Goal: Task Accomplishment & Management: Manage account settings

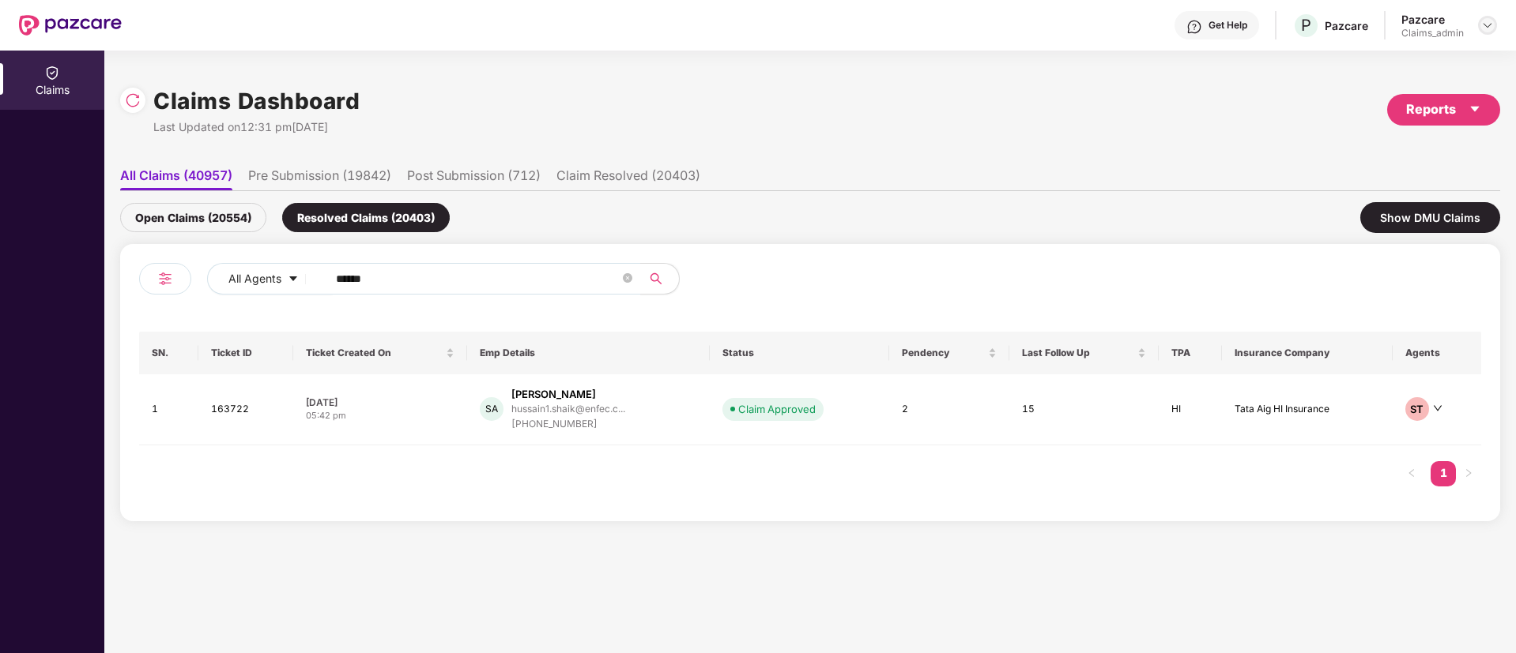
click at [1489, 21] on img at bounding box center [1487, 25] width 13 height 13
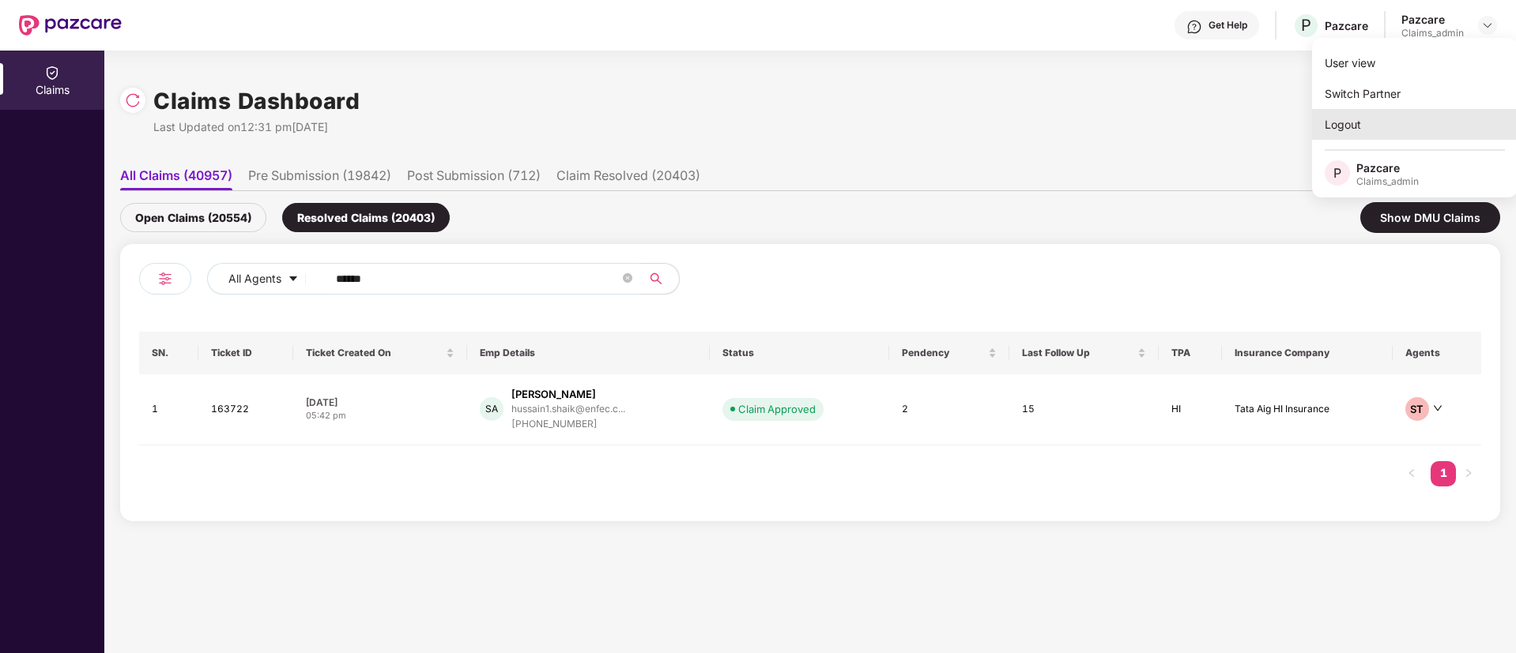
click at [1422, 121] on div "Logout" at bounding box center [1414, 124] width 205 height 31
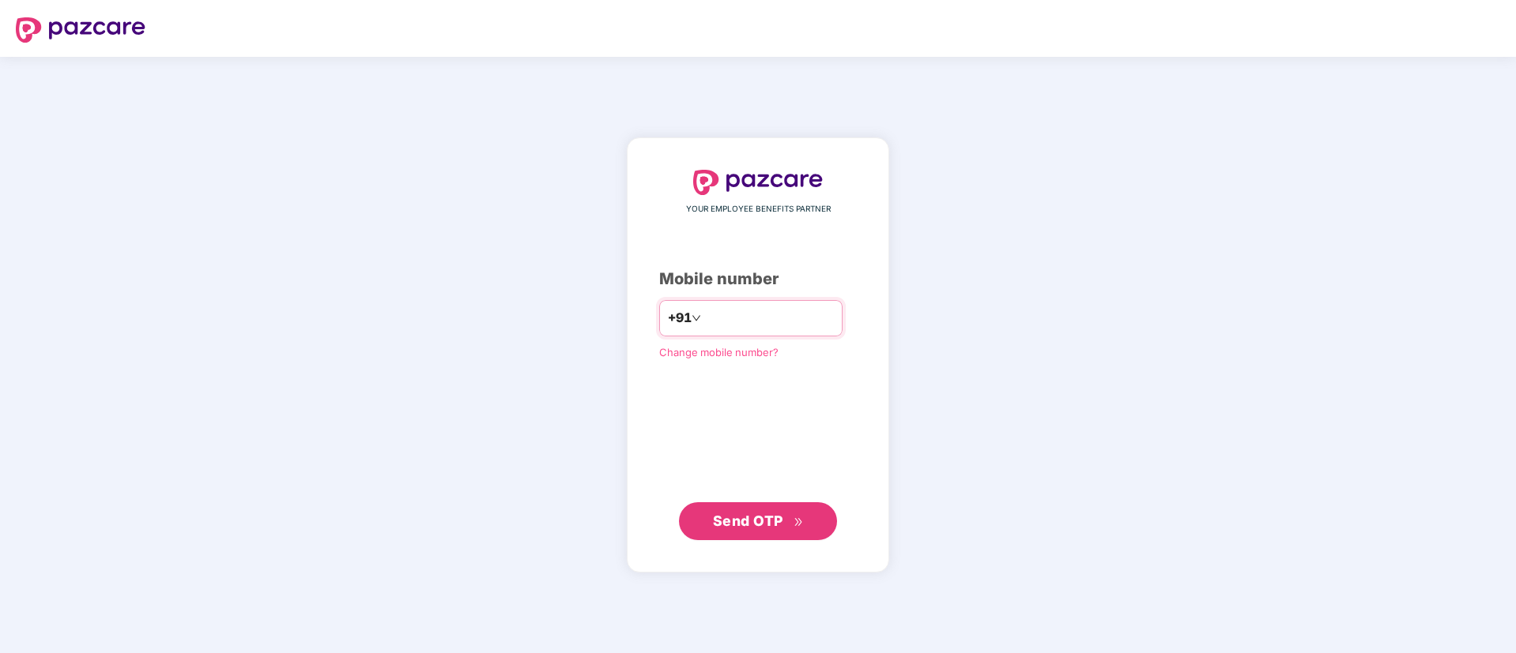
click at [736, 325] on input "number" at bounding box center [769, 318] width 130 height 25
type input "**********"
click at [774, 507] on button "Send OTP" at bounding box center [758, 522] width 158 height 38
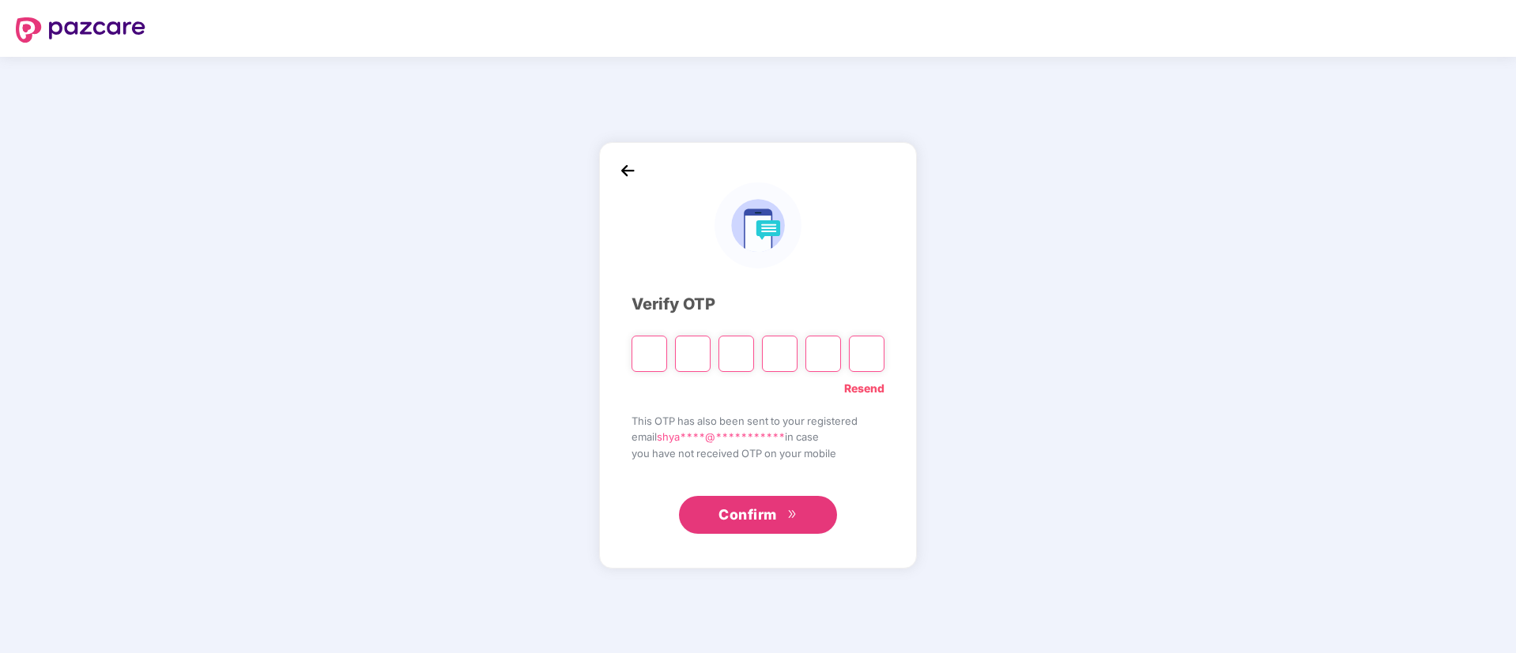
type input "*"
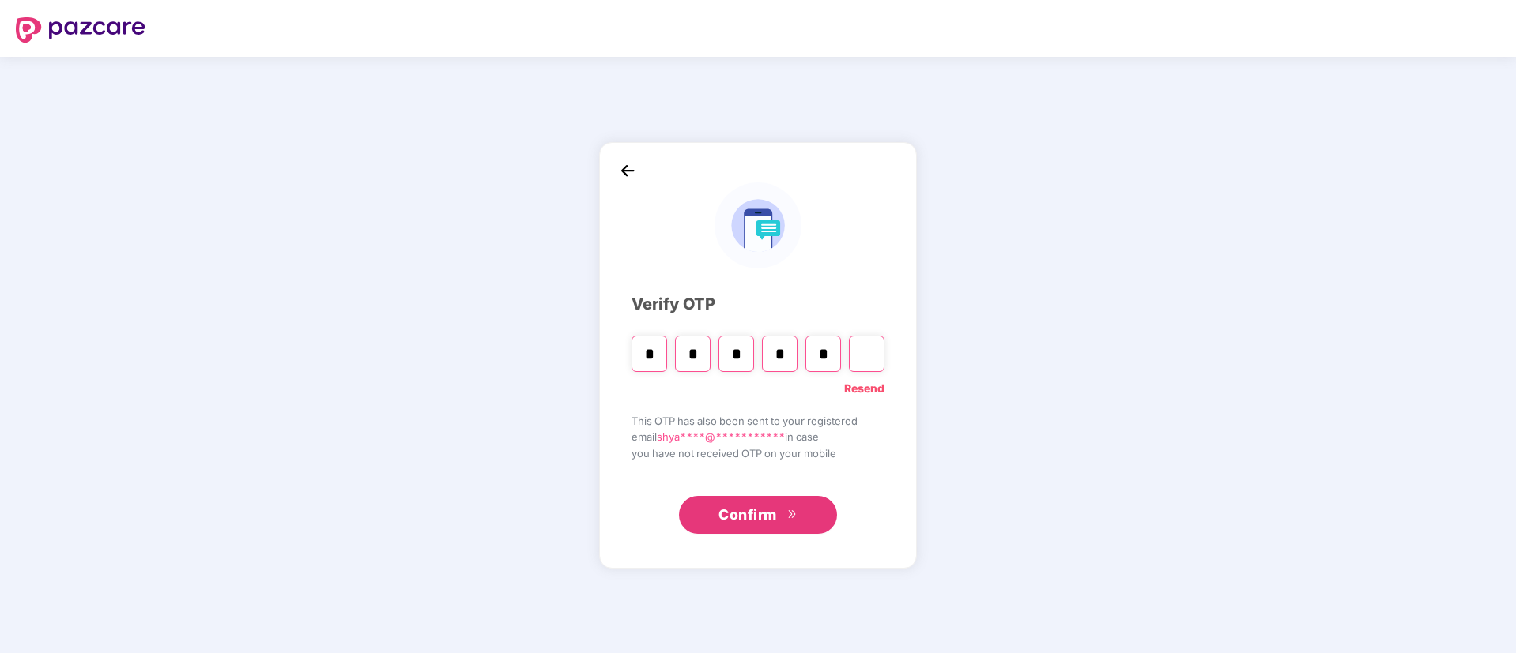
type input "*"
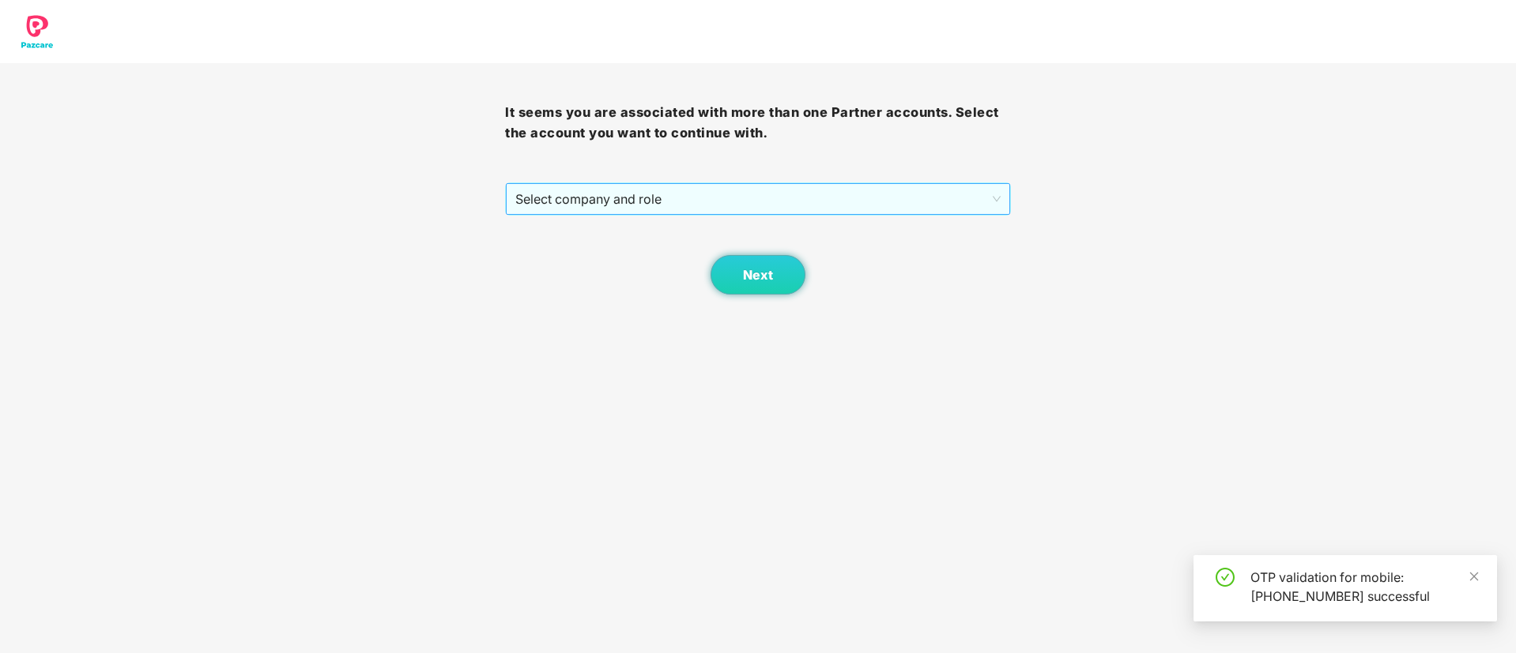
click at [674, 185] on span "Select company and role" at bounding box center [757, 199] width 484 height 30
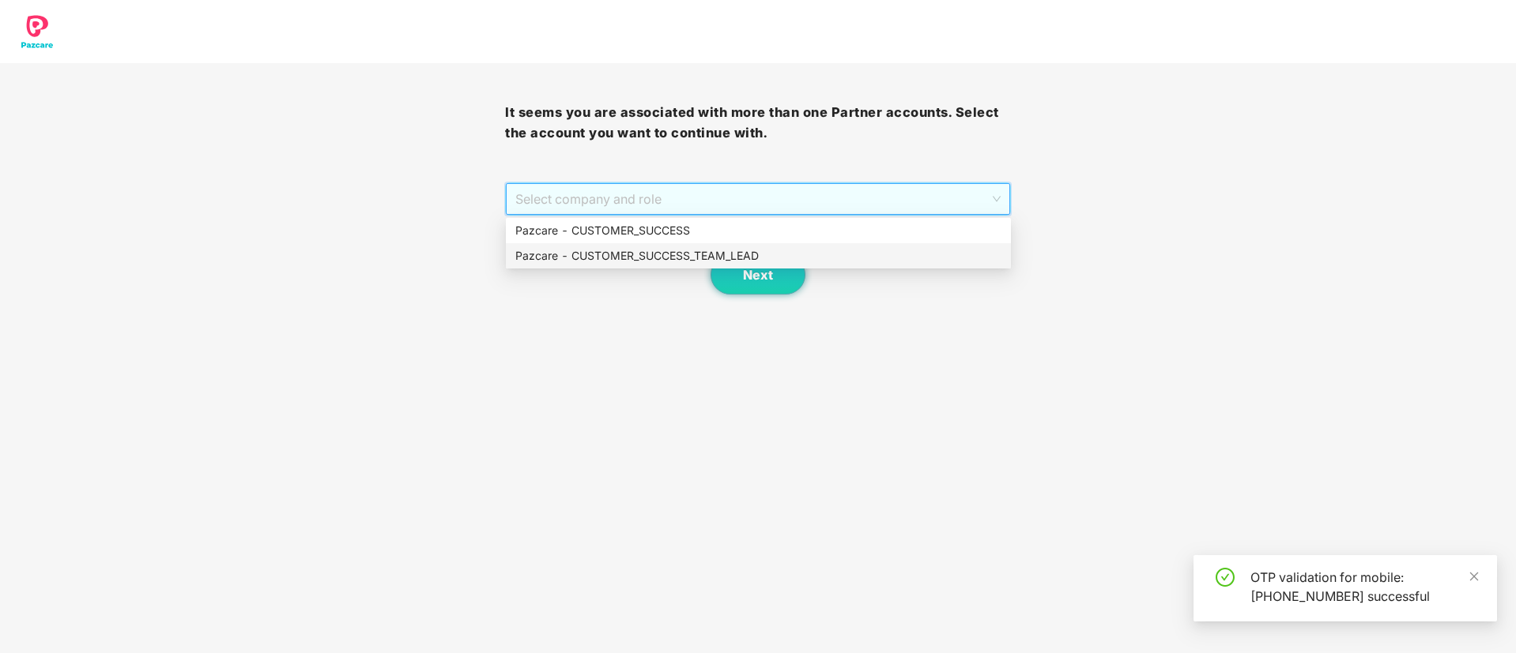
click at [661, 250] on div "Pazcare - CUSTOMER_SUCCESS_TEAM_LEAD" at bounding box center [758, 255] width 486 height 17
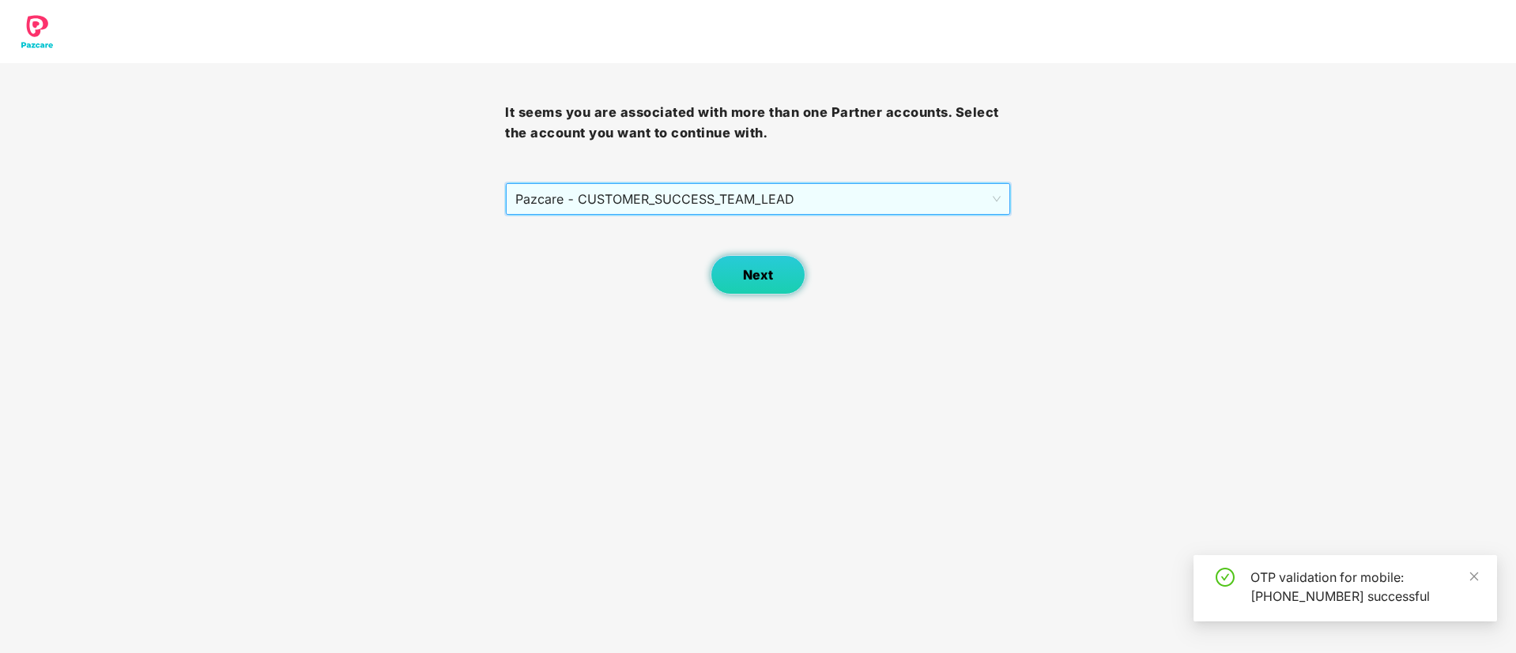
click at [737, 266] on button "Next" at bounding box center [757, 275] width 95 height 40
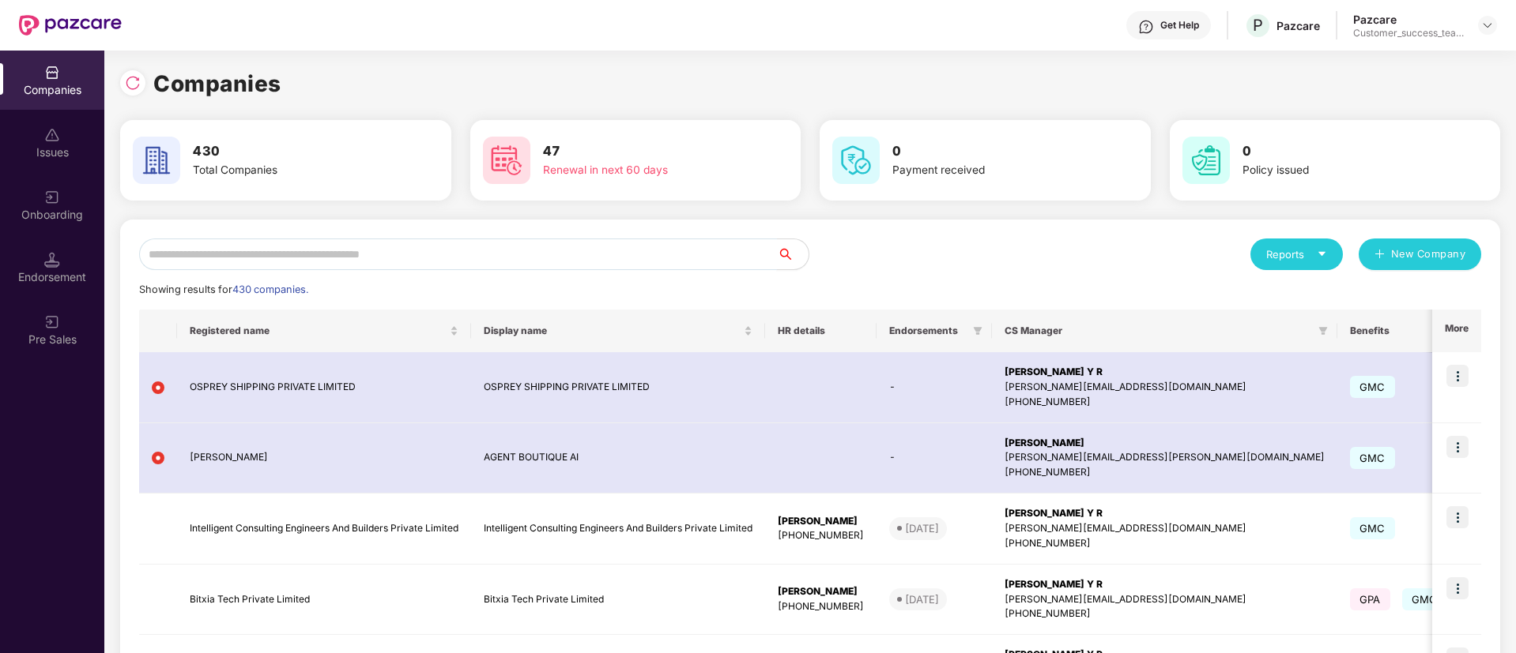
click at [317, 264] on input "text" at bounding box center [458, 255] width 638 height 32
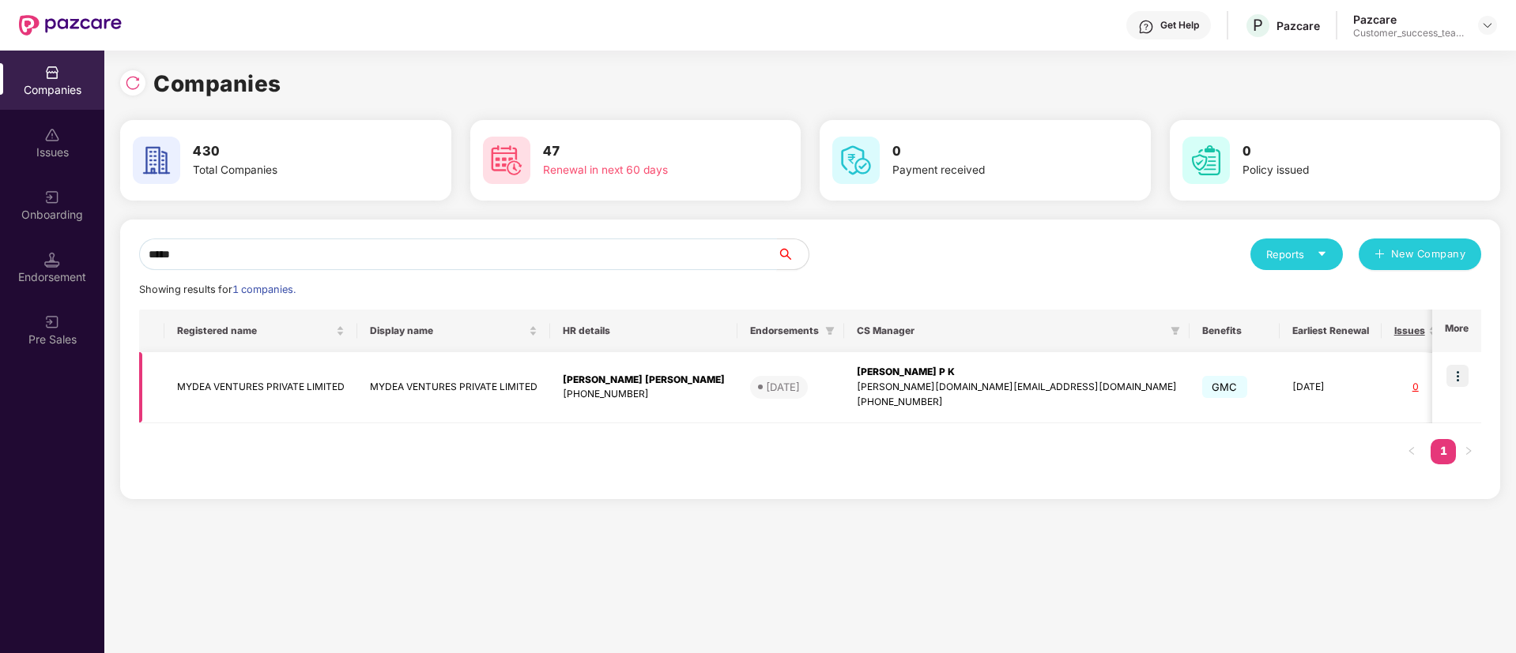
type input "*****"
click at [1455, 372] on img at bounding box center [1457, 376] width 22 height 22
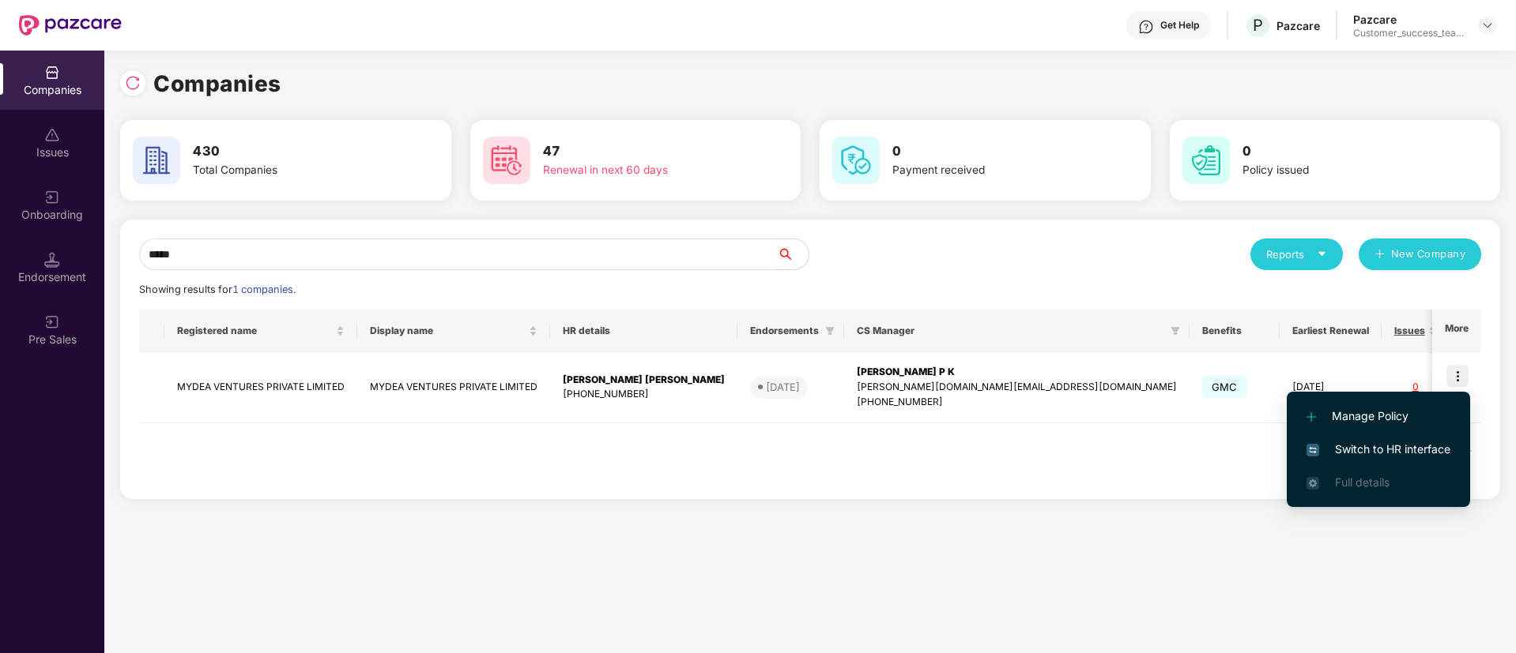
click at [1411, 456] on span "Switch to HR interface" at bounding box center [1378, 449] width 144 height 17
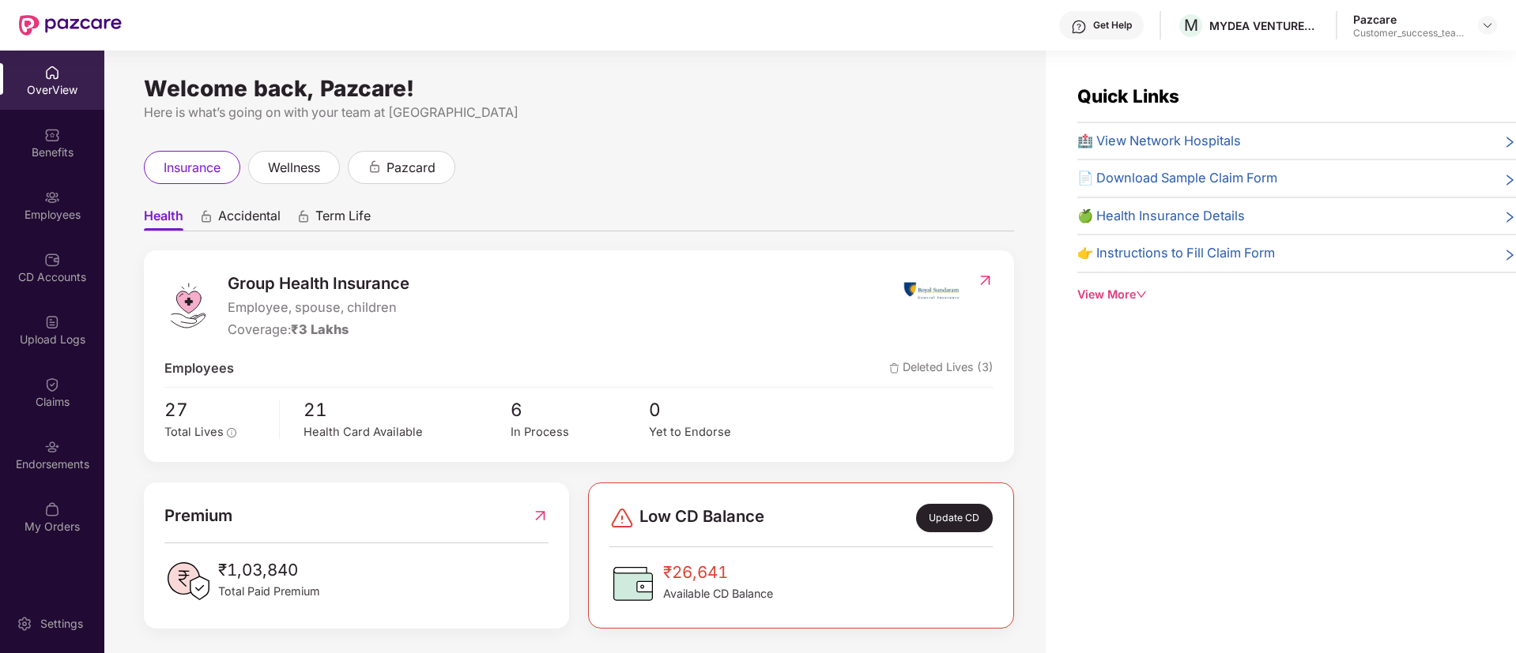
click at [36, 225] on div "Employees" at bounding box center [52, 204] width 104 height 59
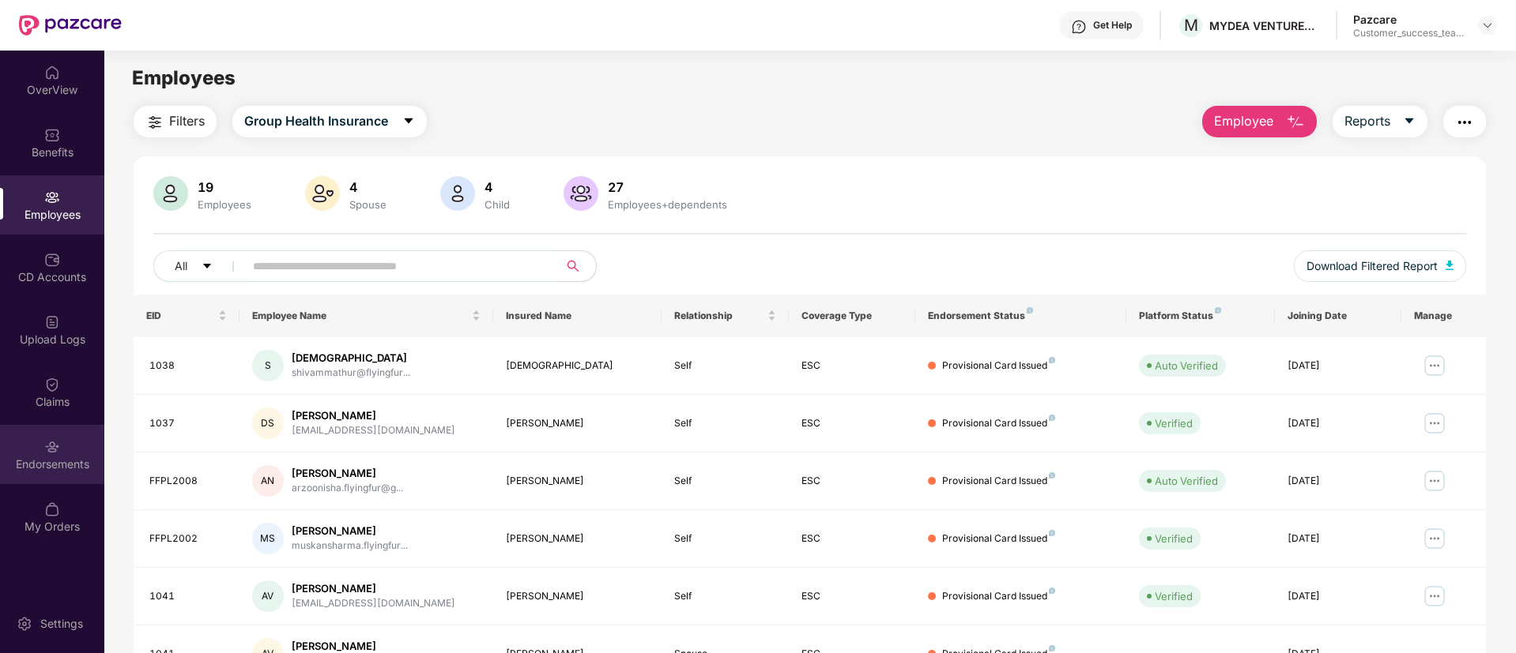
click at [61, 459] on div "Endorsements" at bounding box center [52, 465] width 104 height 16
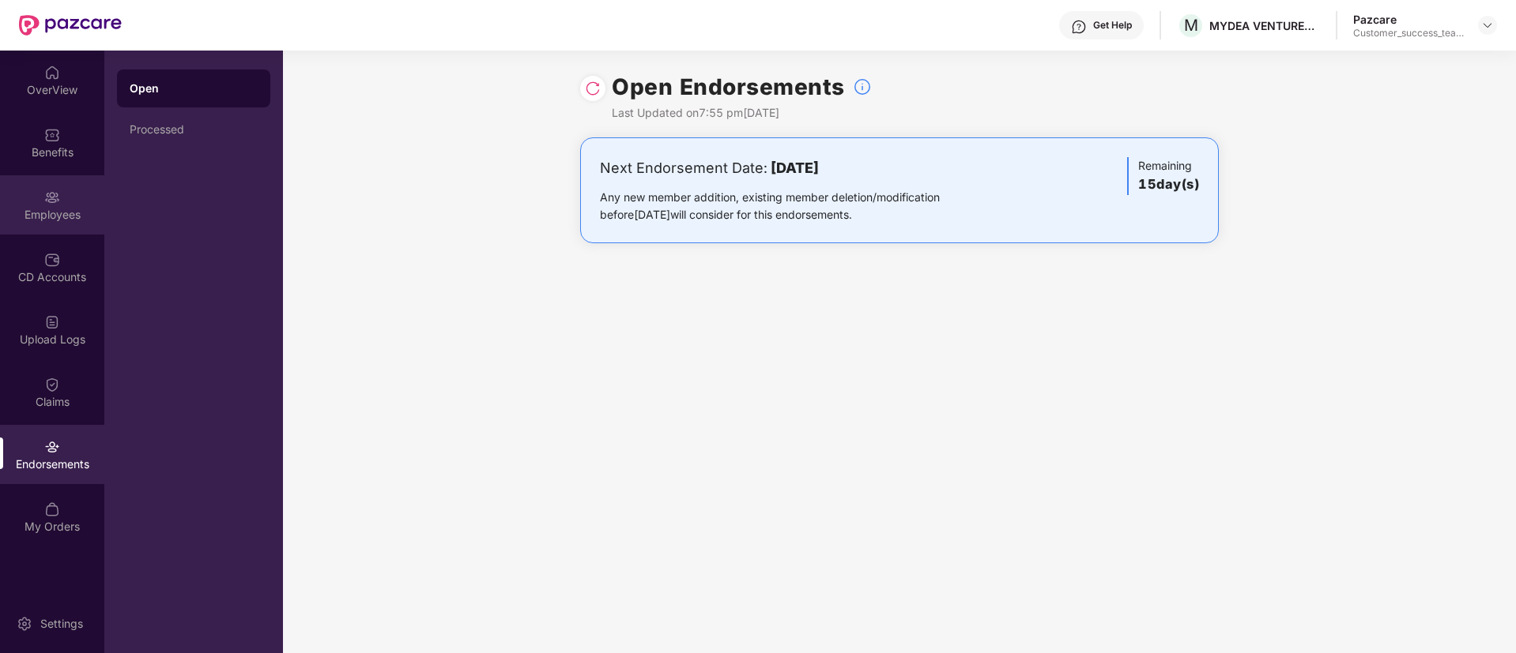
click at [79, 209] on div "Employees" at bounding box center [52, 215] width 104 height 16
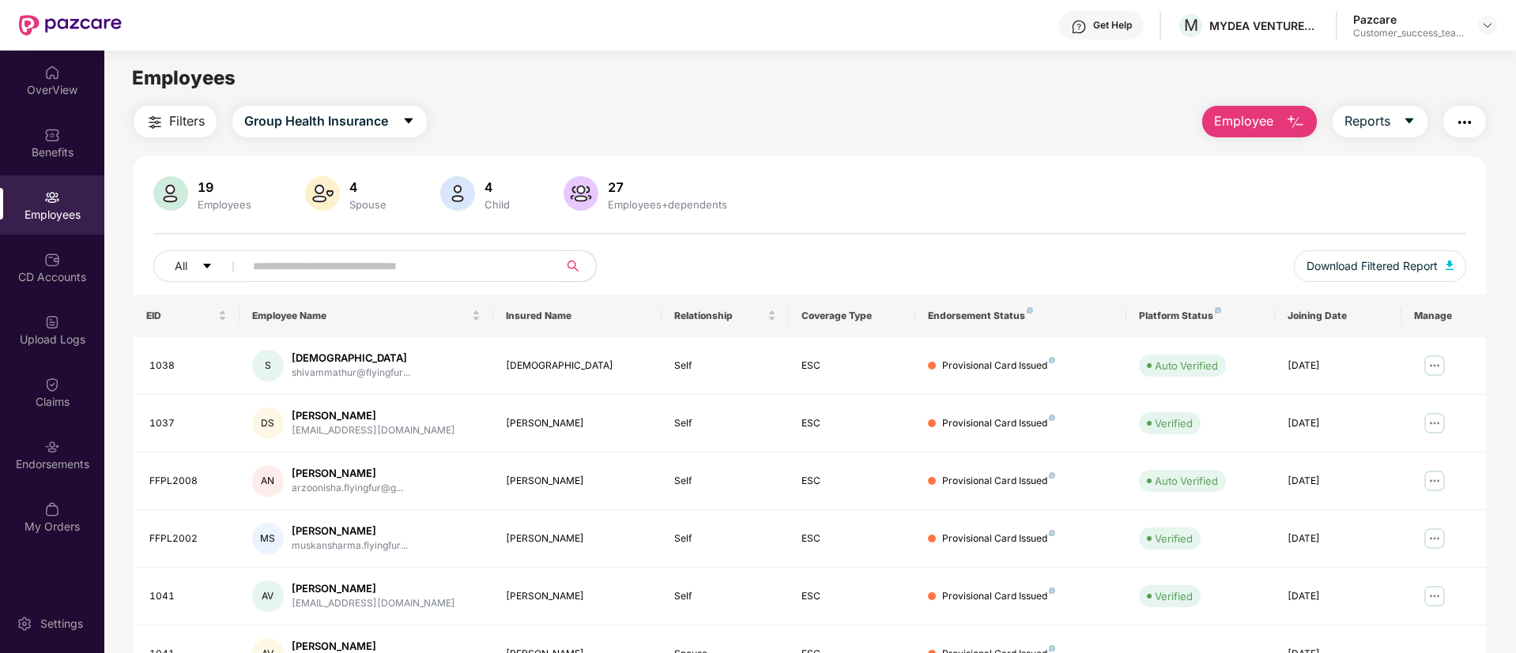
click at [1465, 122] on img "button" at bounding box center [1464, 122] width 19 height 19
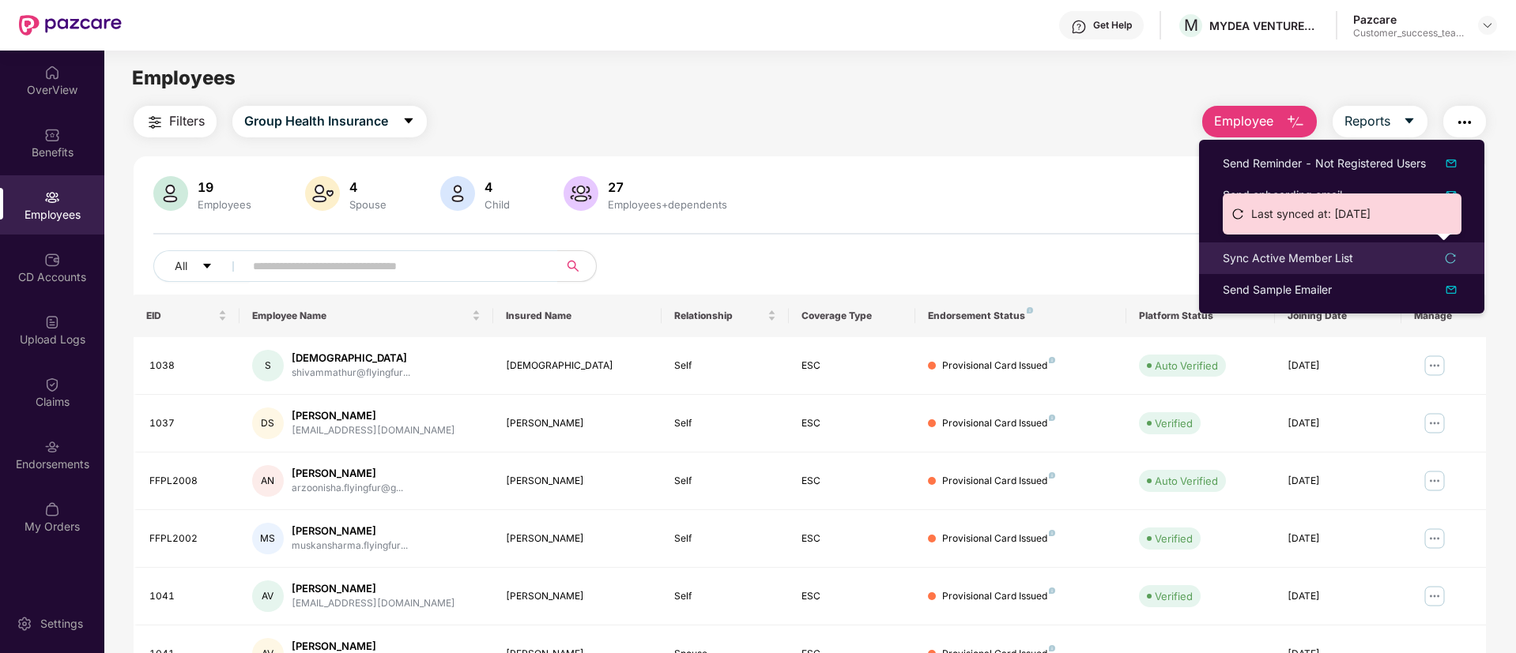
click at [1306, 258] on div "Sync Active Member List" at bounding box center [1287, 258] width 130 height 17
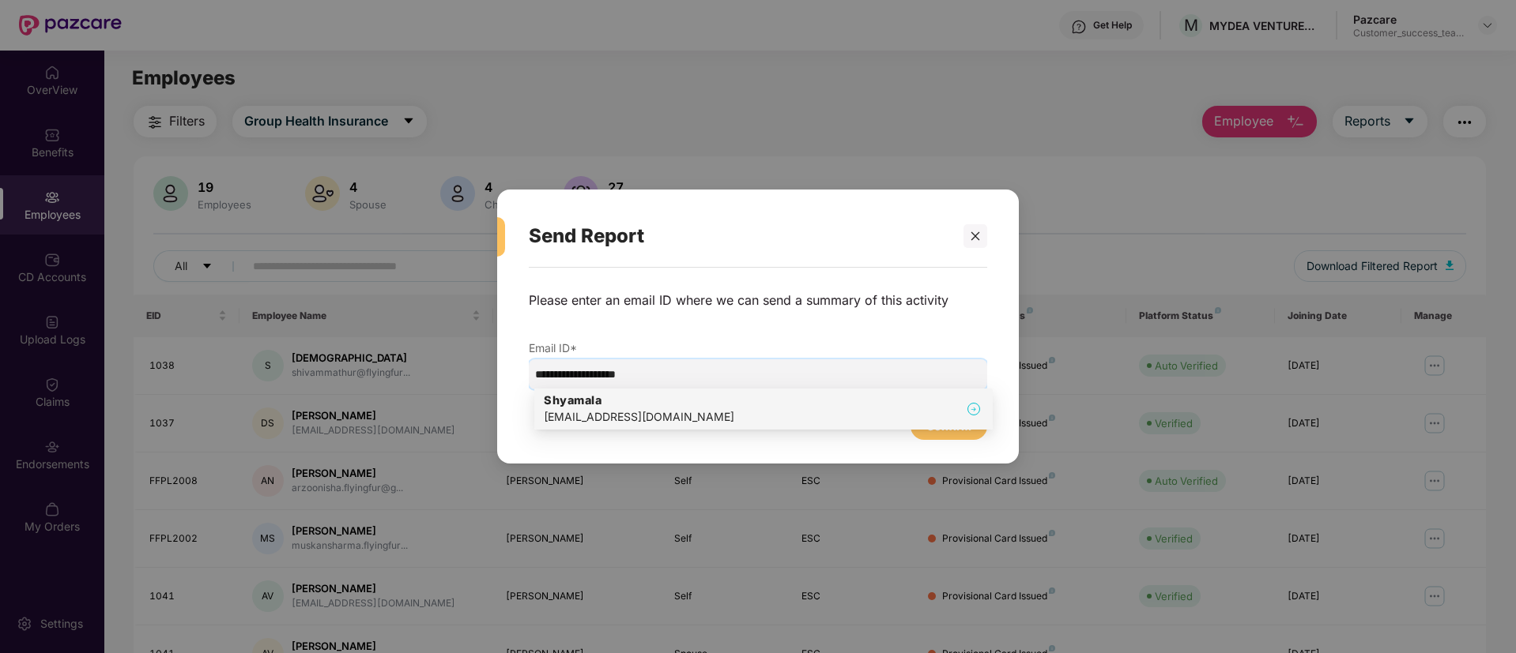
click at [597, 400] on h4 "Shyamala" at bounding box center [639, 401] width 190 height 16
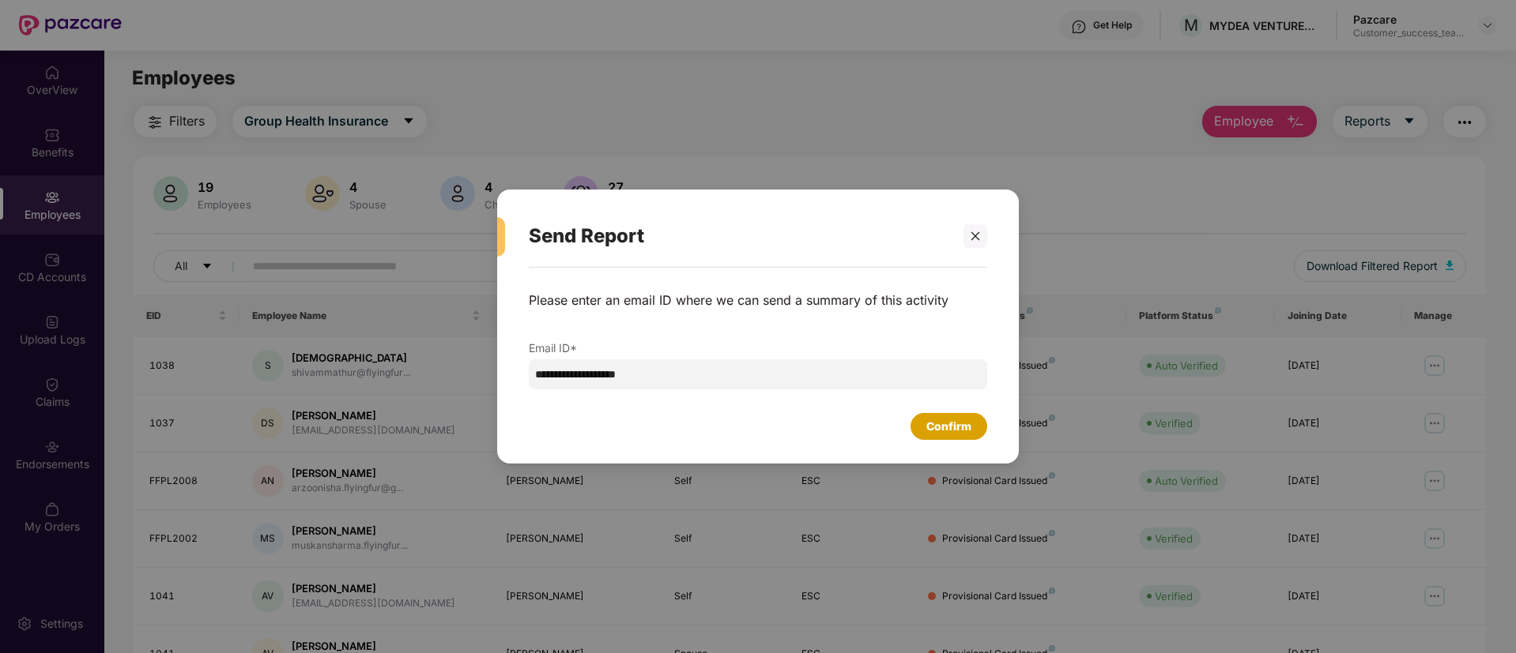
click at [948, 427] on div "Confirm" at bounding box center [948, 426] width 45 height 17
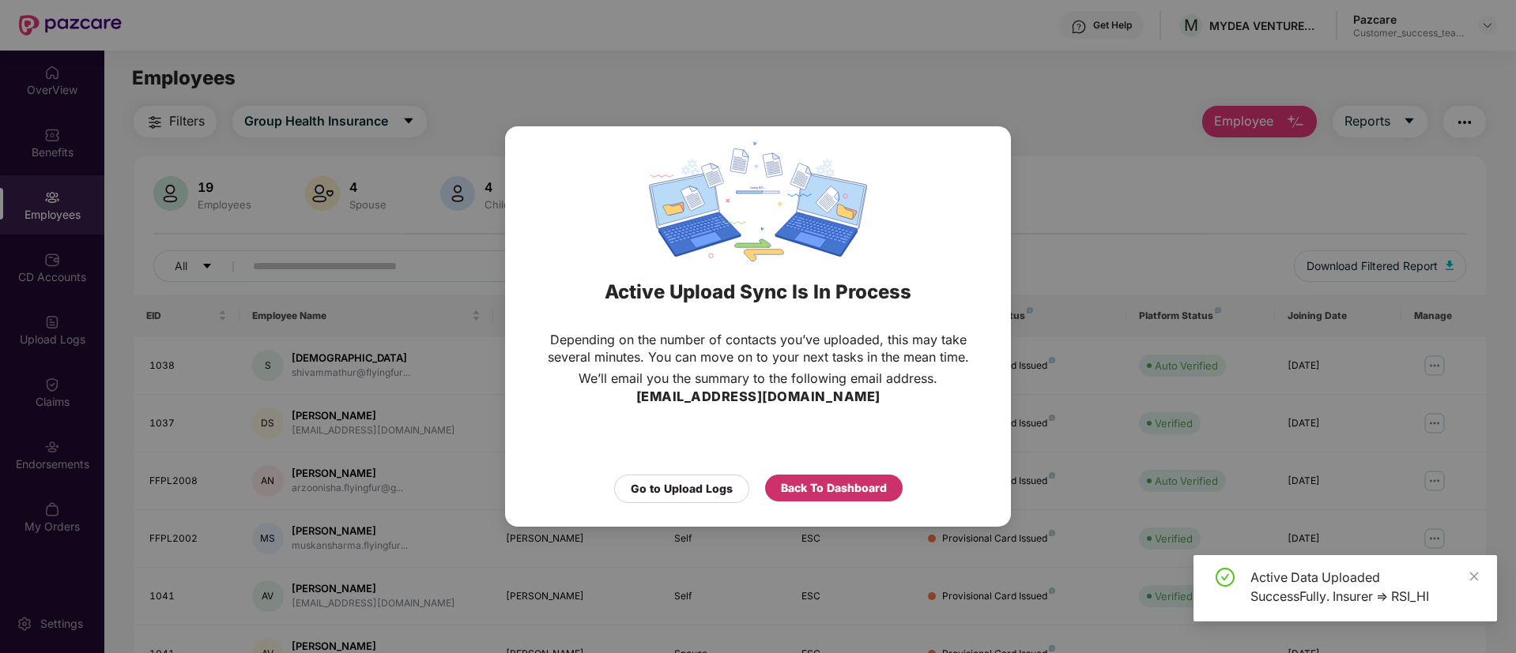
click at [800, 487] on div "Back To Dashboard" at bounding box center [834, 488] width 106 height 17
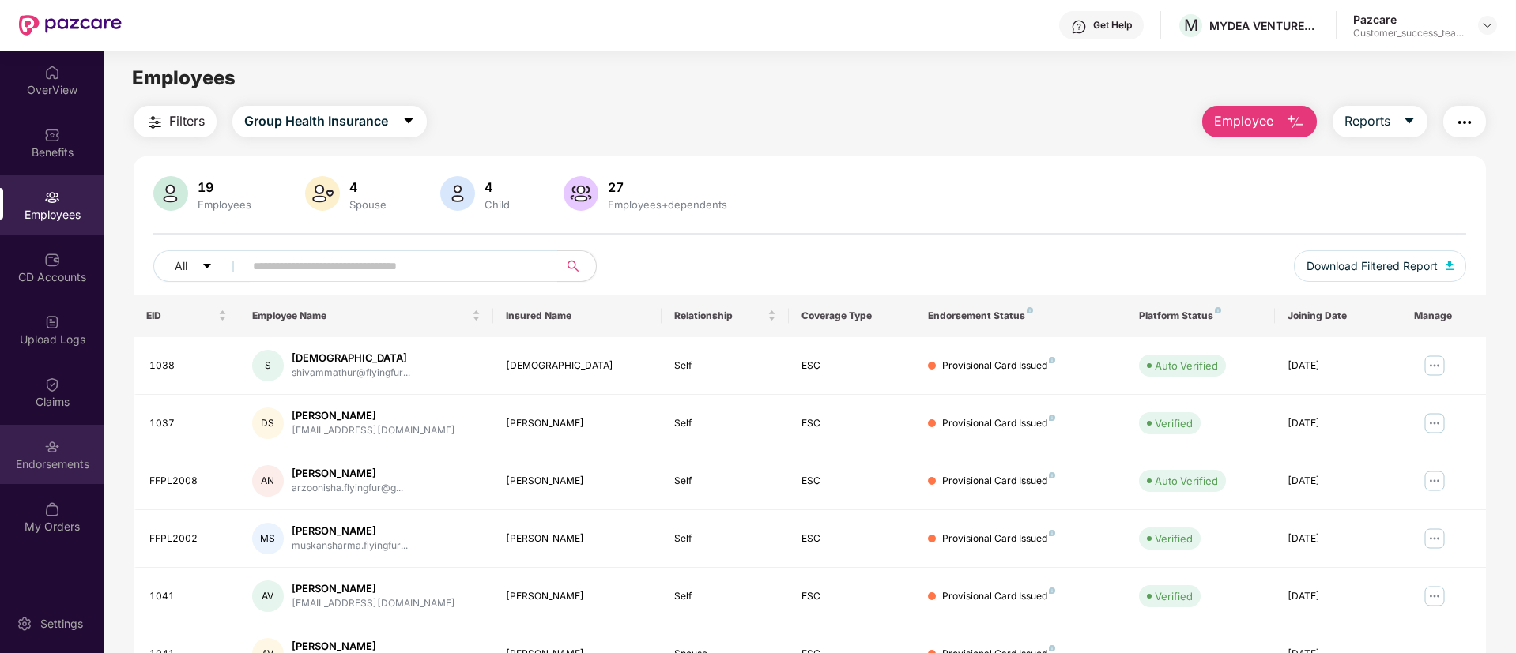
click at [36, 444] on div "Endorsements" at bounding box center [52, 454] width 104 height 59
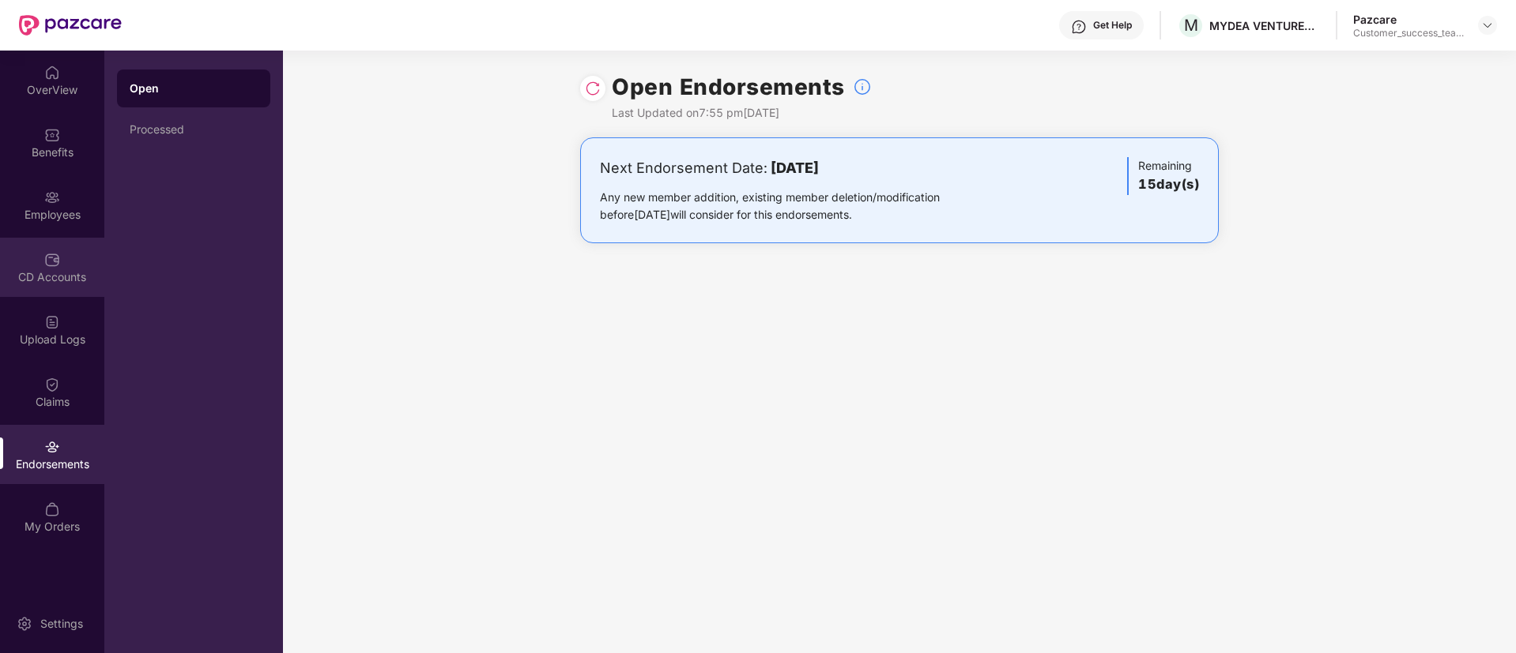
click at [70, 250] on div "CD Accounts" at bounding box center [52, 267] width 104 height 59
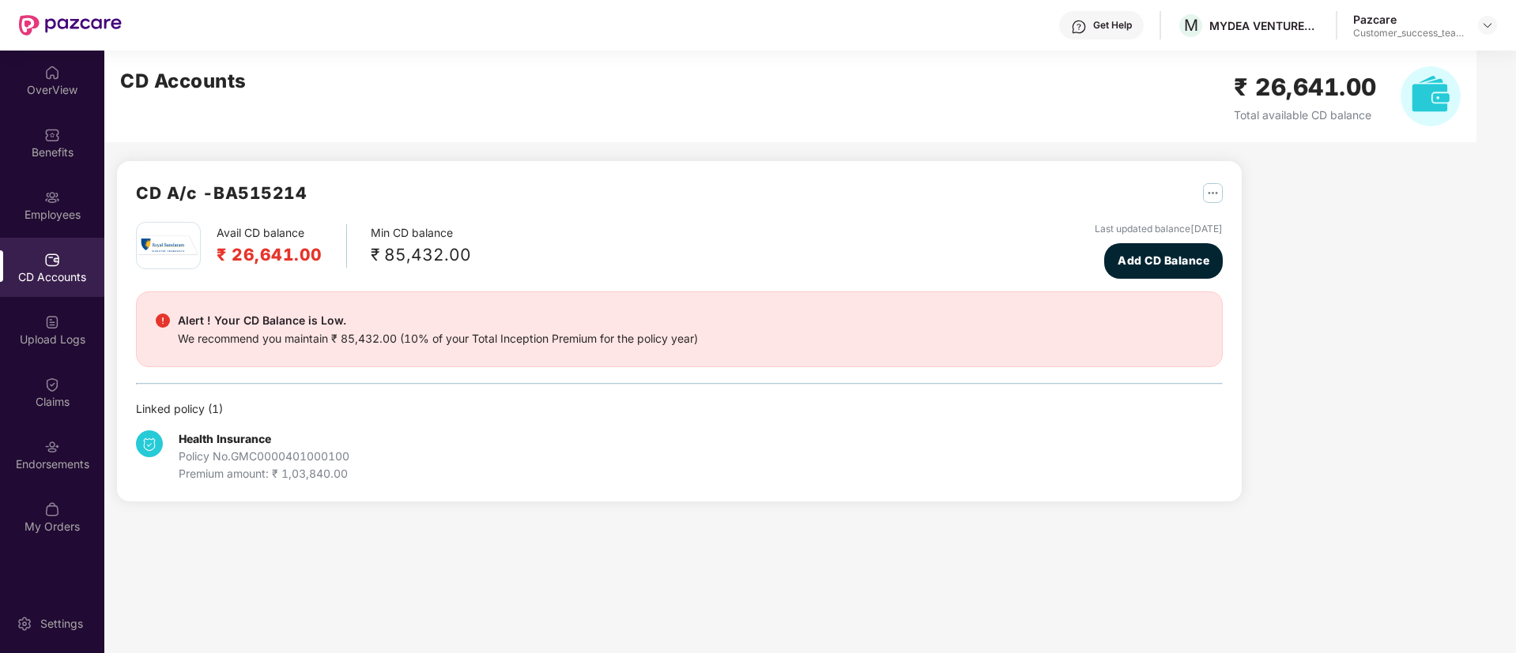
click at [68, 224] on div "Employees" at bounding box center [52, 204] width 104 height 59
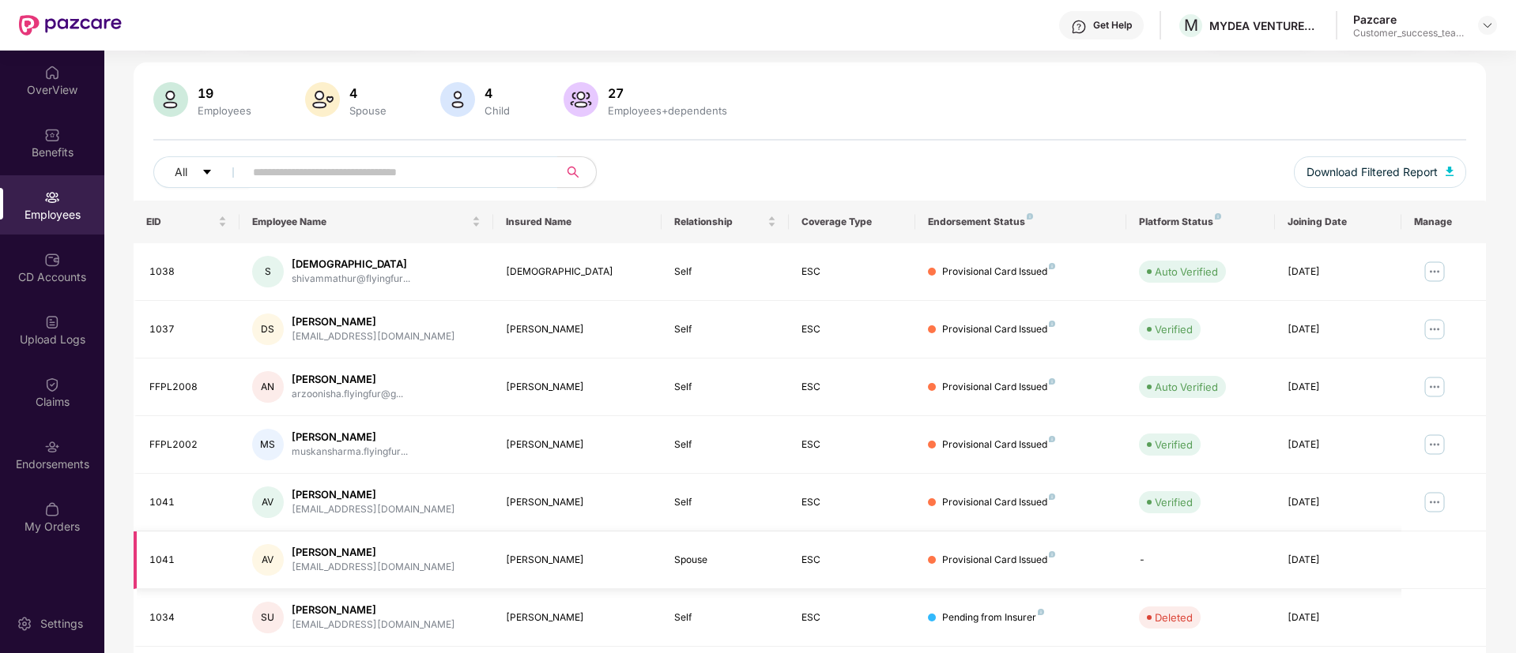
scroll to position [237, 0]
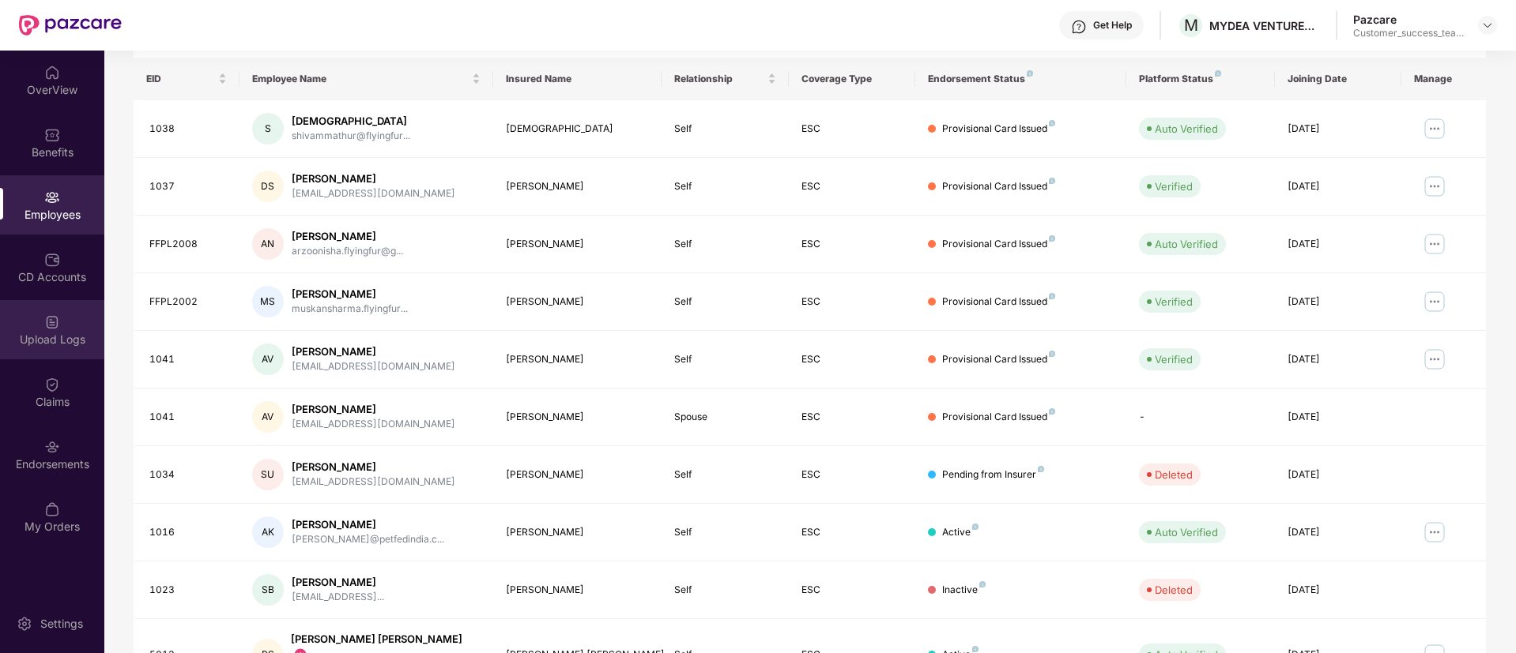
click at [56, 339] on div "Upload Logs" at bounding box center [52, 340] width 104 height 16
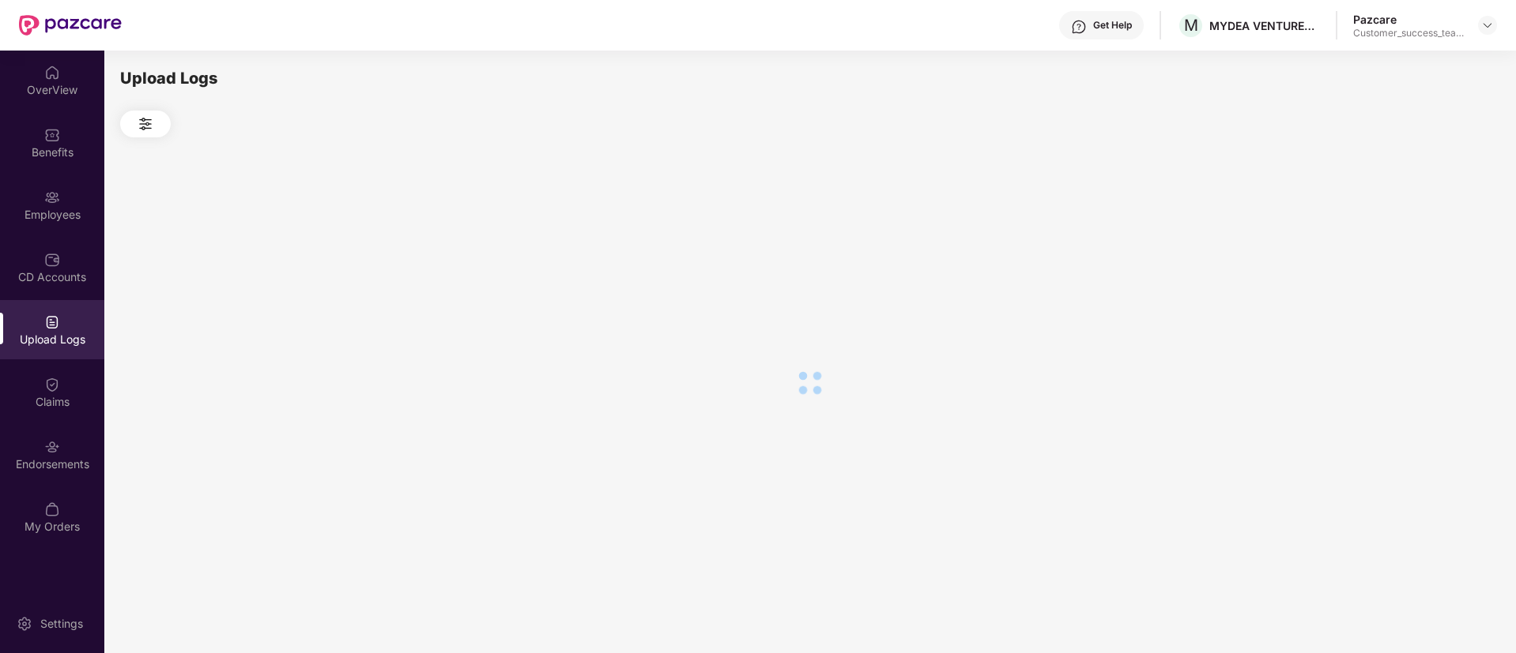
scroll to position [0, 0]
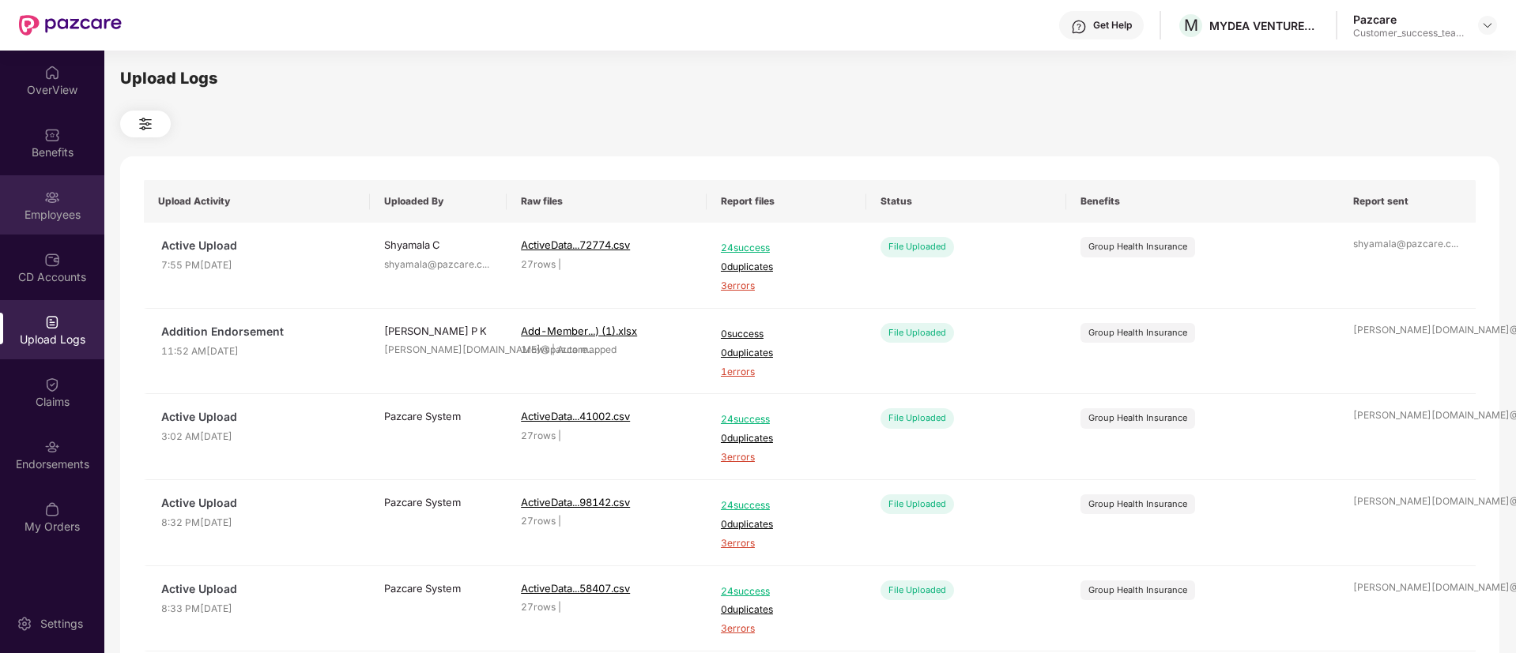
click at [29, 190] on div "Employees" at bounding box center [52, 204] width 104 height 59
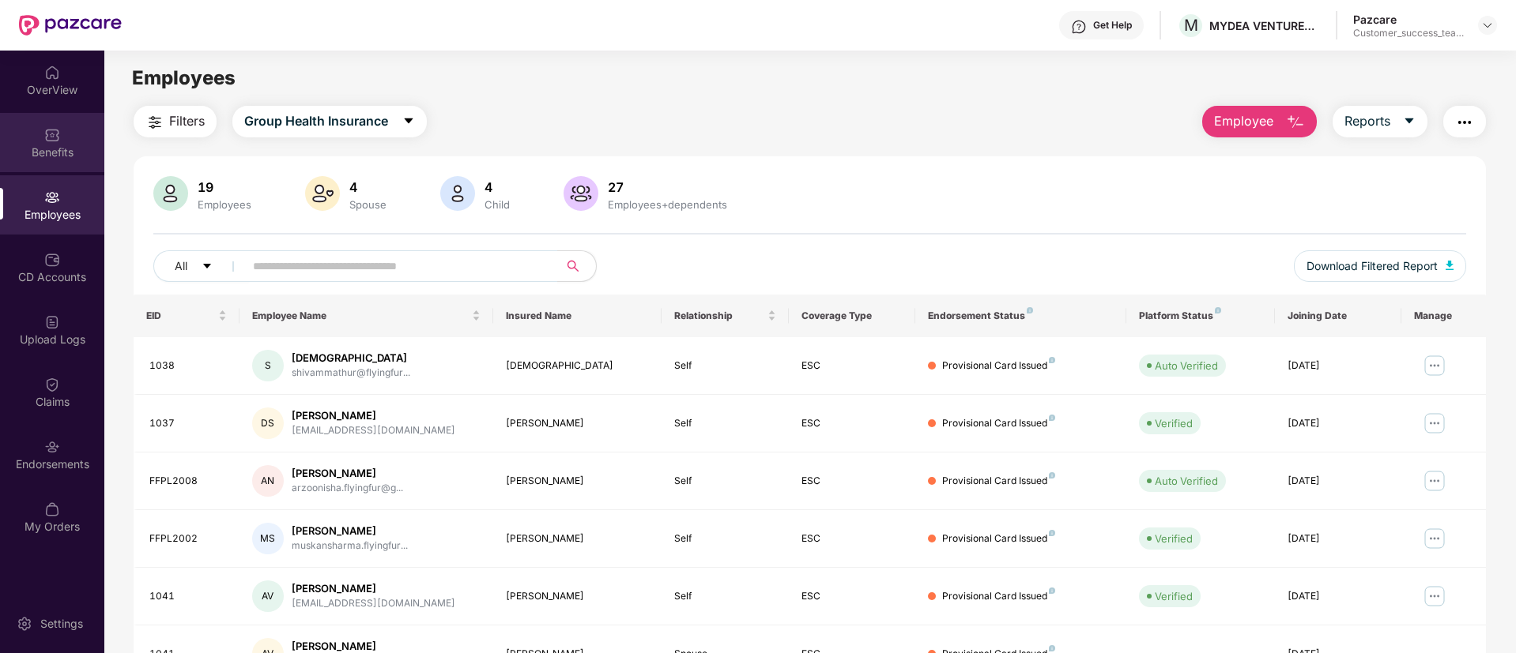
click at [71, 158] on div "Benefits" at bounding box center [52, 153] width 104 height 16
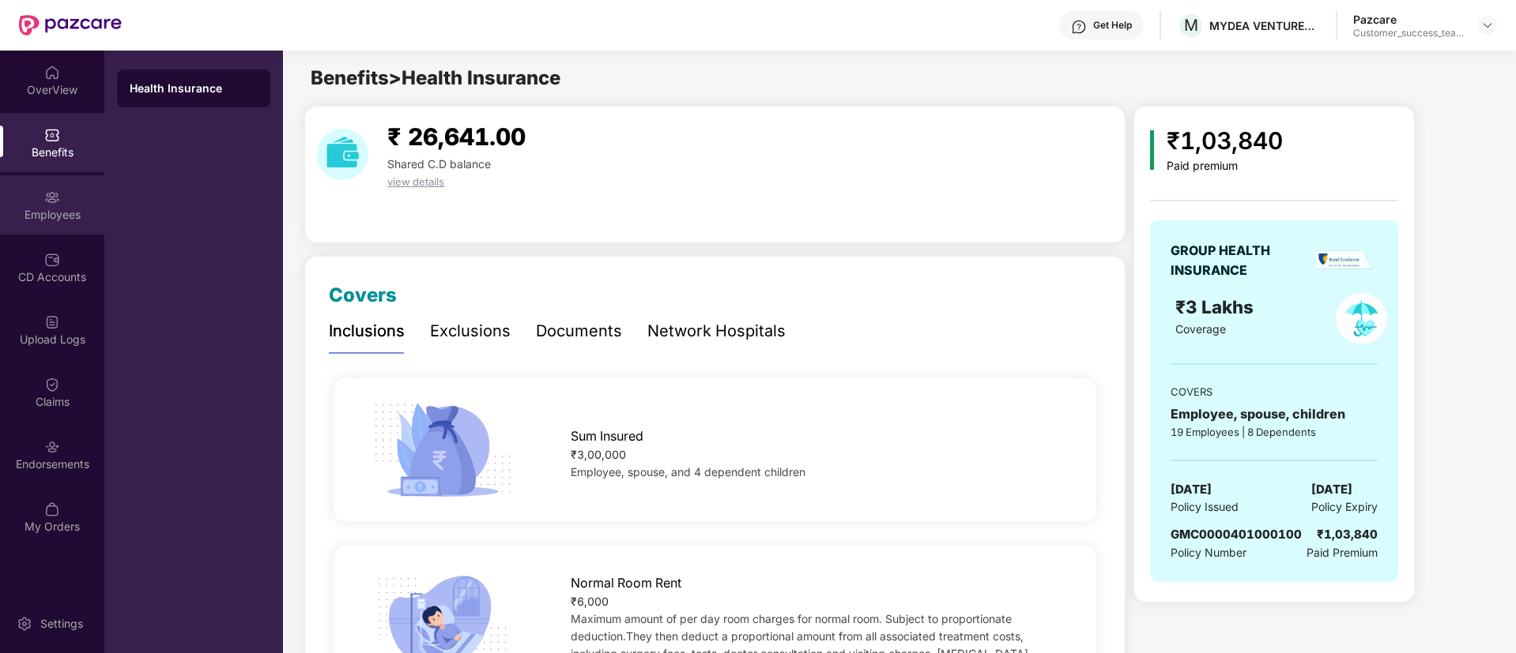
click at [57, 209] on div "Employees" at bounding box center [52, 215] width 104 height 16
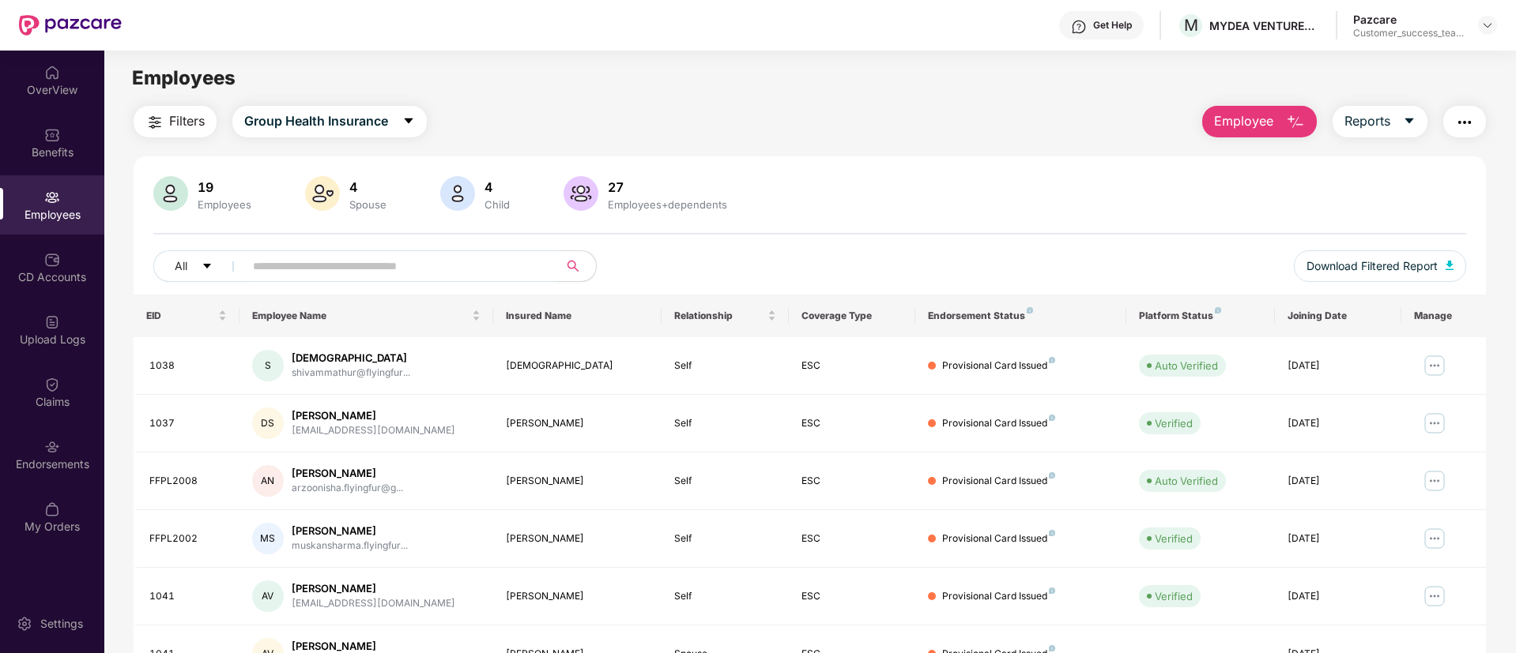
click at [1279, 116] on button "Employee" at bounding box center [1259, 122] width 115 height 32
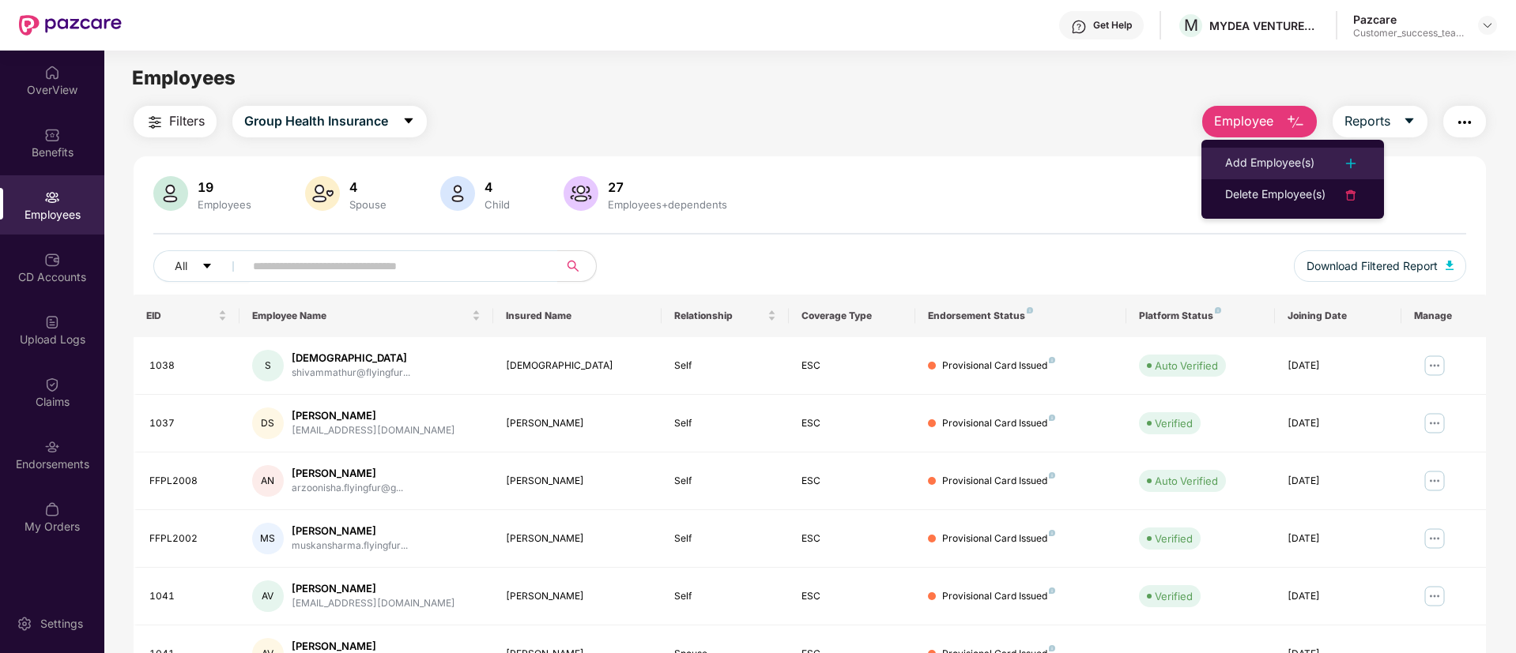
click at [1249, 158] on div "Add Employee(s)" at bounding box center [1269, 163] width 89 height 19
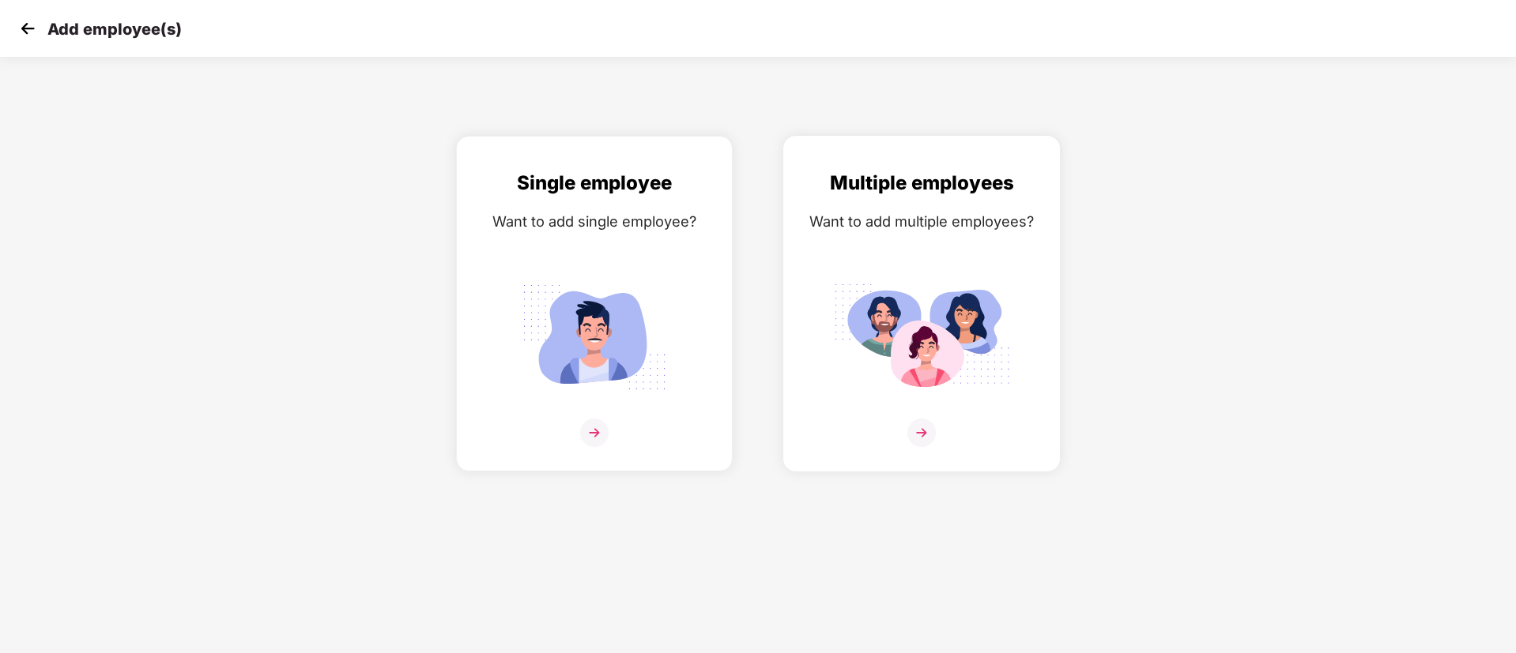
click at [924, 431] on img at bounding box center [921, 433] width 28 height 28
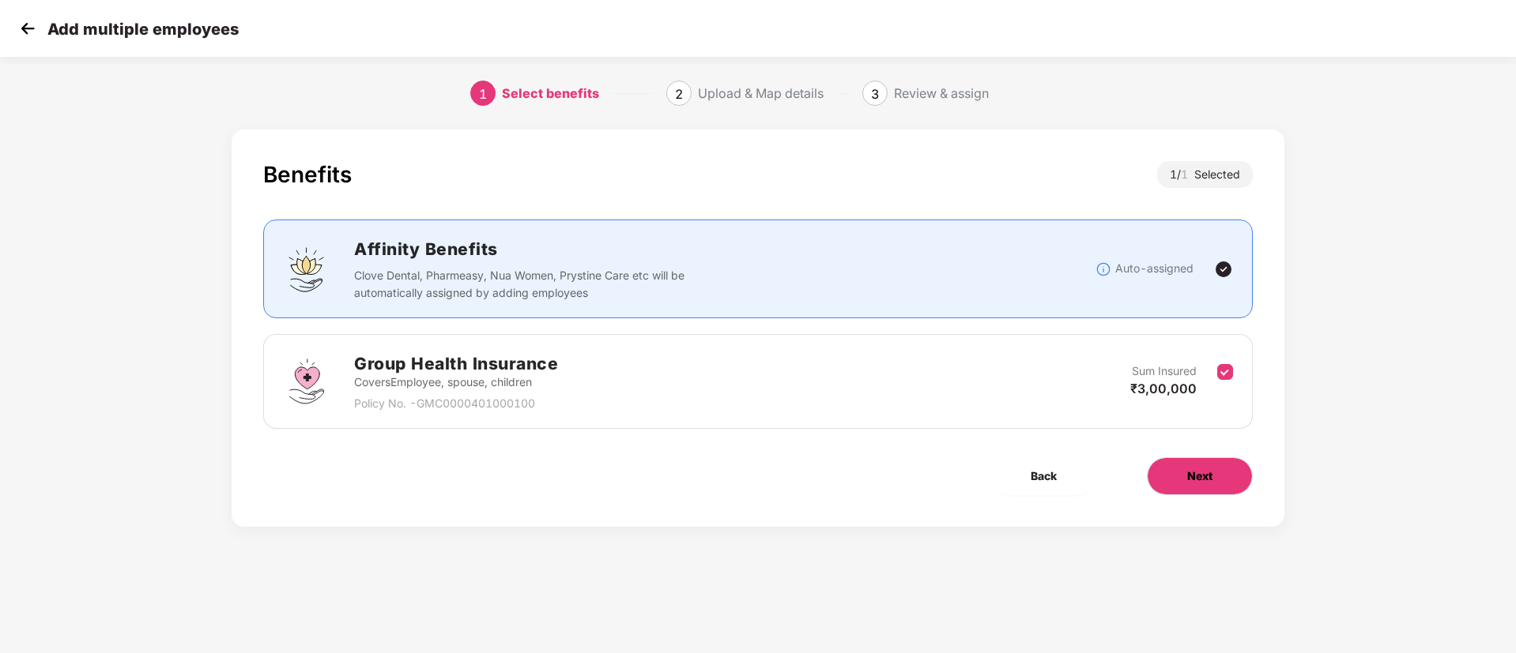
click at [1196, 474] on span "Next" at bounding box center [1199, 476] width 25 height 17
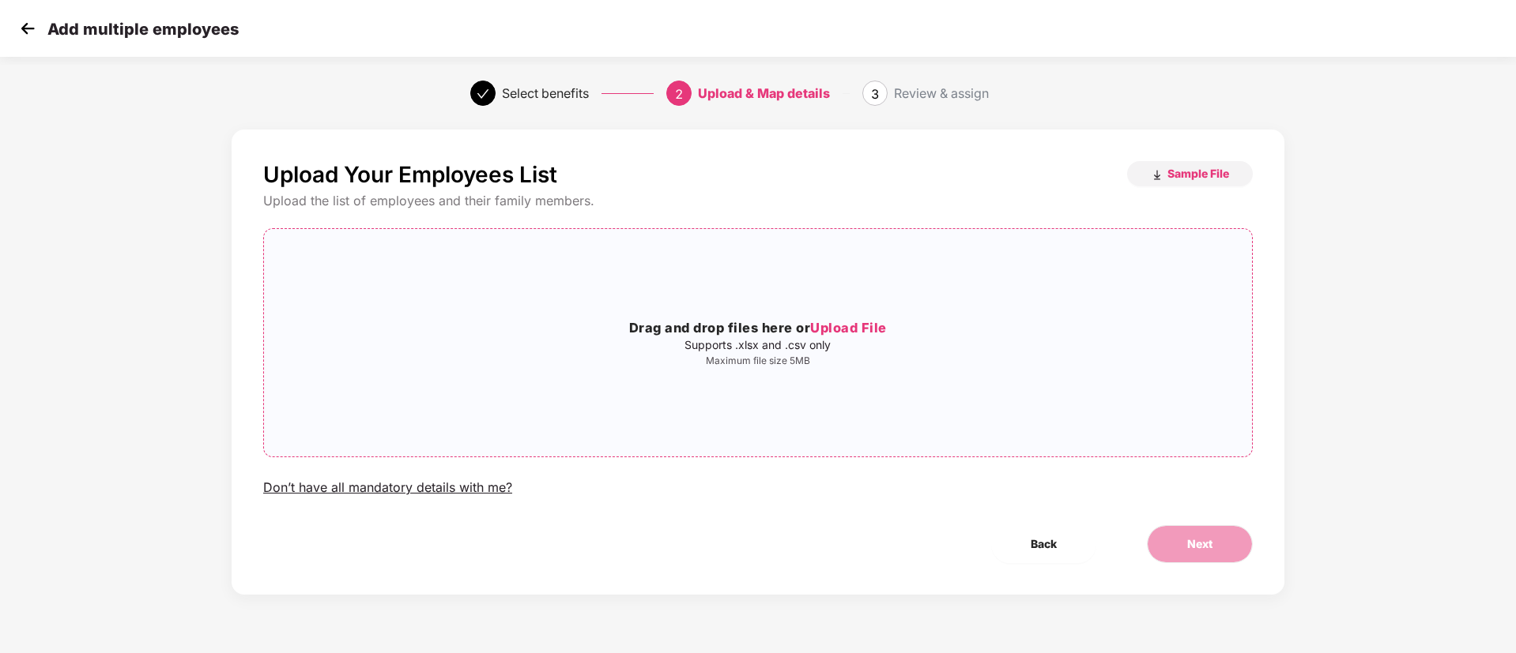
click at [879, 324] on span "Upload File" at bounding box center [848, 328] width 77 height 16
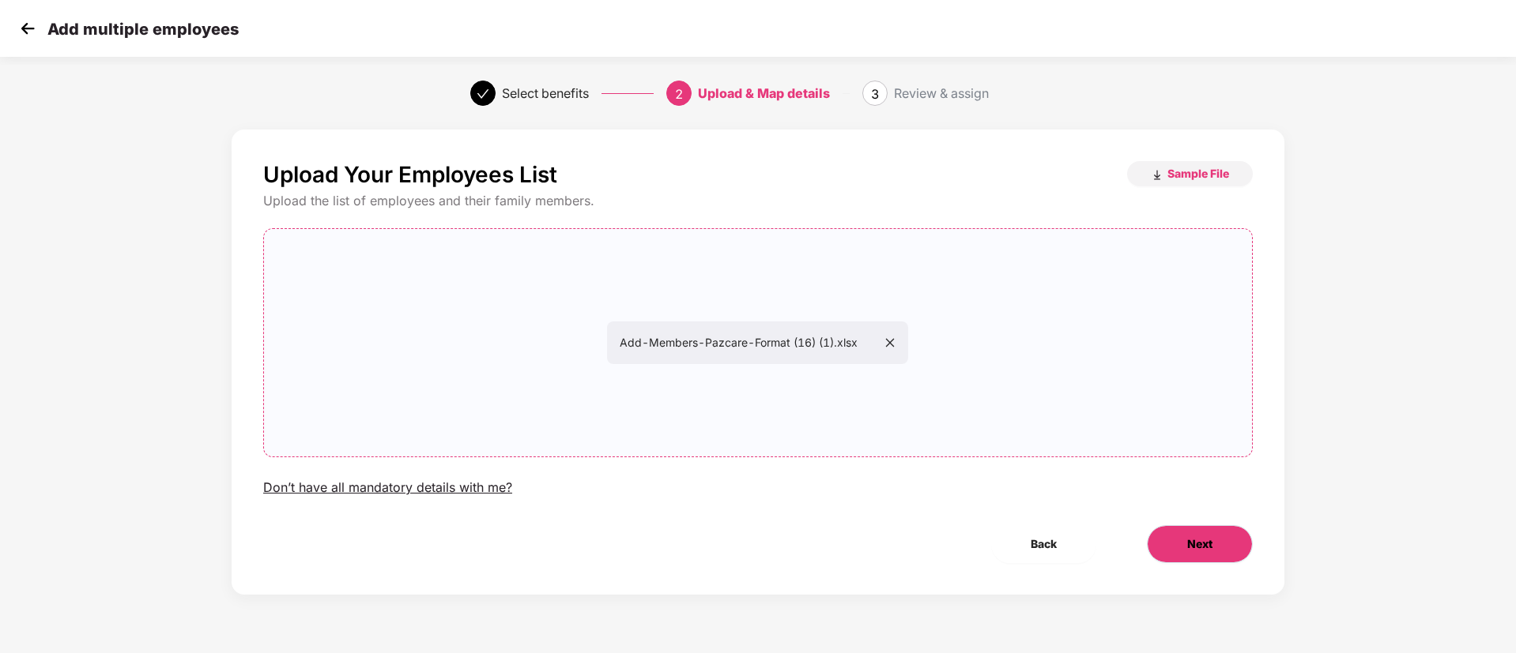
click at [1214, 551] on button "Next" at bounding box center [1200, 544] width 106 height 38
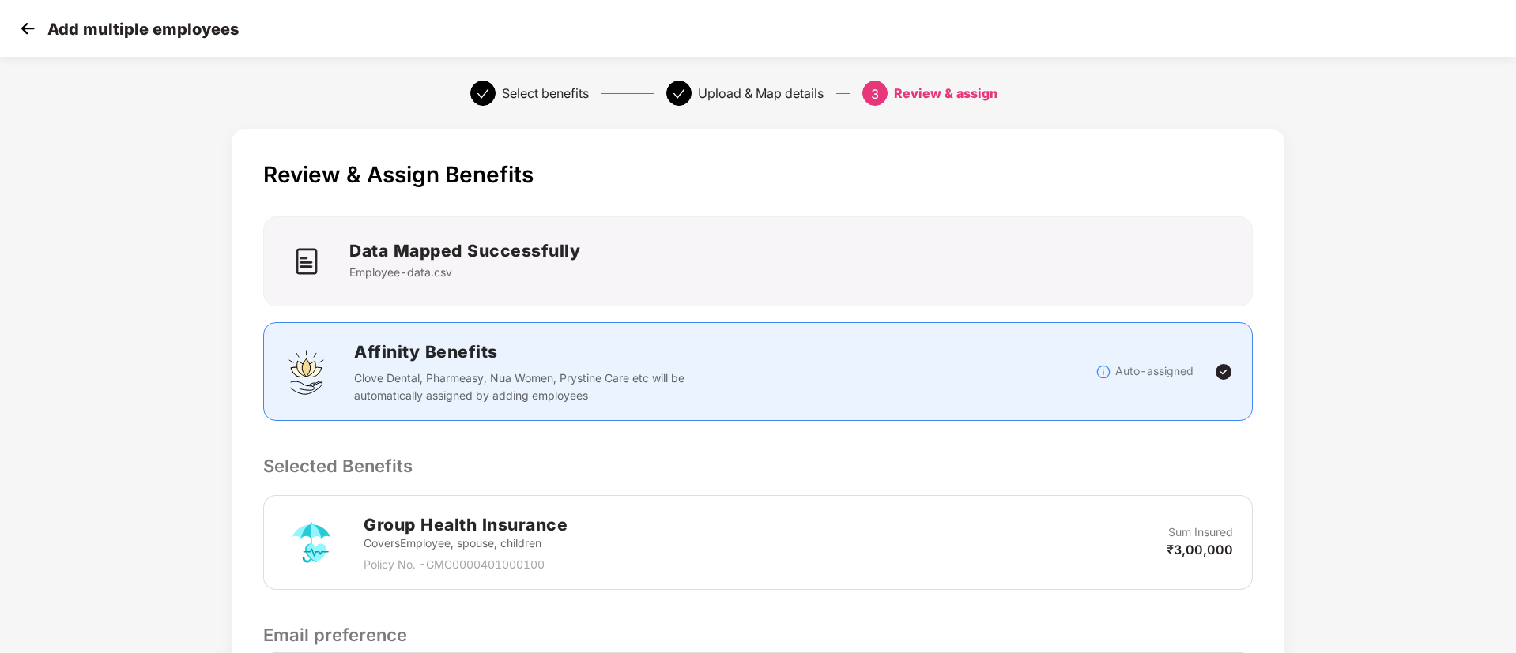
click at [28, 23] on img at bounding box center [28, 29] width 24 height 24
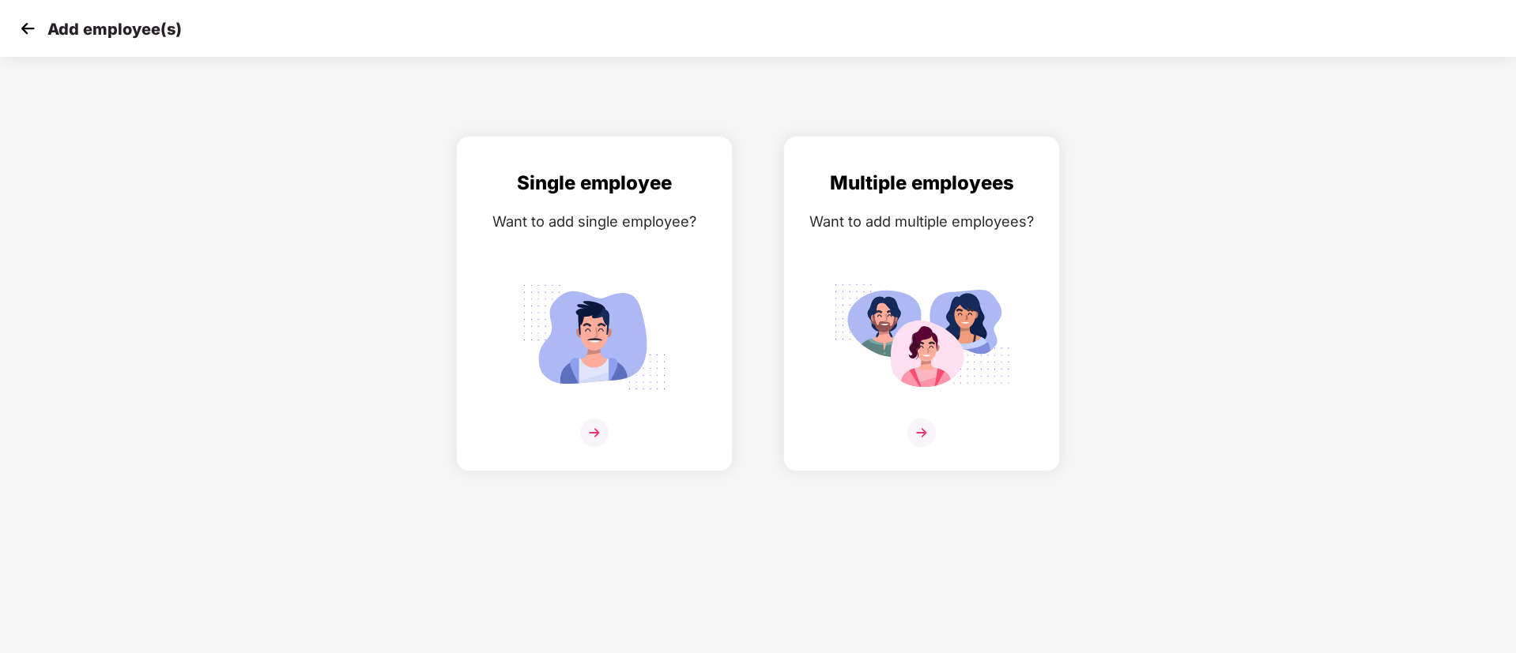
click at [28, 23] on img at bounding box center [28, 29] width 24 height 24
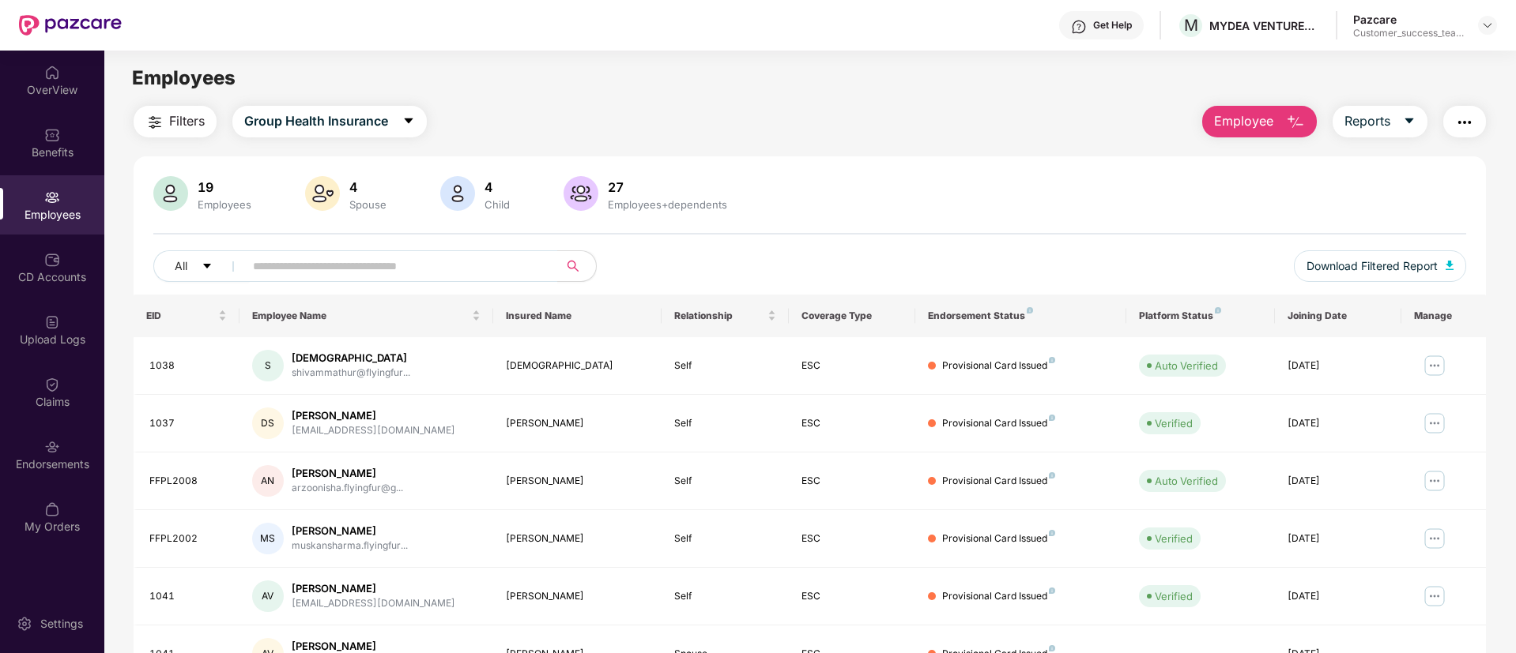
click at [1282, 116] on button "Employee" at bounding box center [1259, 122] width 115 height 32
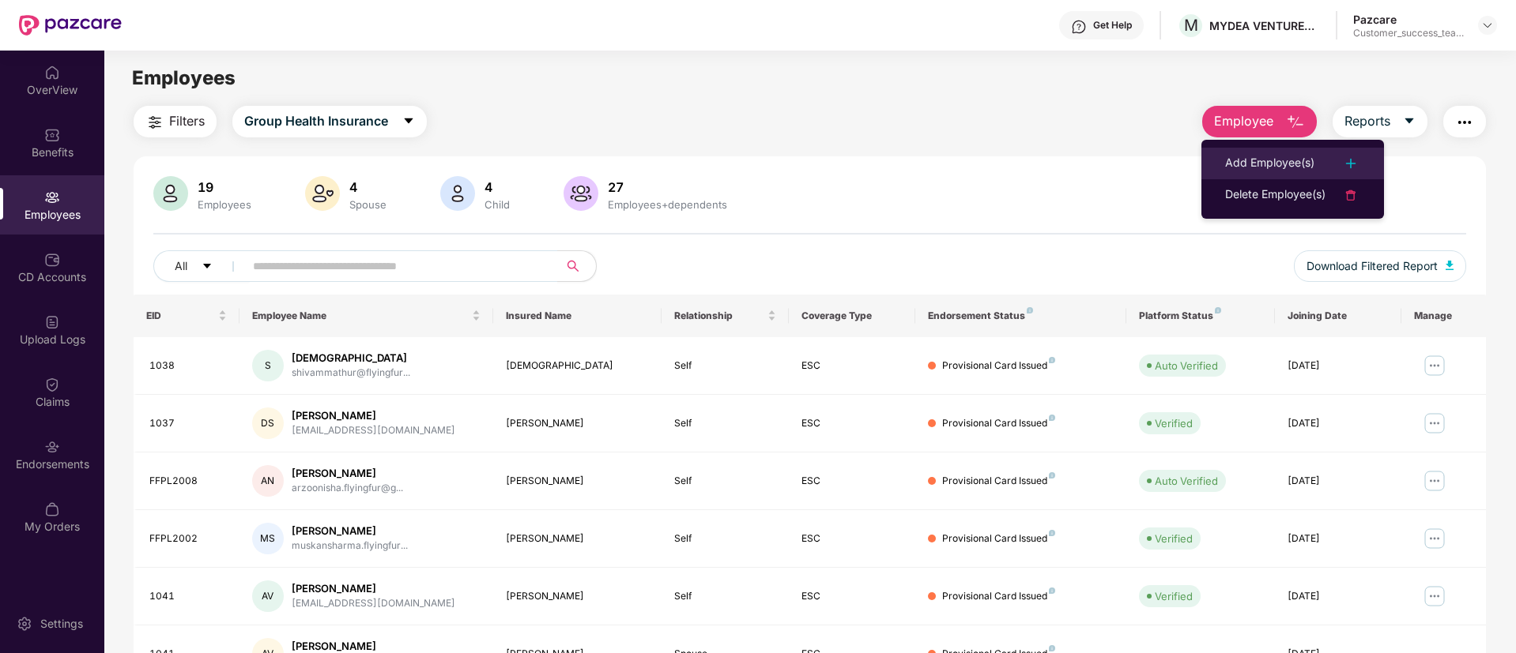
click at [1284, 158] on div "Add Employee(s)" at bounding box center [1269, 163] width 89 height 19
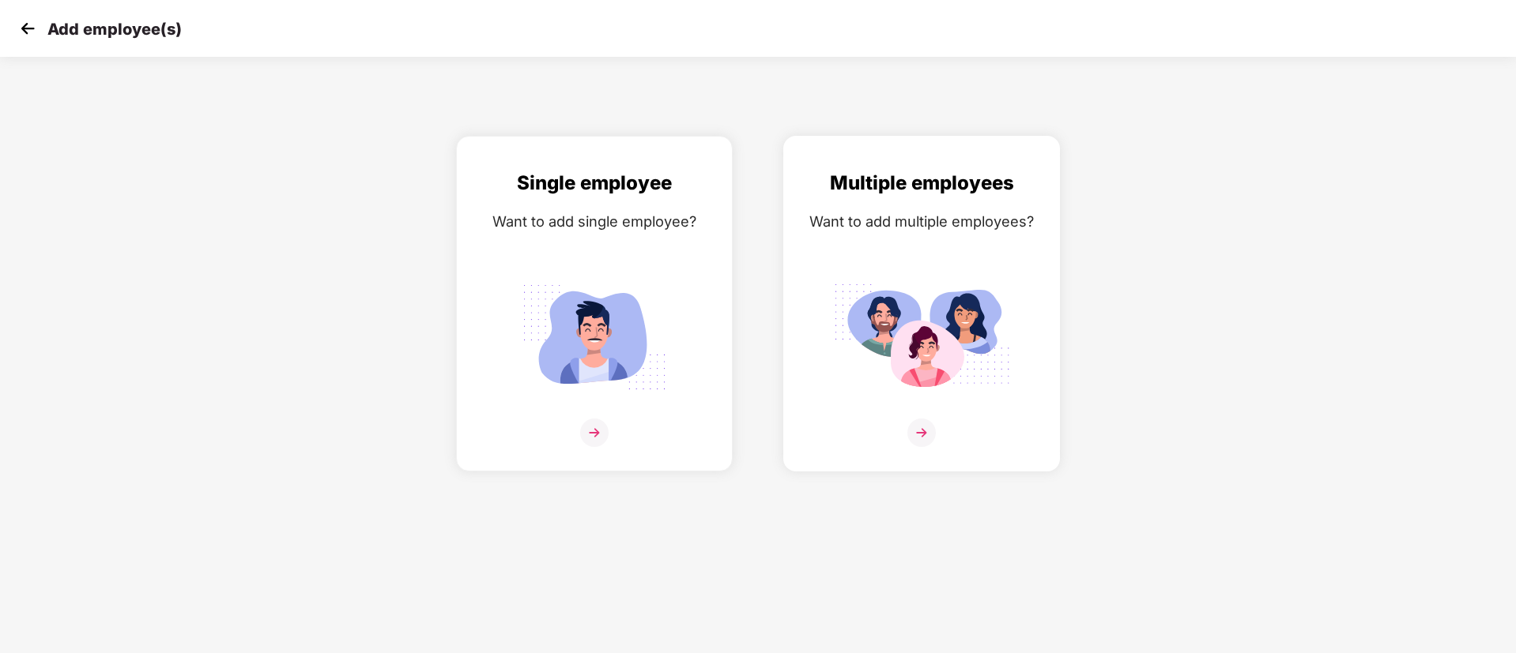
click at [925, 423] on img at bounding box center [921, 433] width 28 height 28
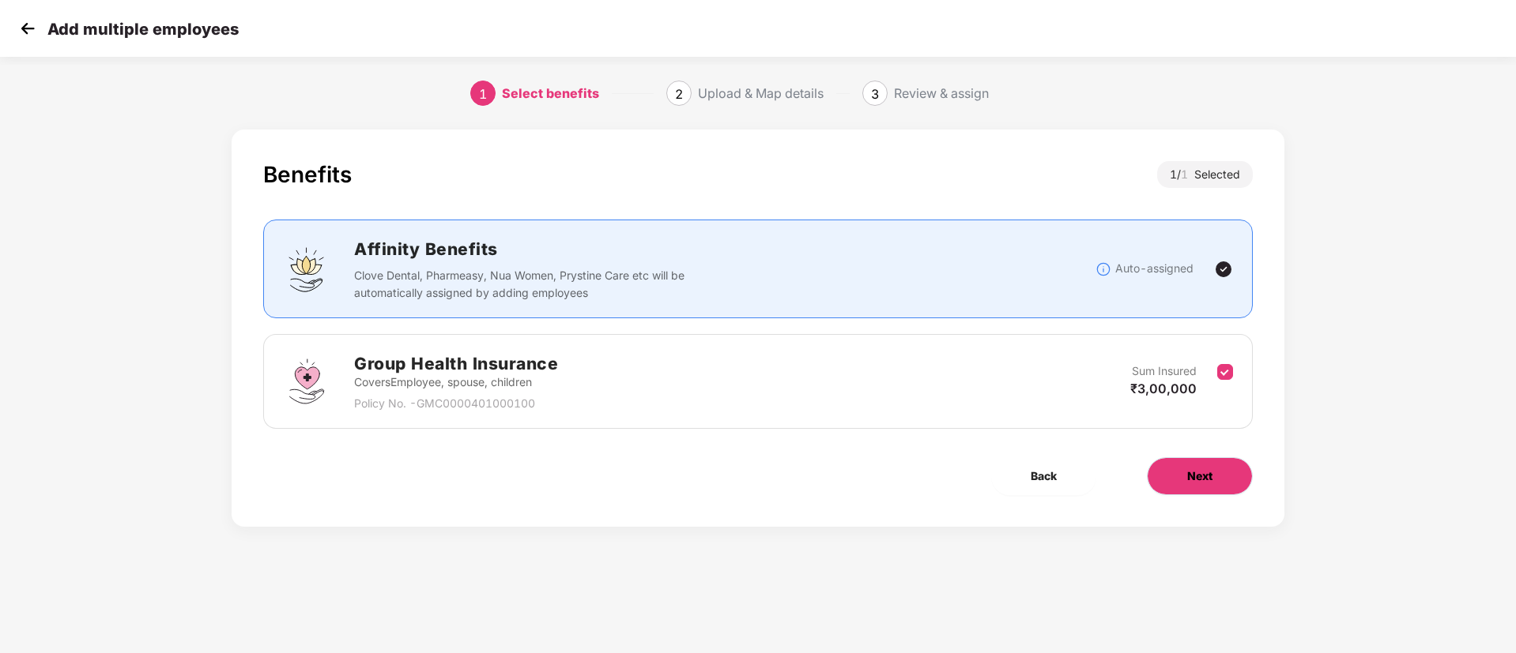
click at [1173, 480] on button "Next" at bounding box center [1200, 477] width 106 height 38
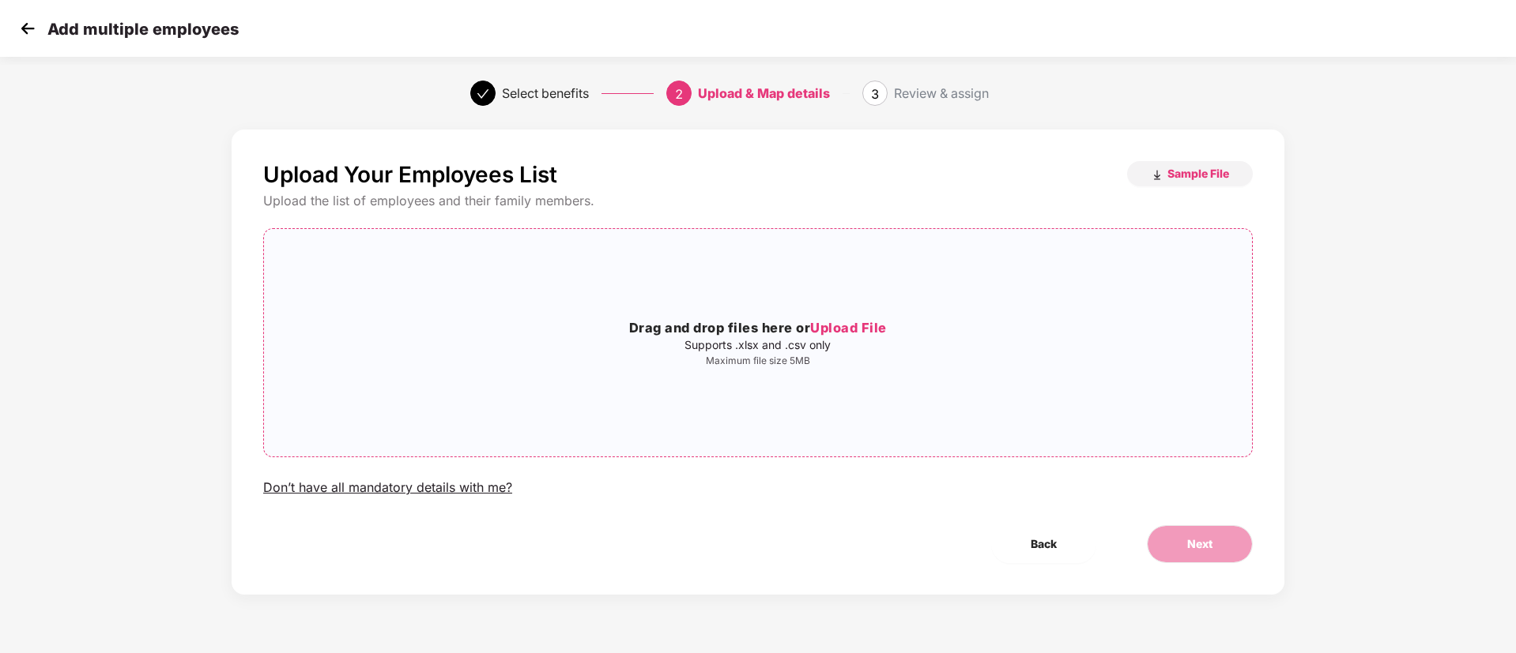
click at [878, 326] on span "Upload File" at bounding box center [848, 328] width 77 height 16
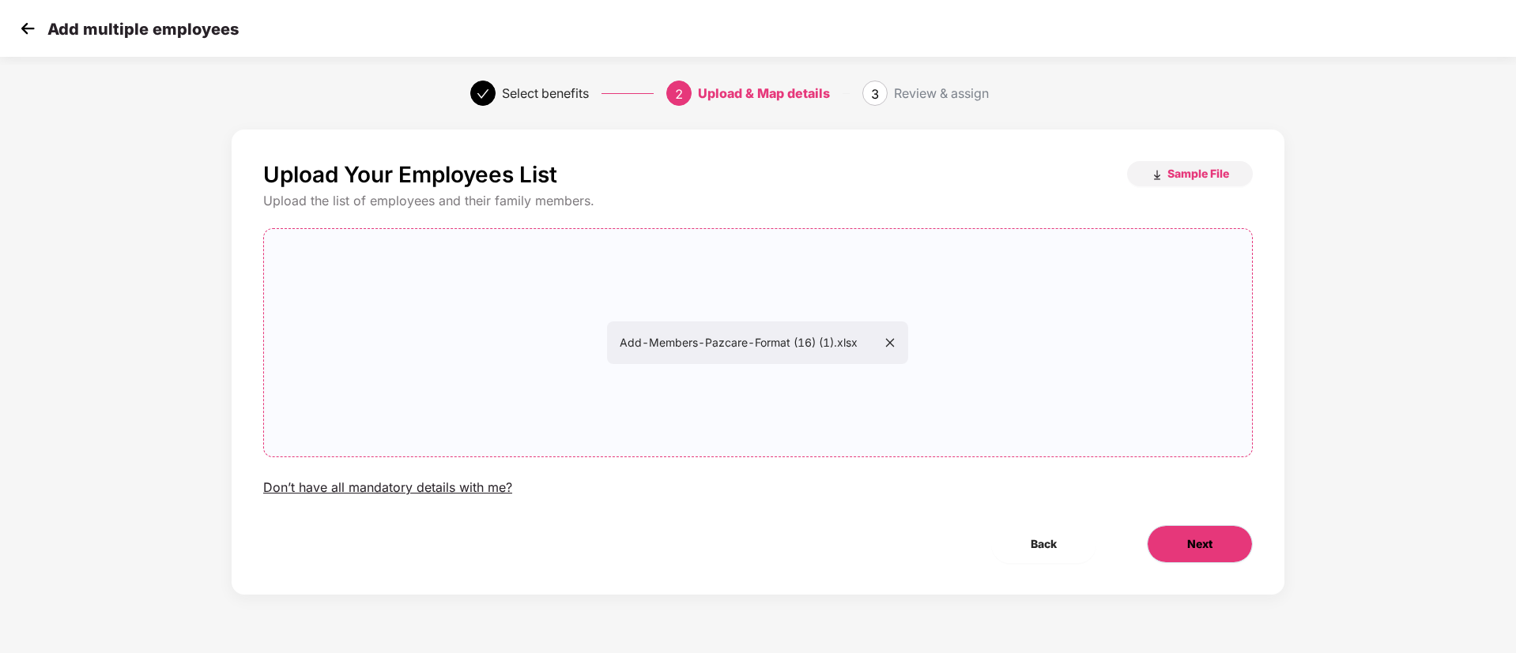
click at [1211, 544] on span "Next" at bounding box center [1199, 544] width 25 height 17
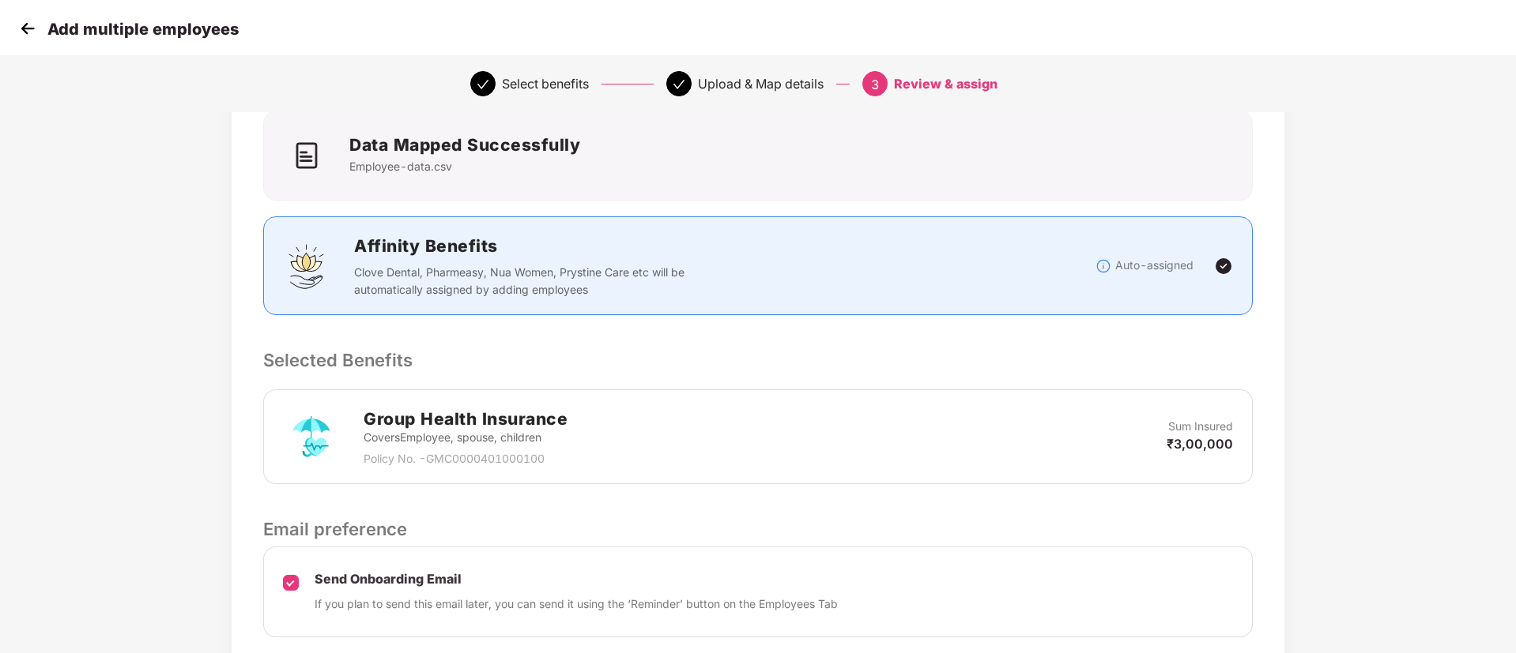
scroll to position [228, 0]
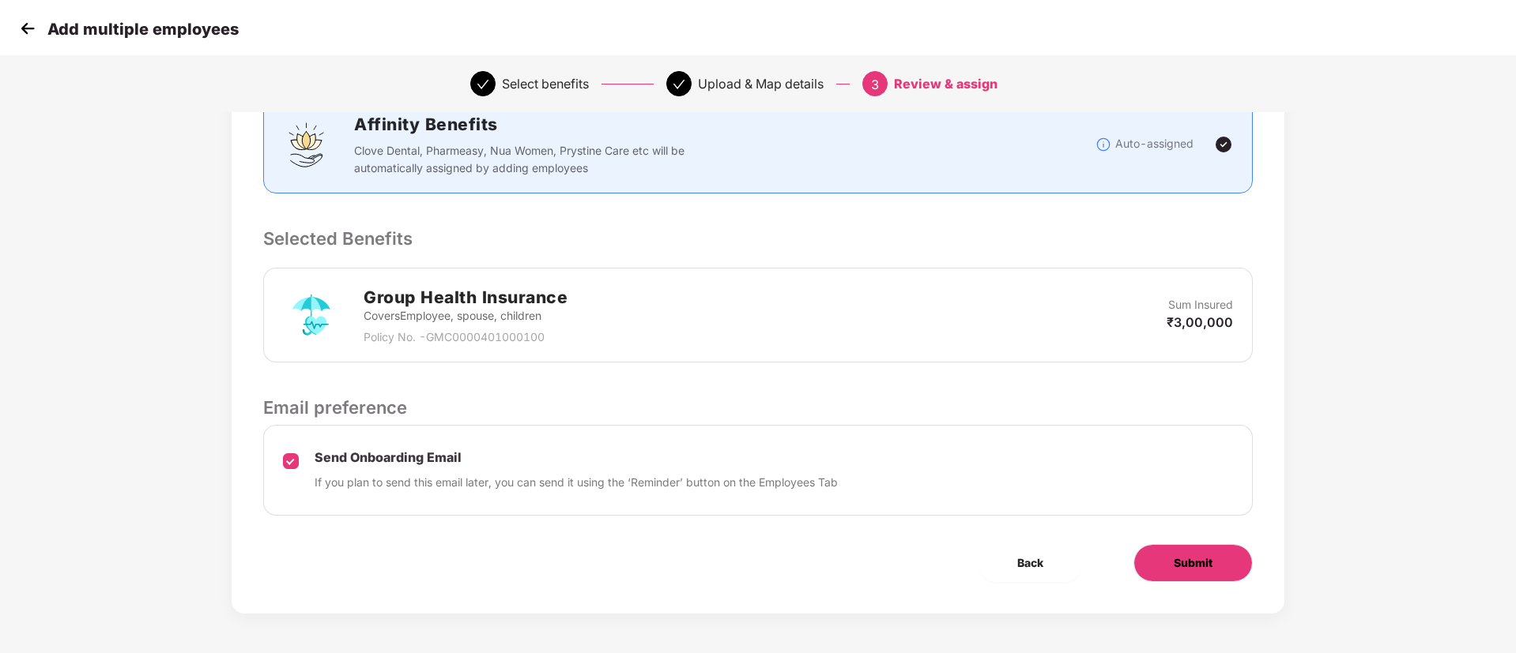
click at [1184, 574] on button "Submit" at bounding box center [1192, 563] width 119 height 38
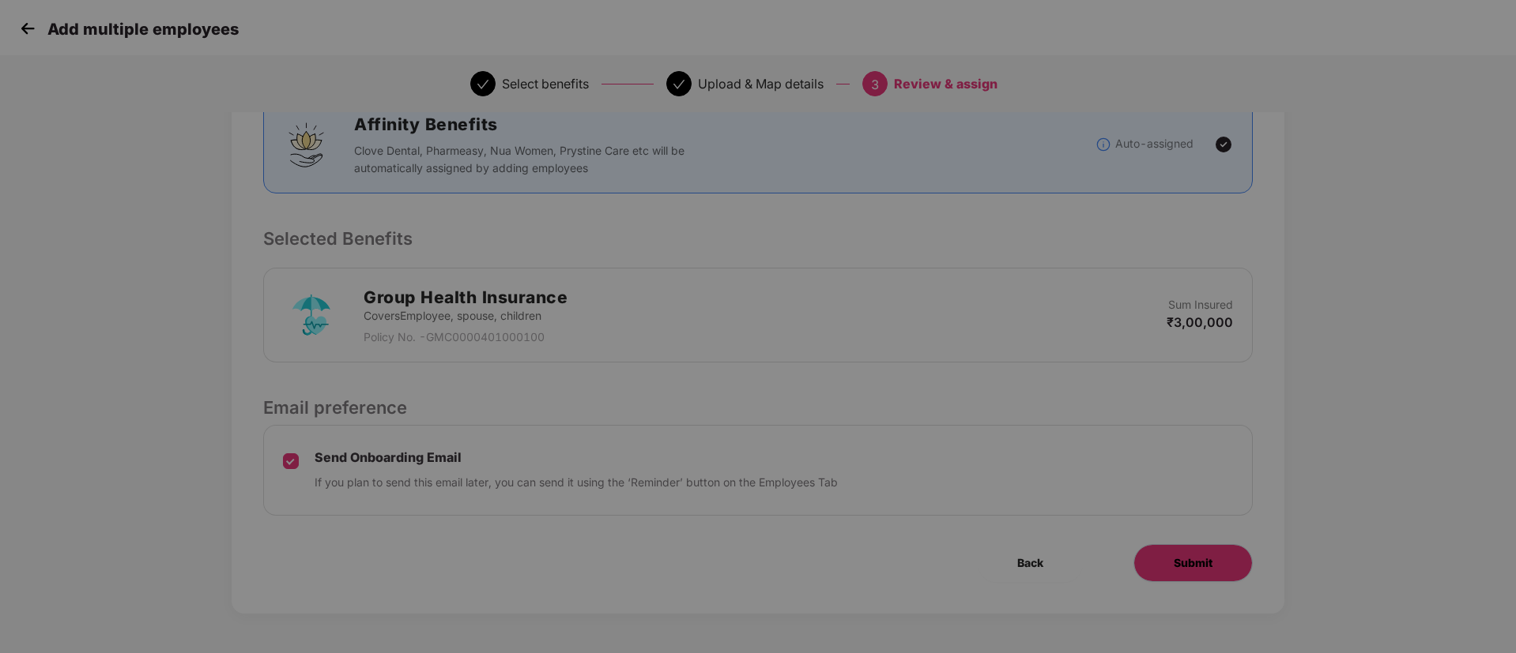
scroll to position [0, 0]
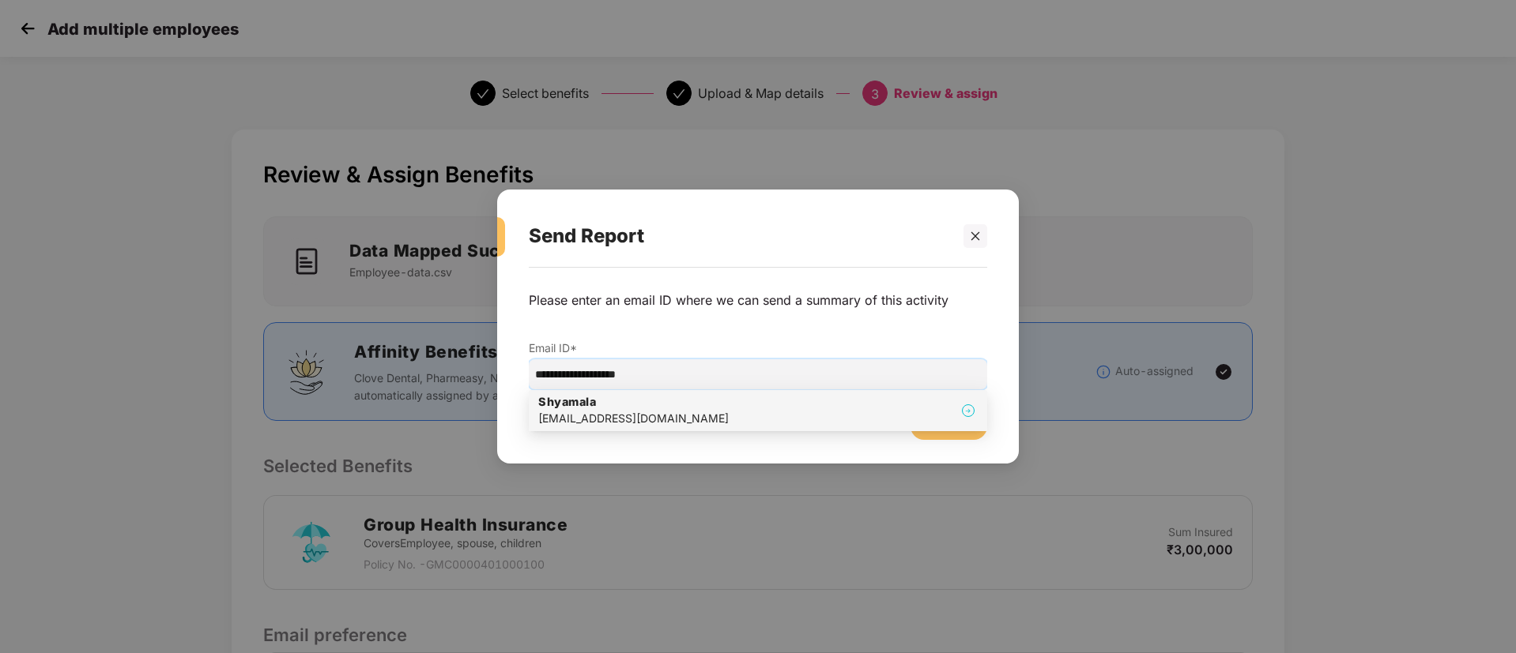
click at [683, 427] on div "[PERSON_NAME] [PERSON_NAME][EMAIL_ADDRESS][DOMAIN_NAME]" at bounding box center [757, 410] width 439 height 33
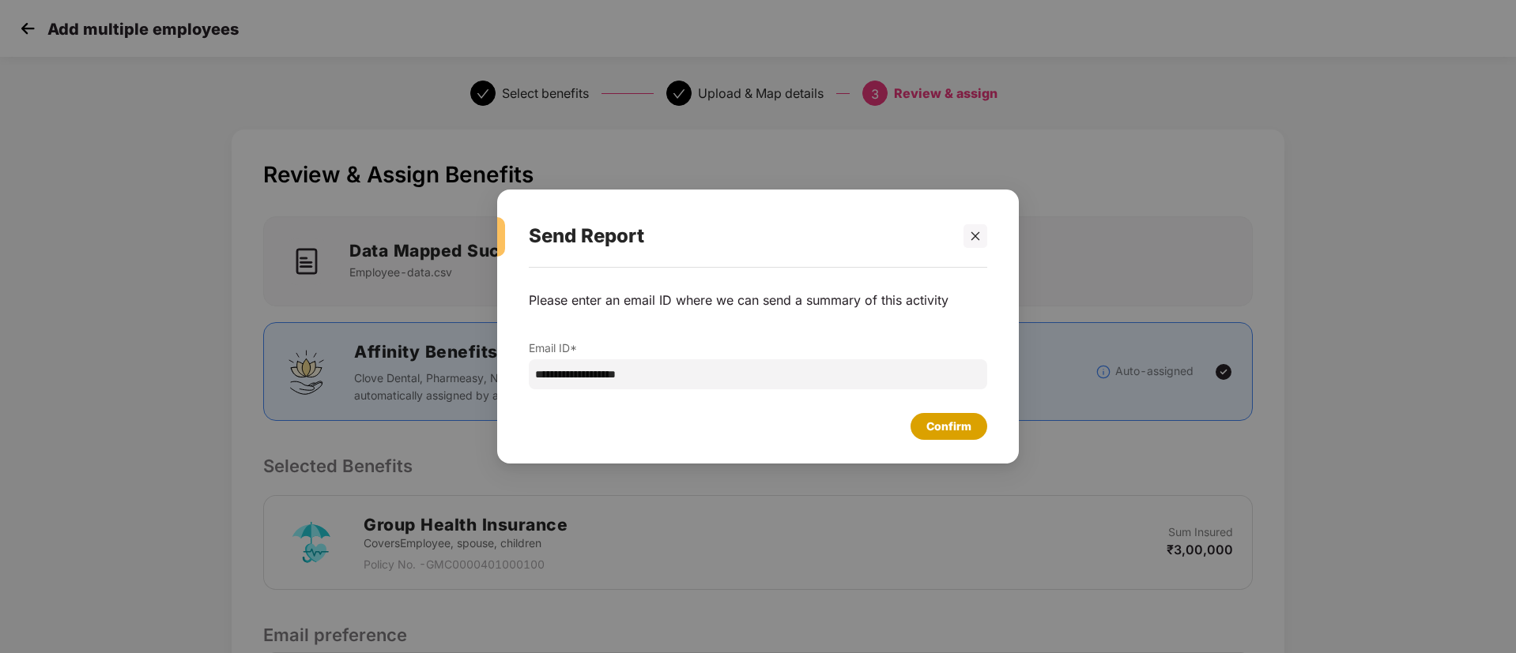
click at [932, 415] on div "Confirm" at bounding box center [948, 426] width 77 height 27
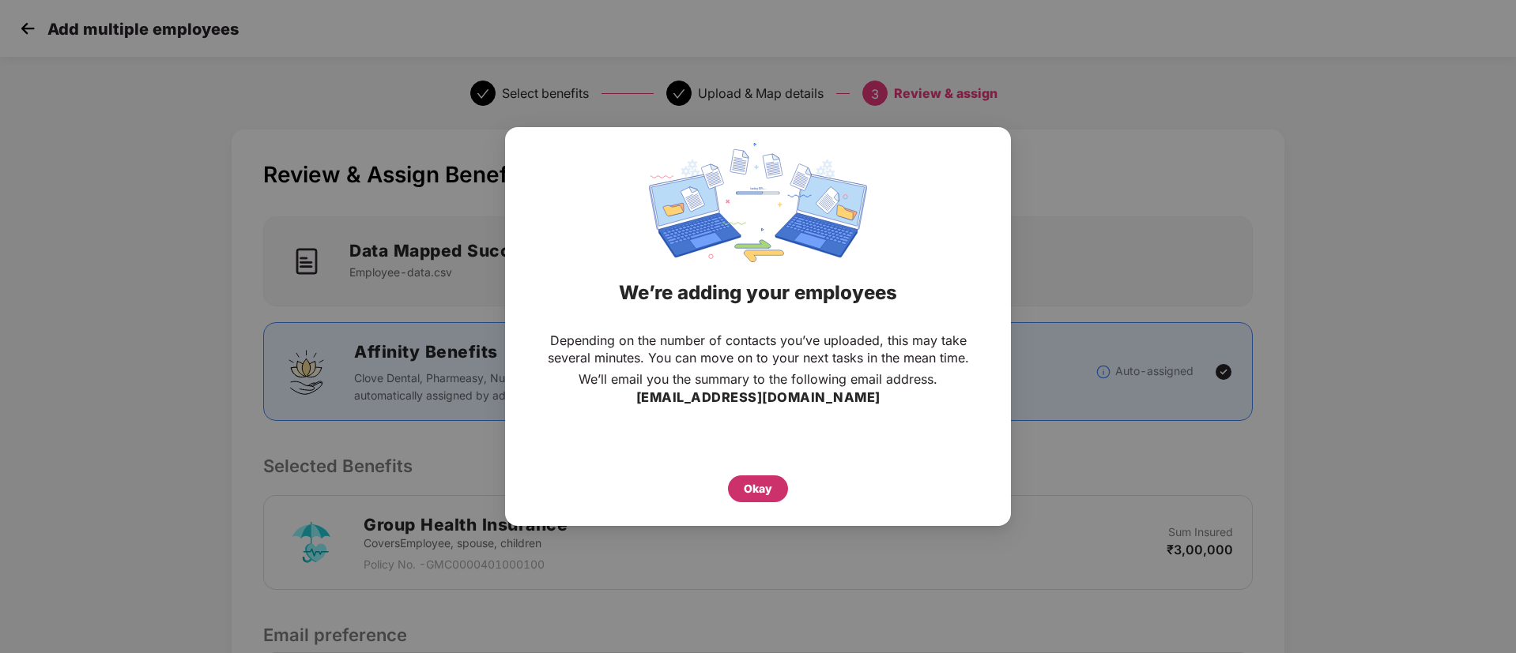
click at [772, 490] on div "Okay" at bounding box center [758, 489] width 60 height 27
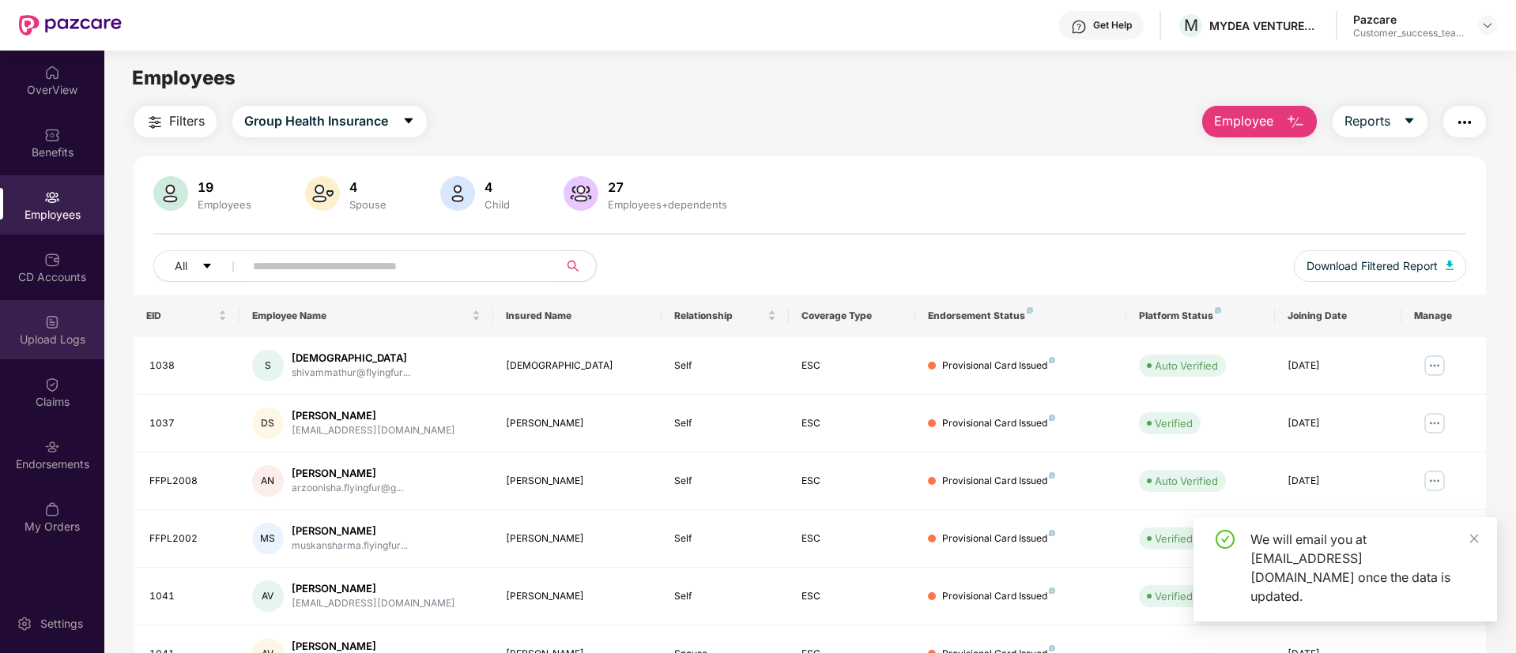
click at [43, 345] on div "Upload Logs" at bounding box center [52, 340] width 104 height 16
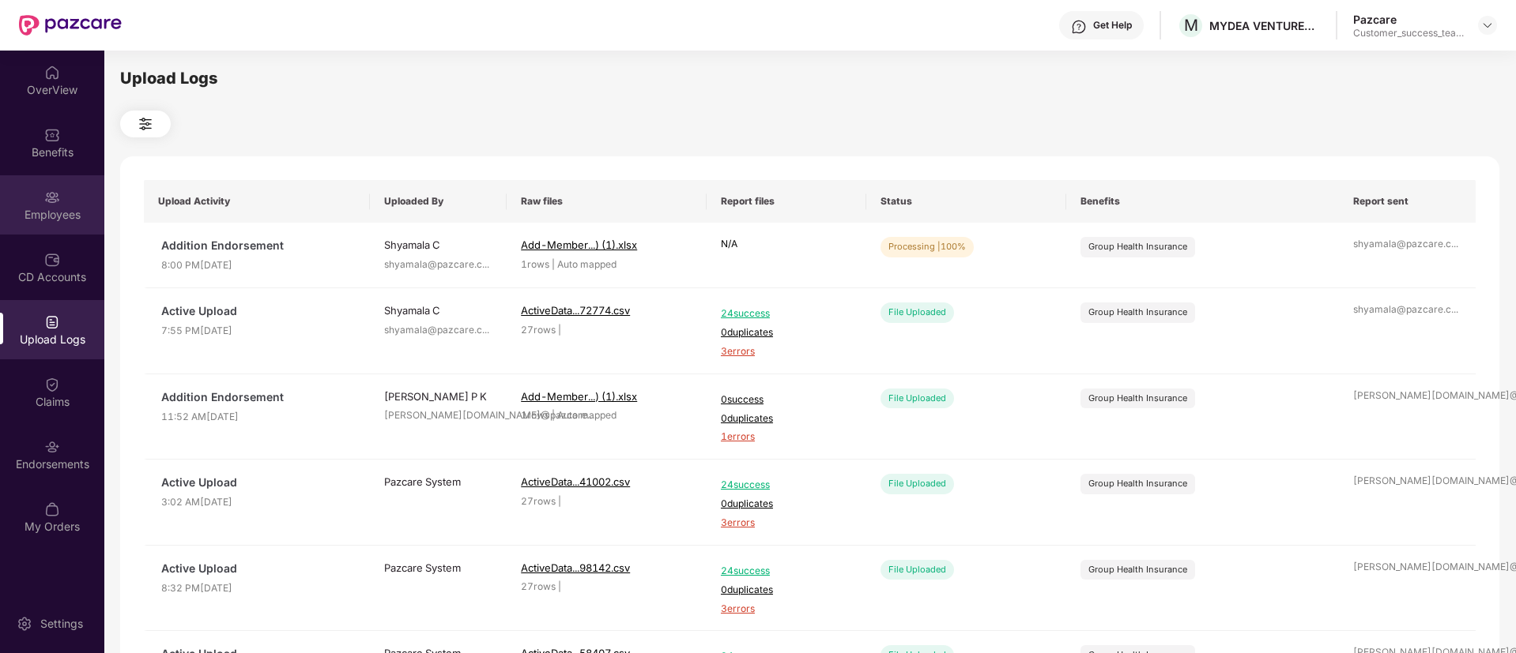
click at [48, 198] on img at bounding box center [52, 198] width 16 height 16
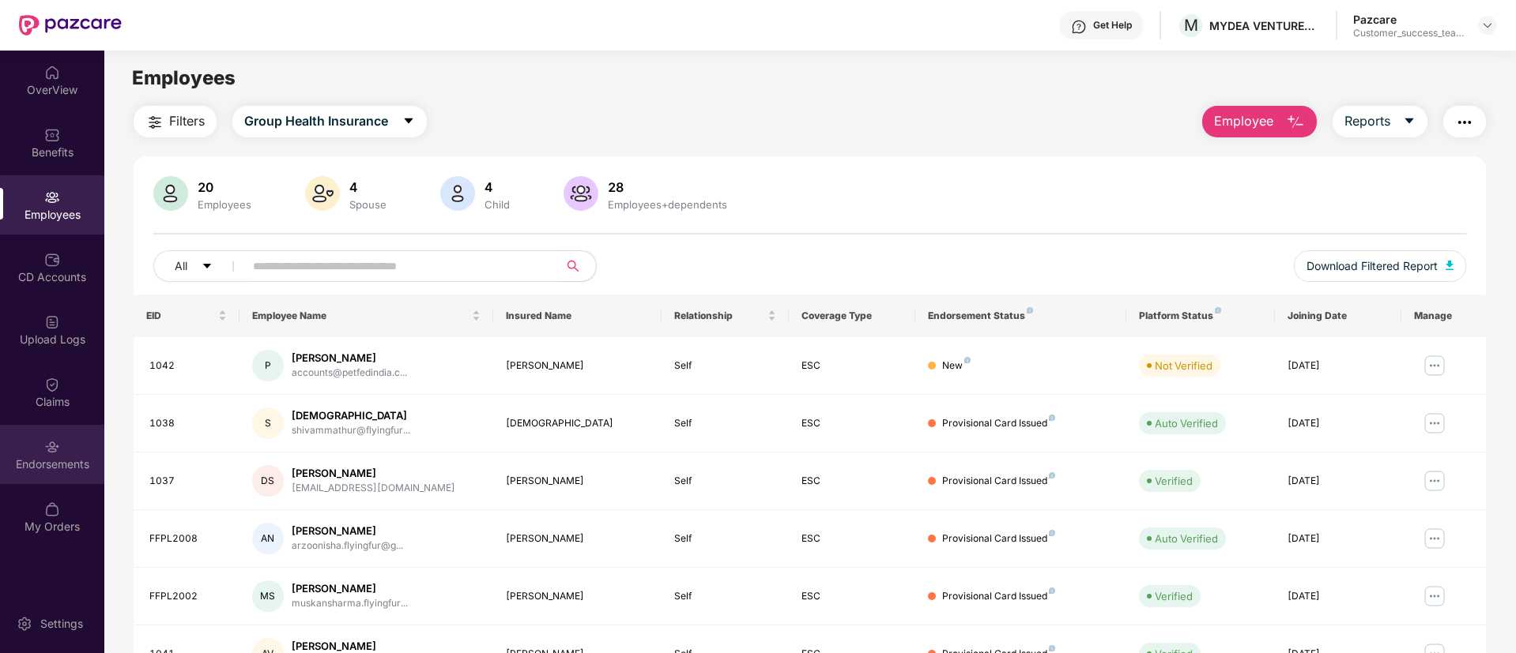
click at [22, 476] on div "Endorsements" at bounding box center [52, 454] width 104 height 59
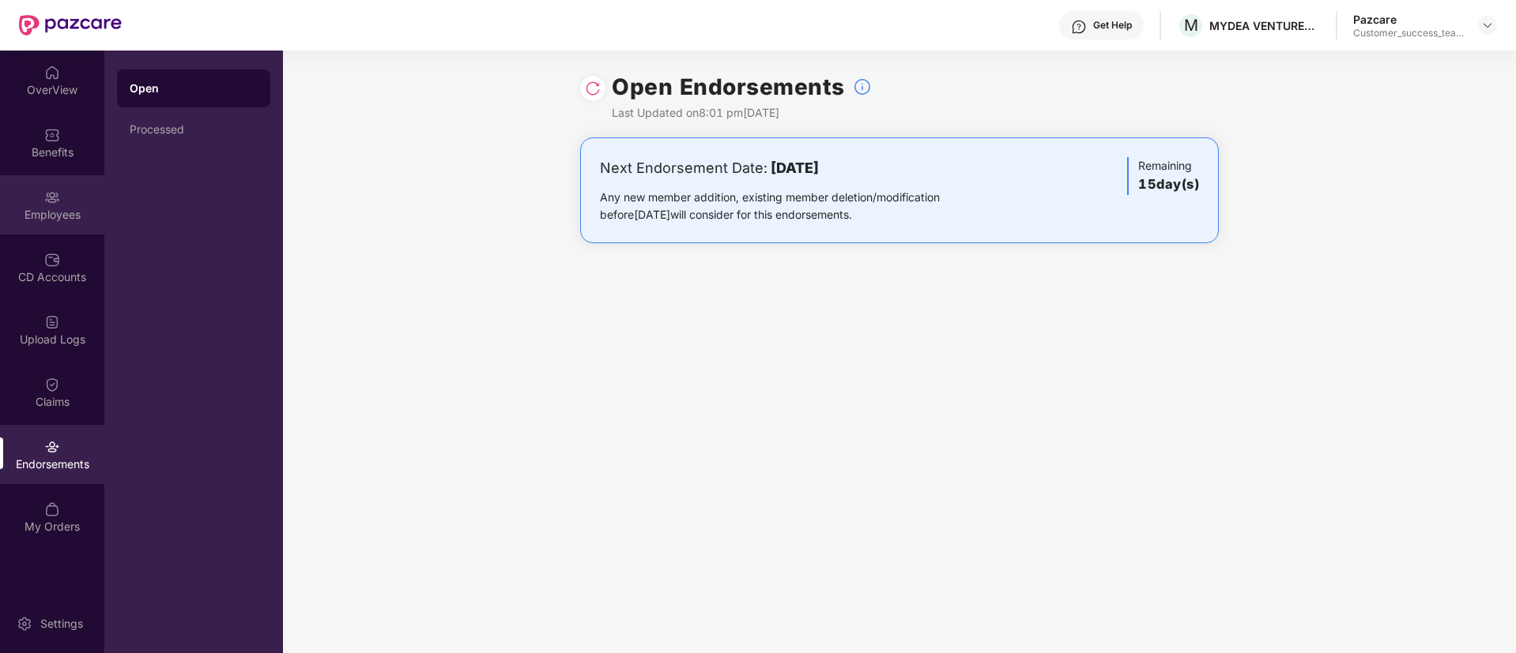
click at [55, 207] on div "Employees" at bounding box center [52, 215] width 104 height 16
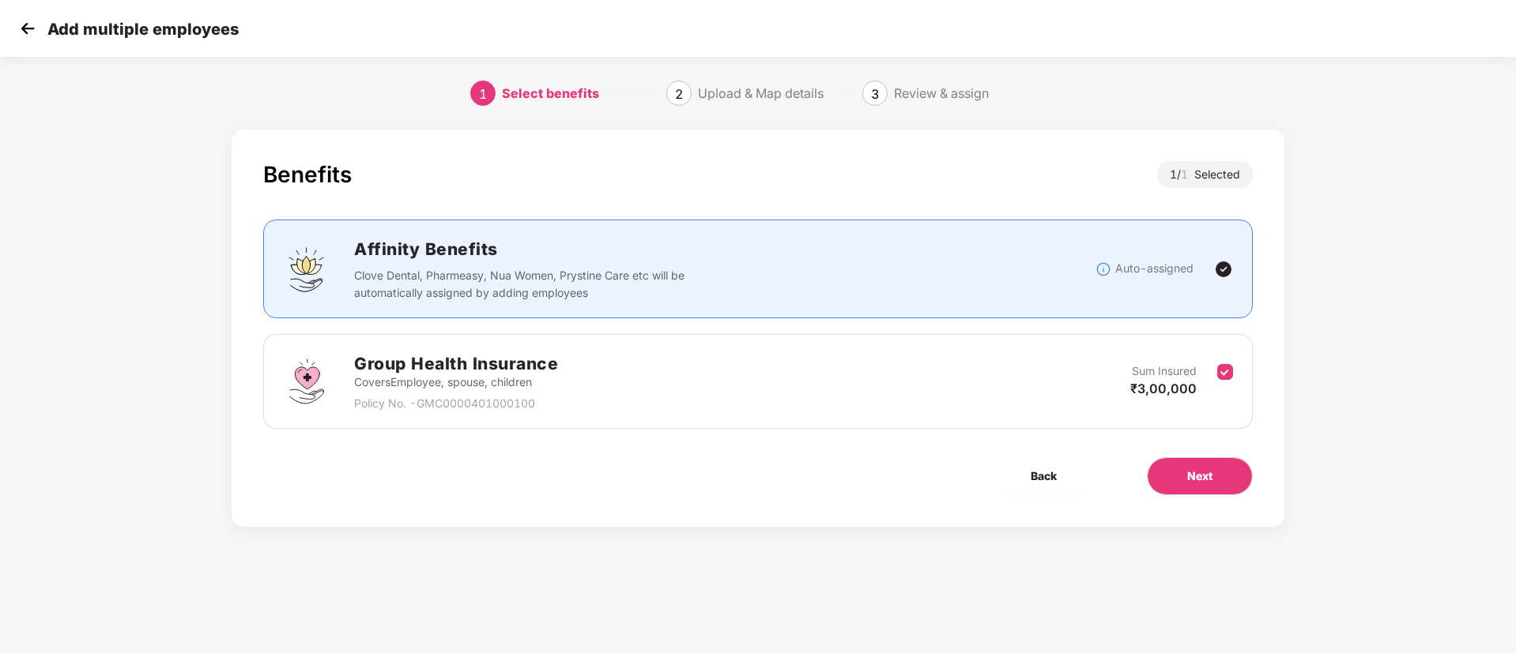
click at [28, 36] on img at bounding box center [28, 29] width 24 height 24
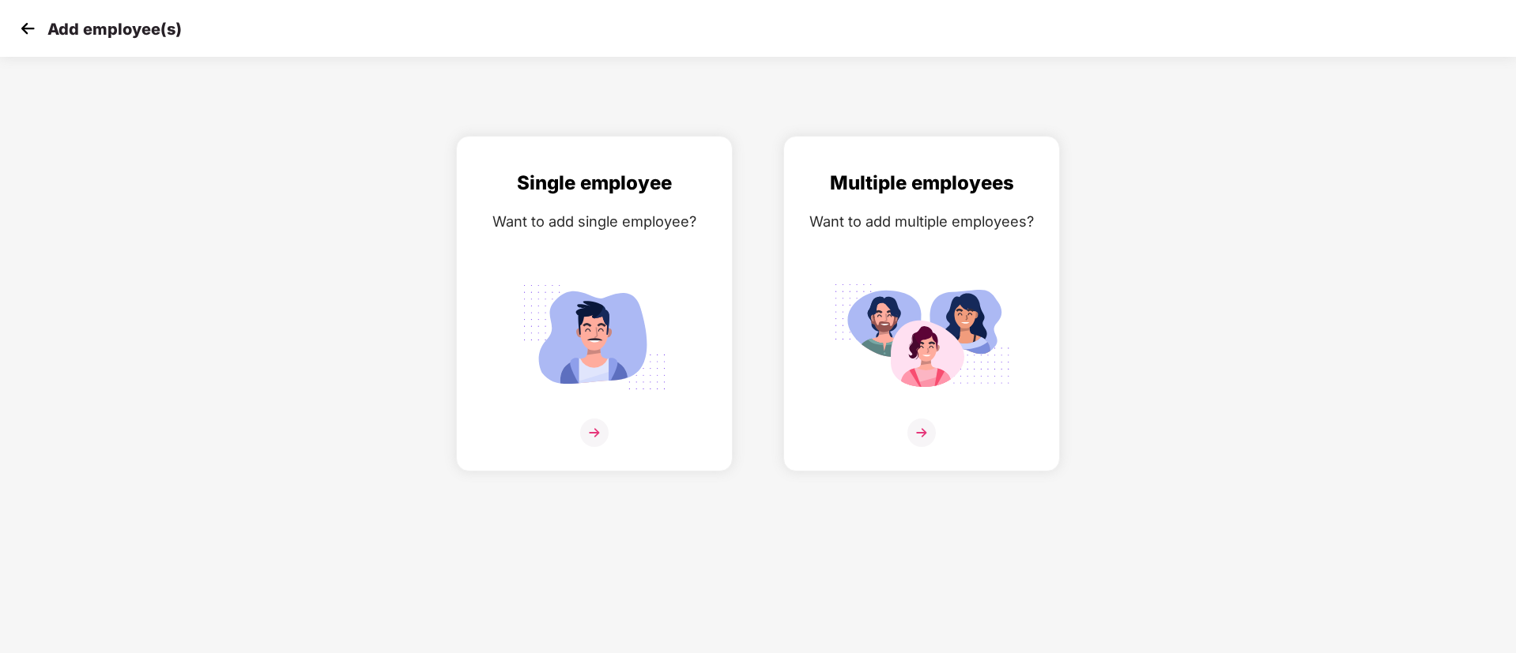
click at [16, 28] on img at bounding box center [28, 29] width 24 height 24
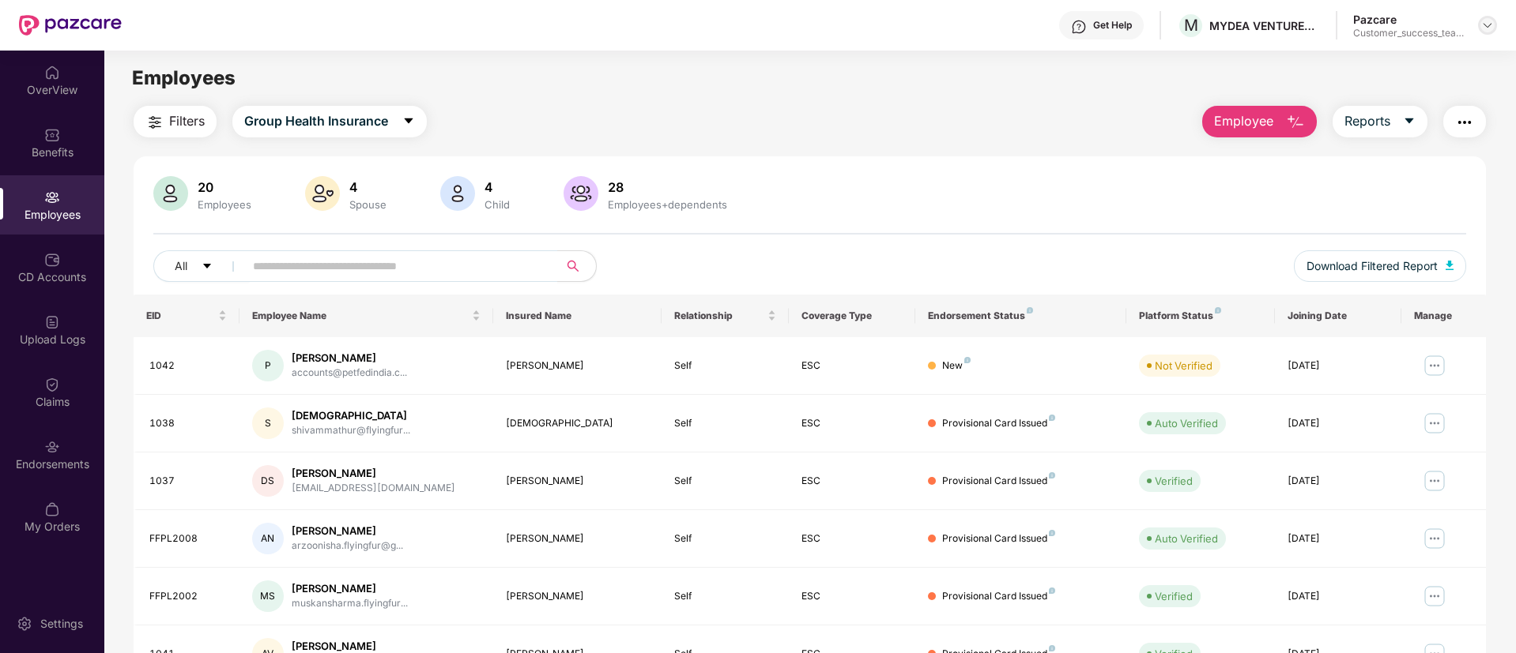
click at [1494, 20] on div at bounding box center [1487, 25] width 19 height 19
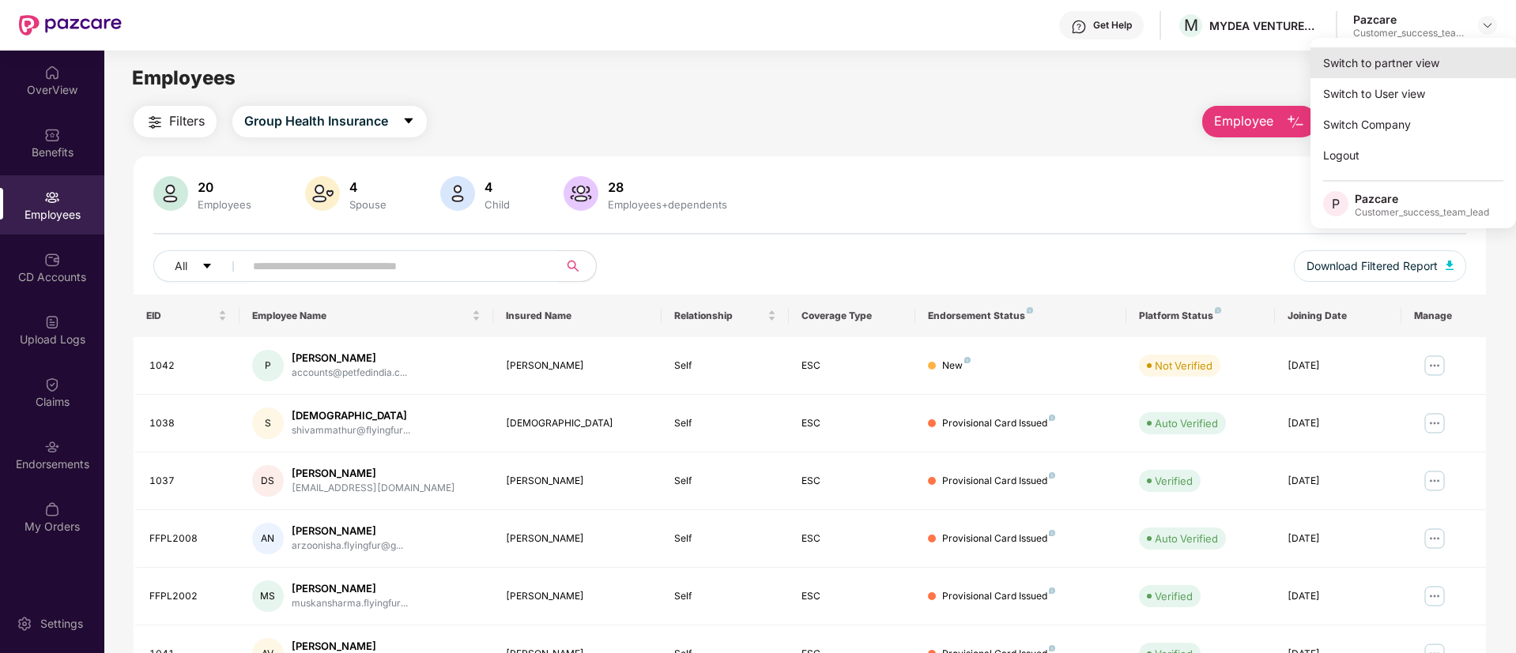
click at [1460, 64] on div "Switch to partner view" at bounding box center [1412, 62] width 205 height 31
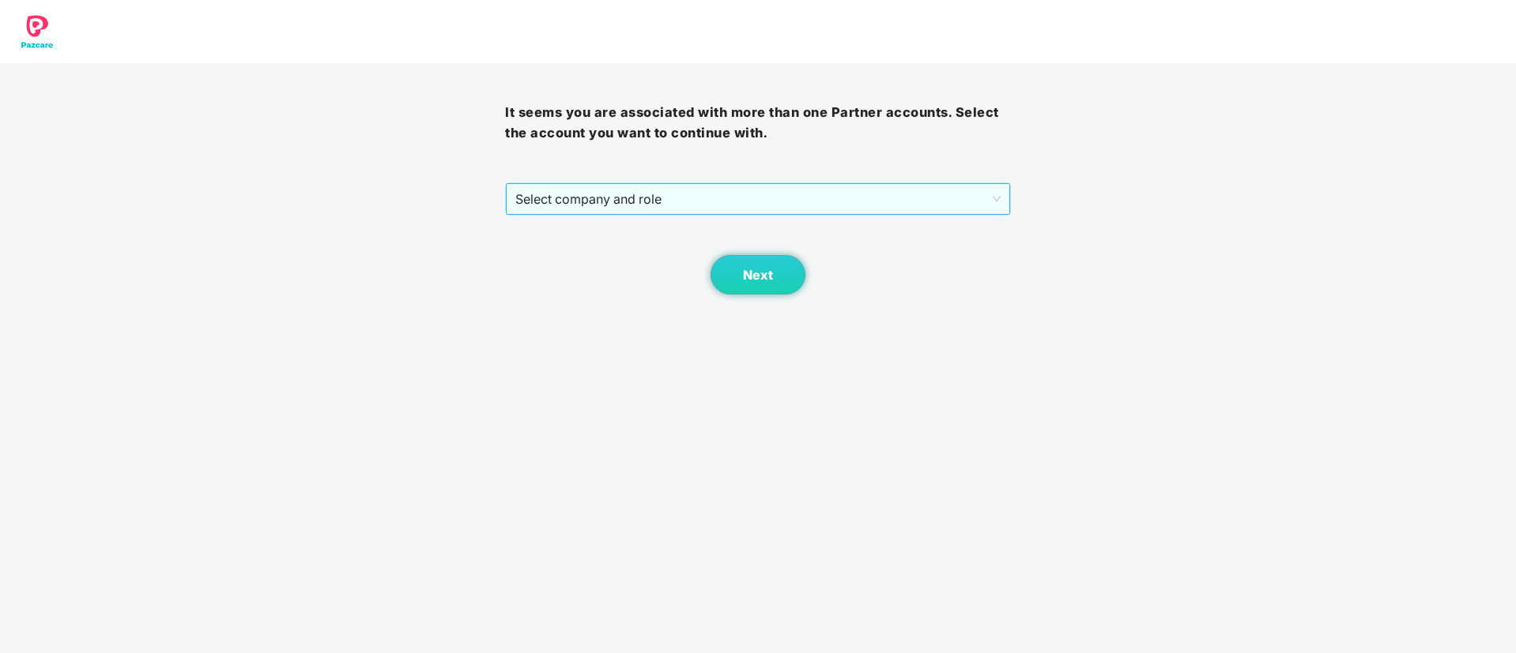
click at [802, 211] on span "Select company and role" at bounding box center [757, 199] width 484 height 30
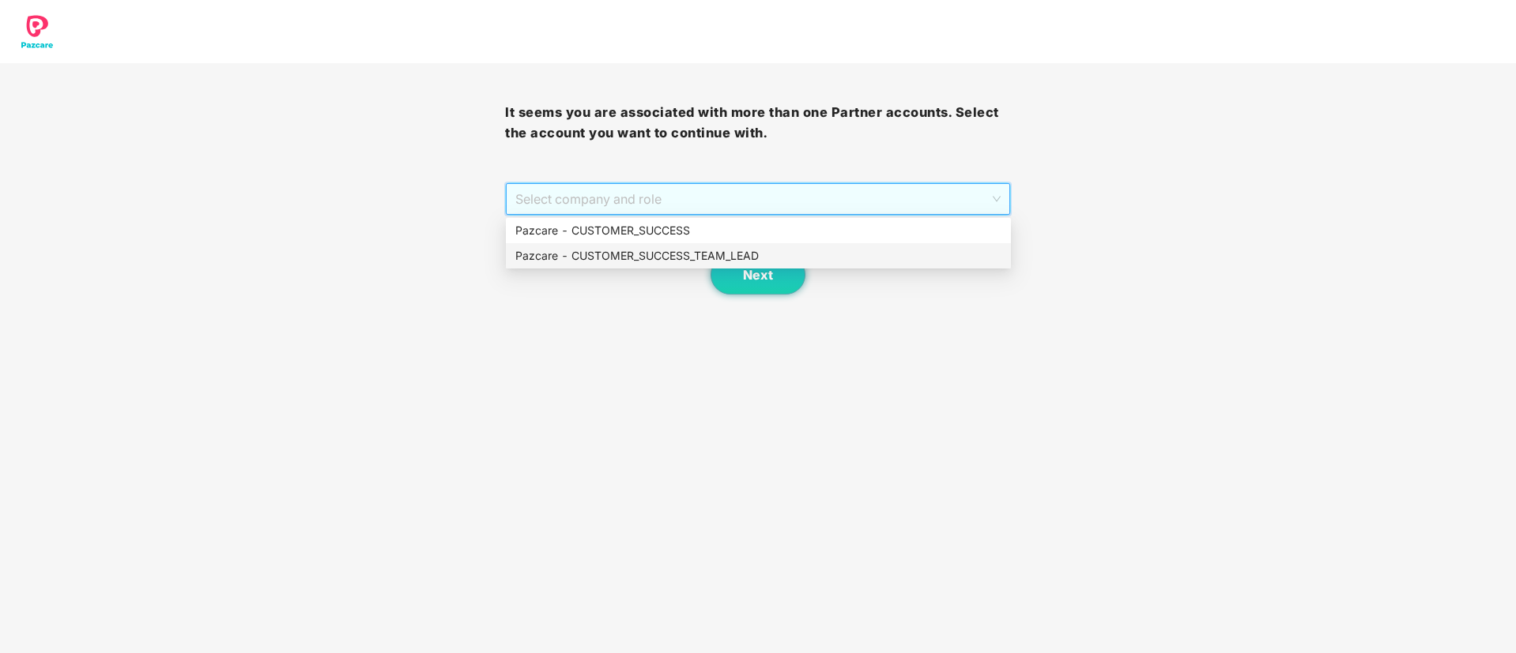
click at [772, 250] on div "Pazcare - CUSTOMER_SUCCESS_TEAM_LEAD" at bounding box center [758, 255] width 486 height 17
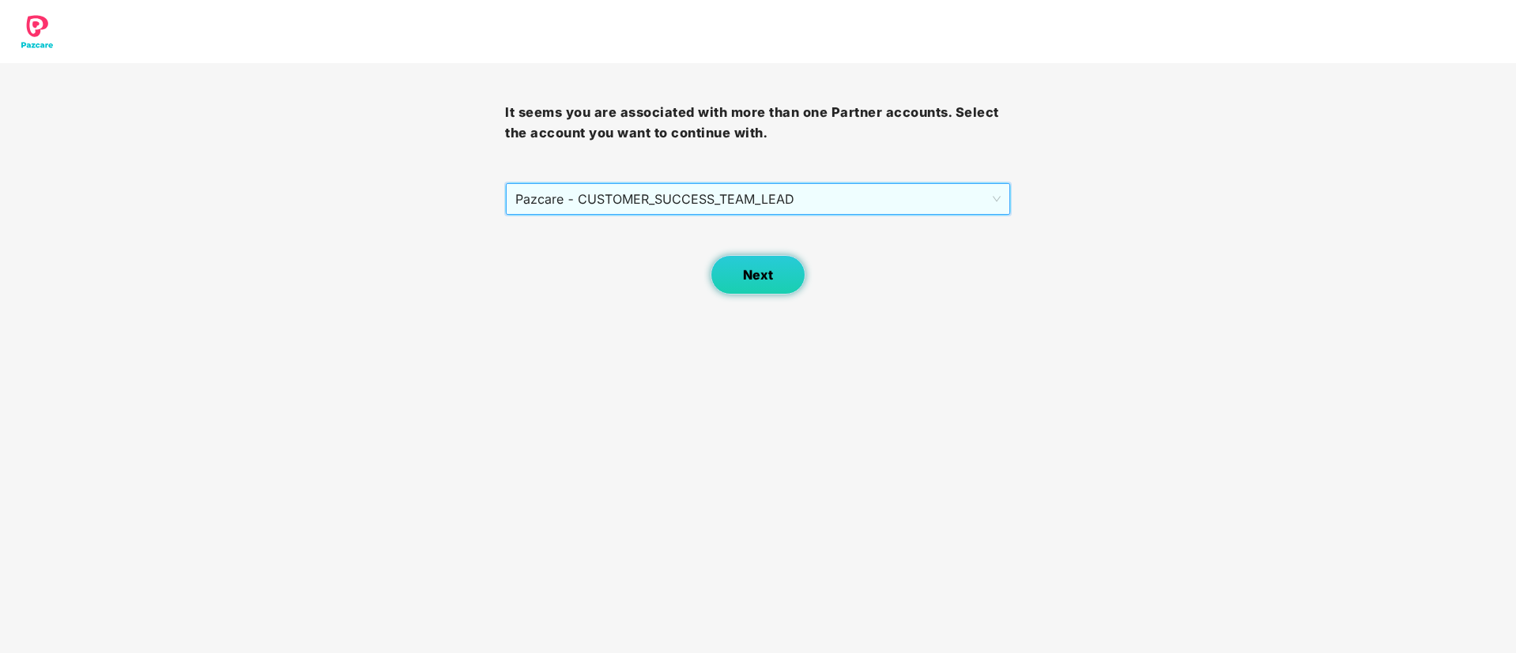
click at [772, 259] on button "Next" at bounding box center [757, 275] width 95 height 40
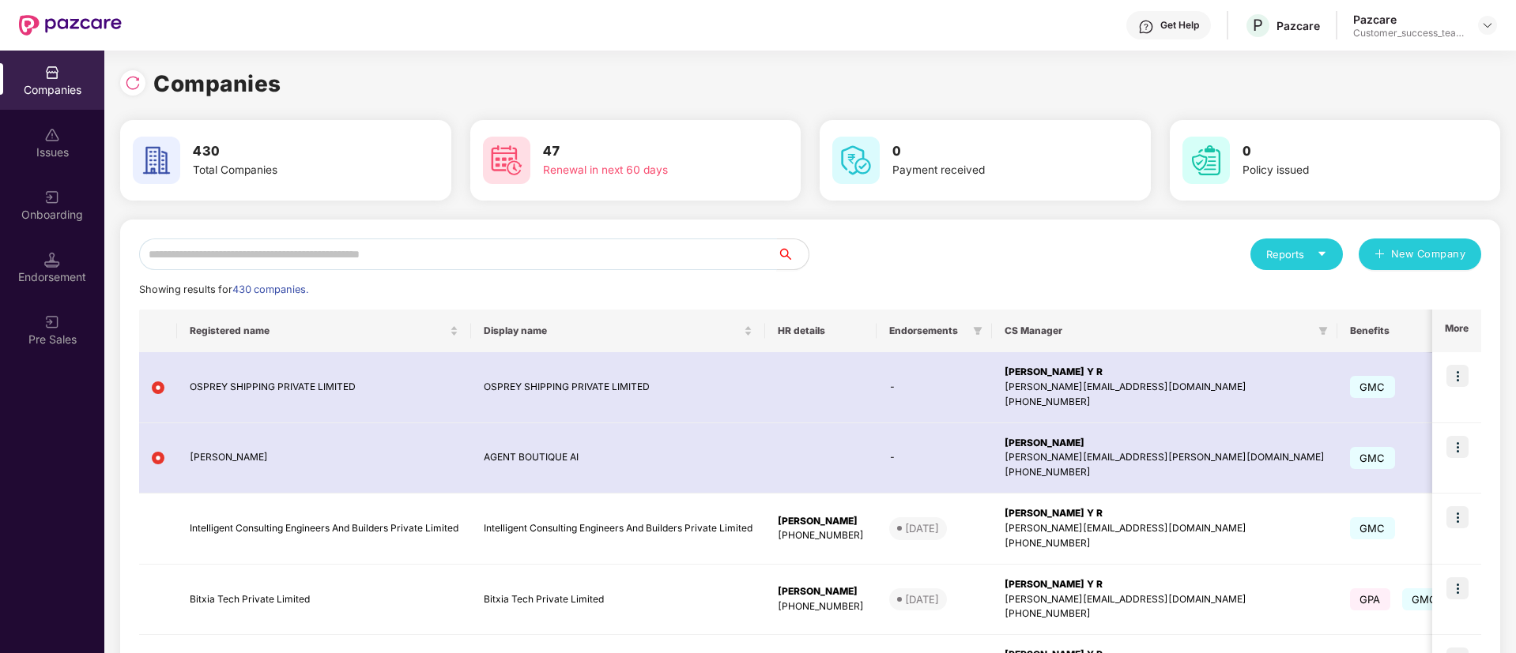
click at [759, 246] on input "text" at bounding box center [458, 255] width 638 height 32
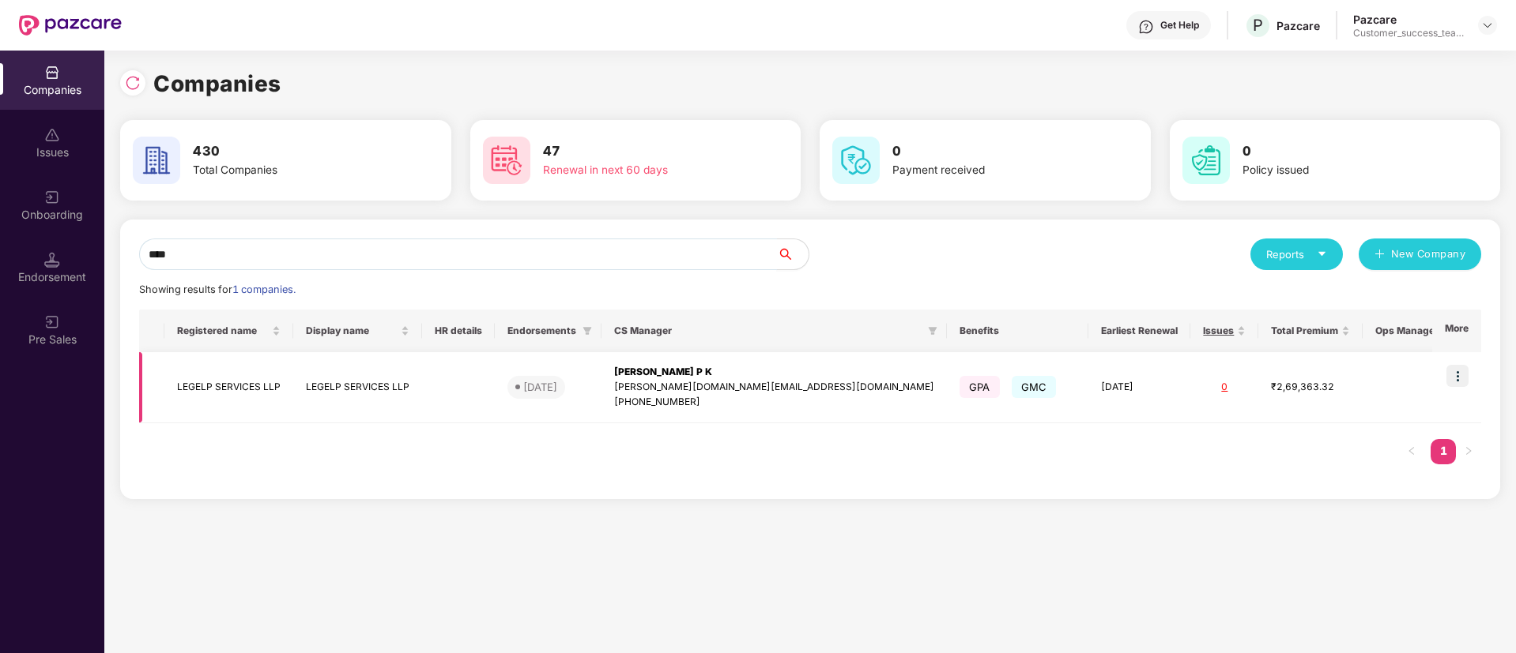
type input "****"
click at [1456, 378] on img at bounding box center [1457, 376] width 22 height 22
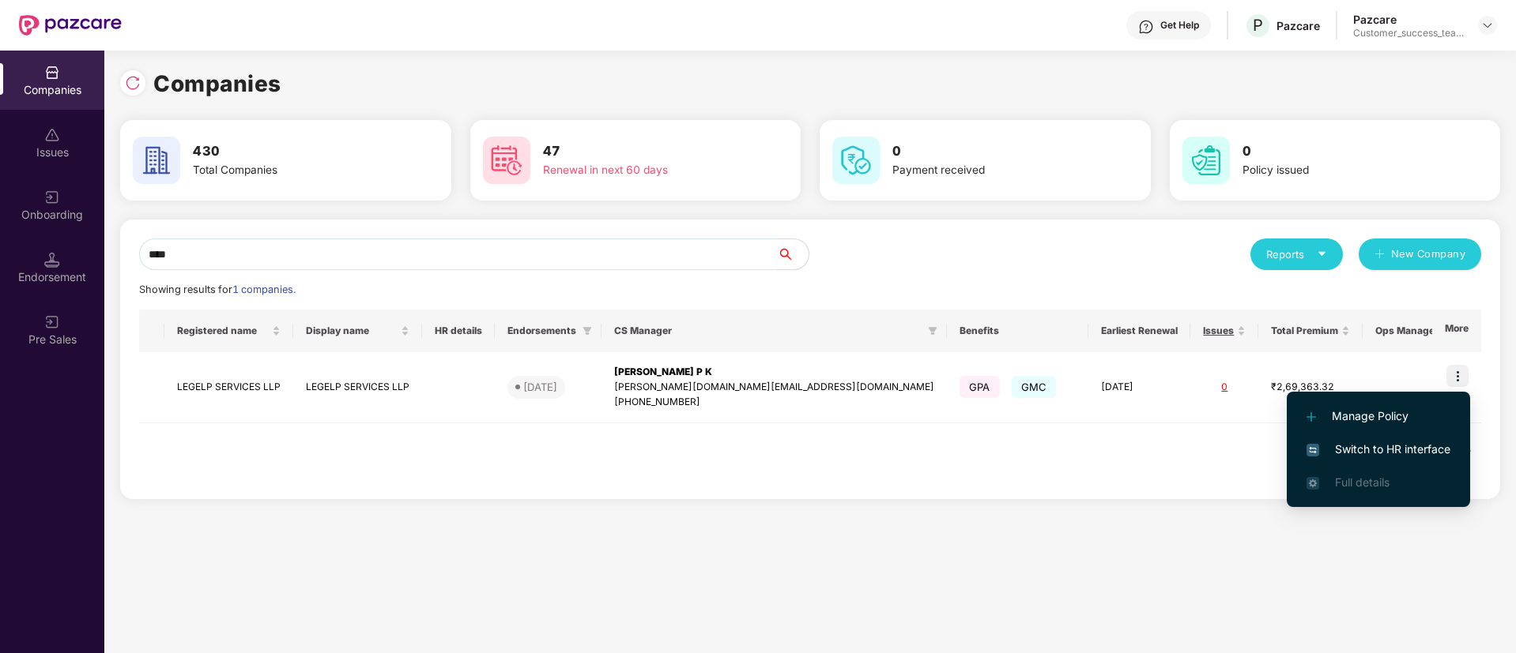
click at [1444, 451] on span "Switch to HR interface" at bounding box center [1378, 449] width 144 height 17
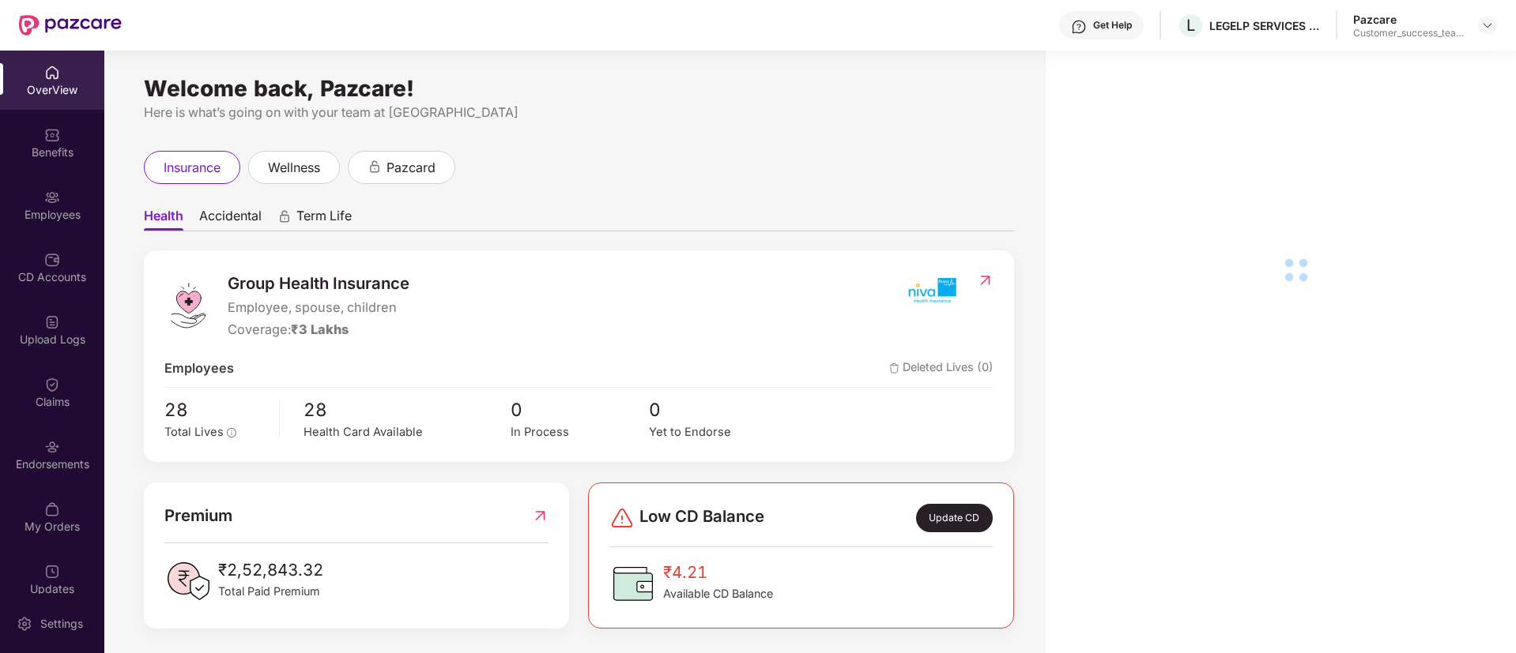
click at [40, 172] on div "OverView Benefits Employees CD Accounts Upload Logs Claims Endorsements My Orde…" at bounding box center [52, 323] width 104 height 544
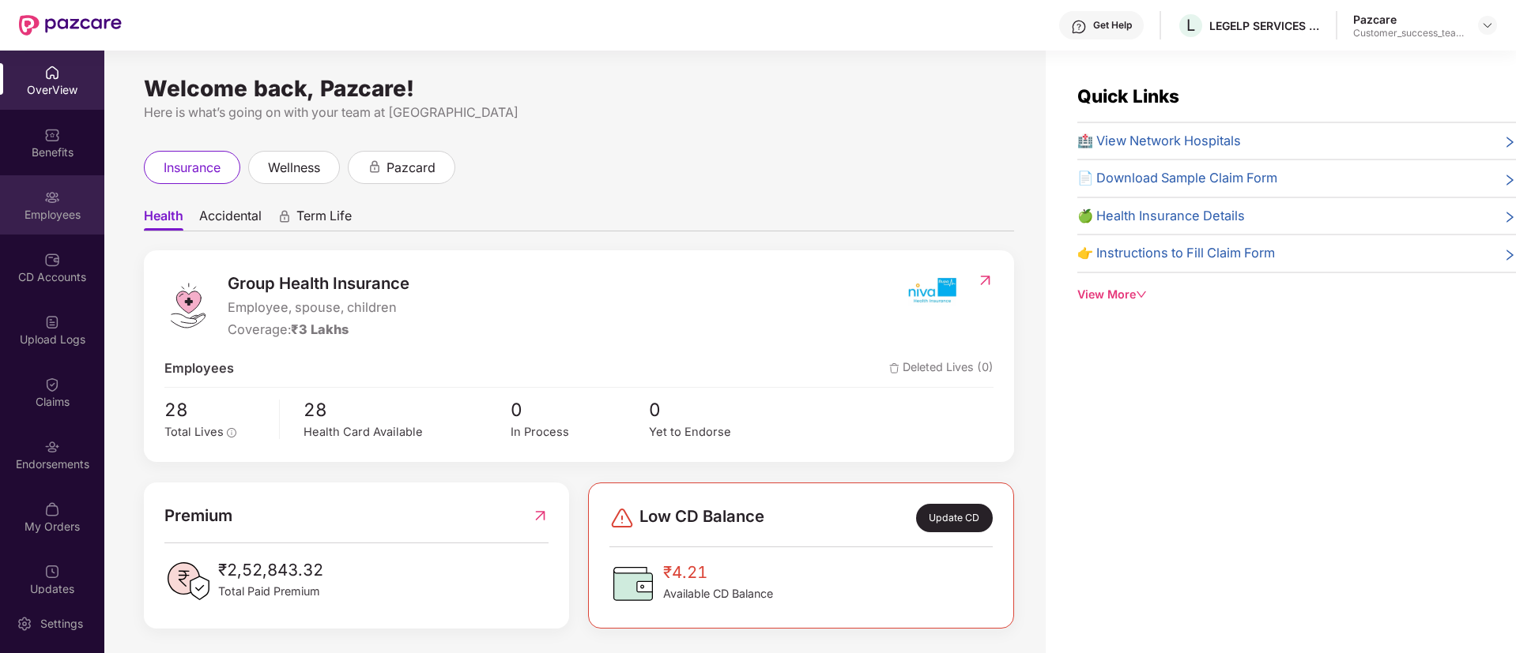
click at [47, 220] on div "Employees" at bounding box center [52, 215] width 104 height 16
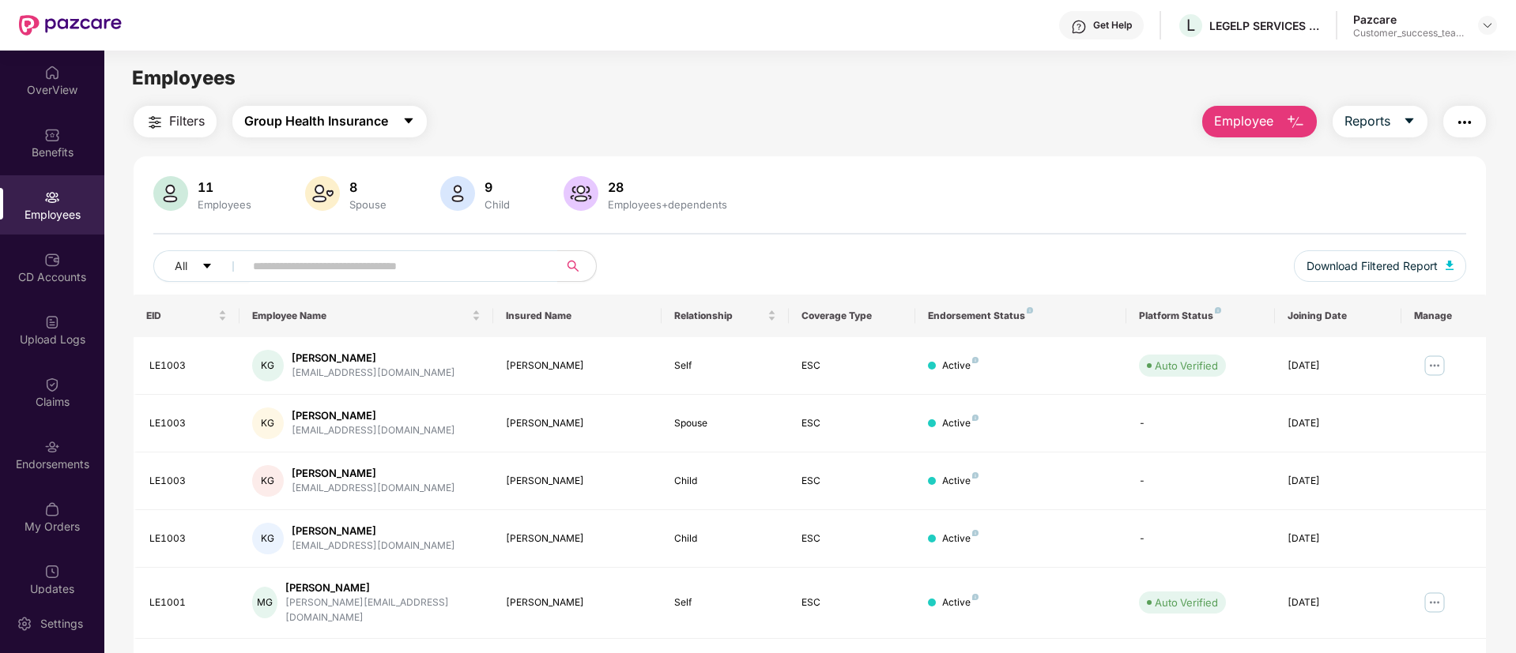
click at [319, 119] on span "Group Health Insurance" at bounding box center [316, 121] width 144 height 20
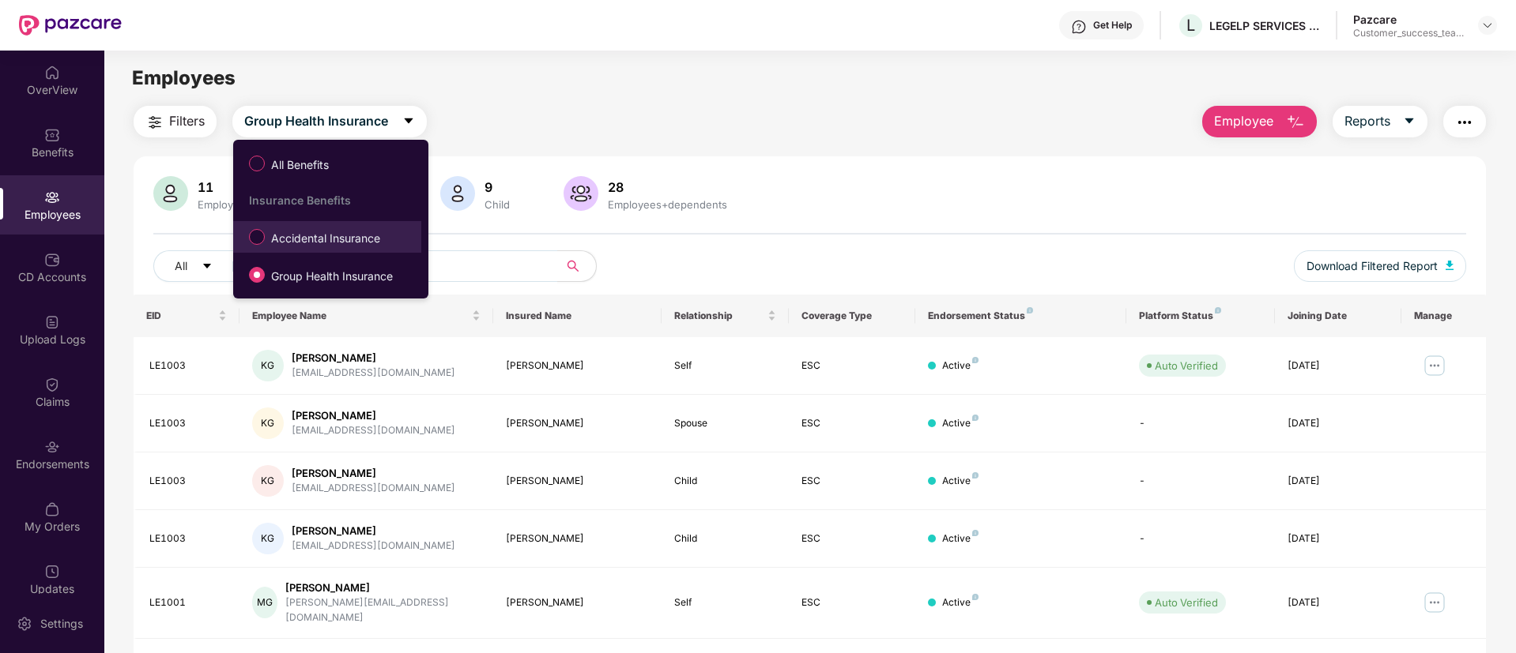
click at [331, 242] on span "Accidental Insurance" at bounding box center [326, 238] width 122 height 17
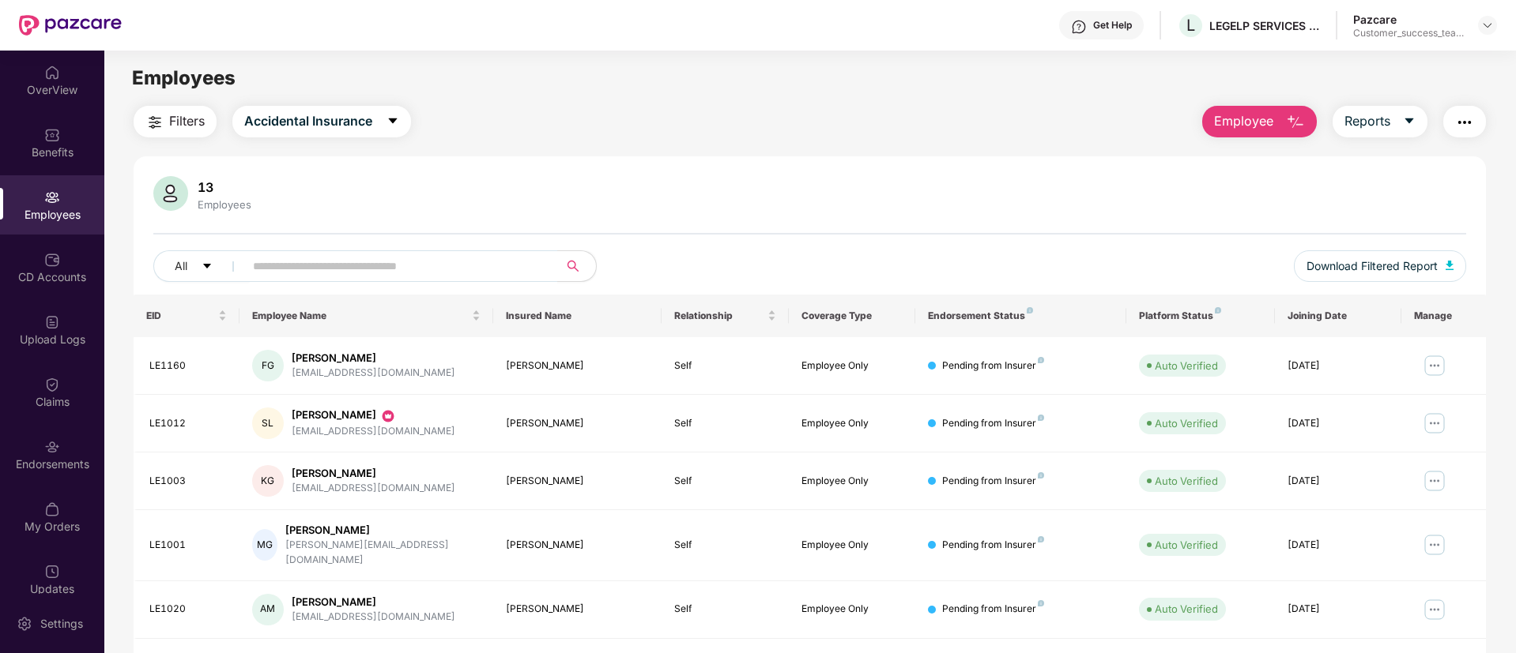
scroll to position [318, 0]
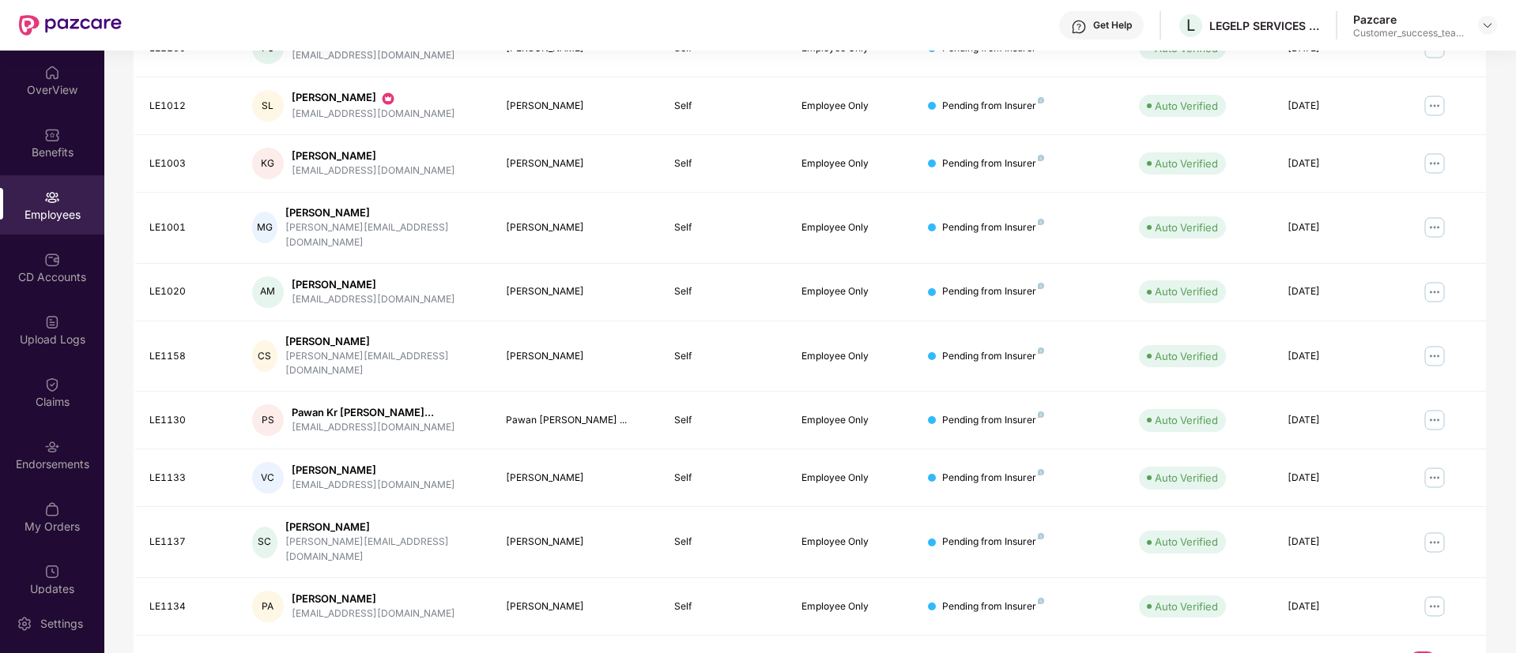
click at [1447, 652] on link "2" at bounding box center [1447, 664] width 25 height 24
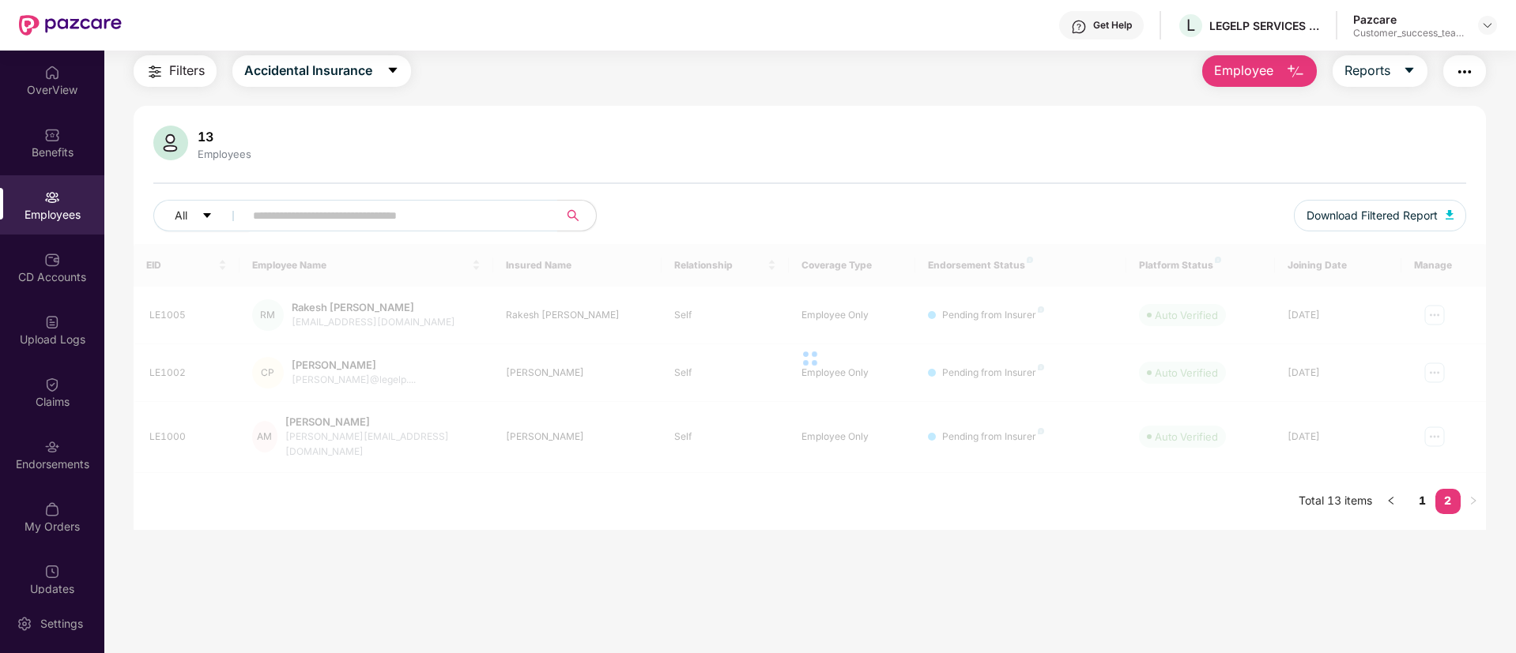
scroll to position [51, 0]
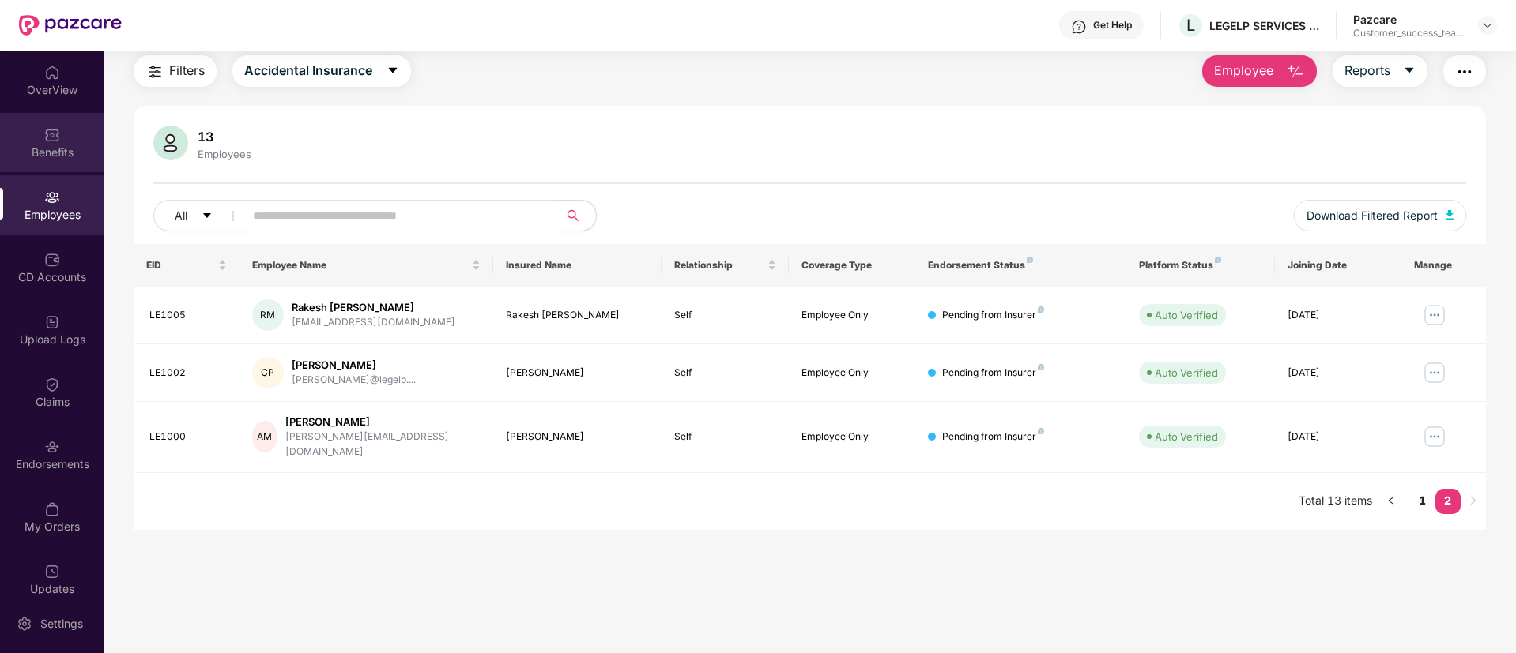
click at [57, 136] on img at bounding box center [52, 135] width 16 height 16
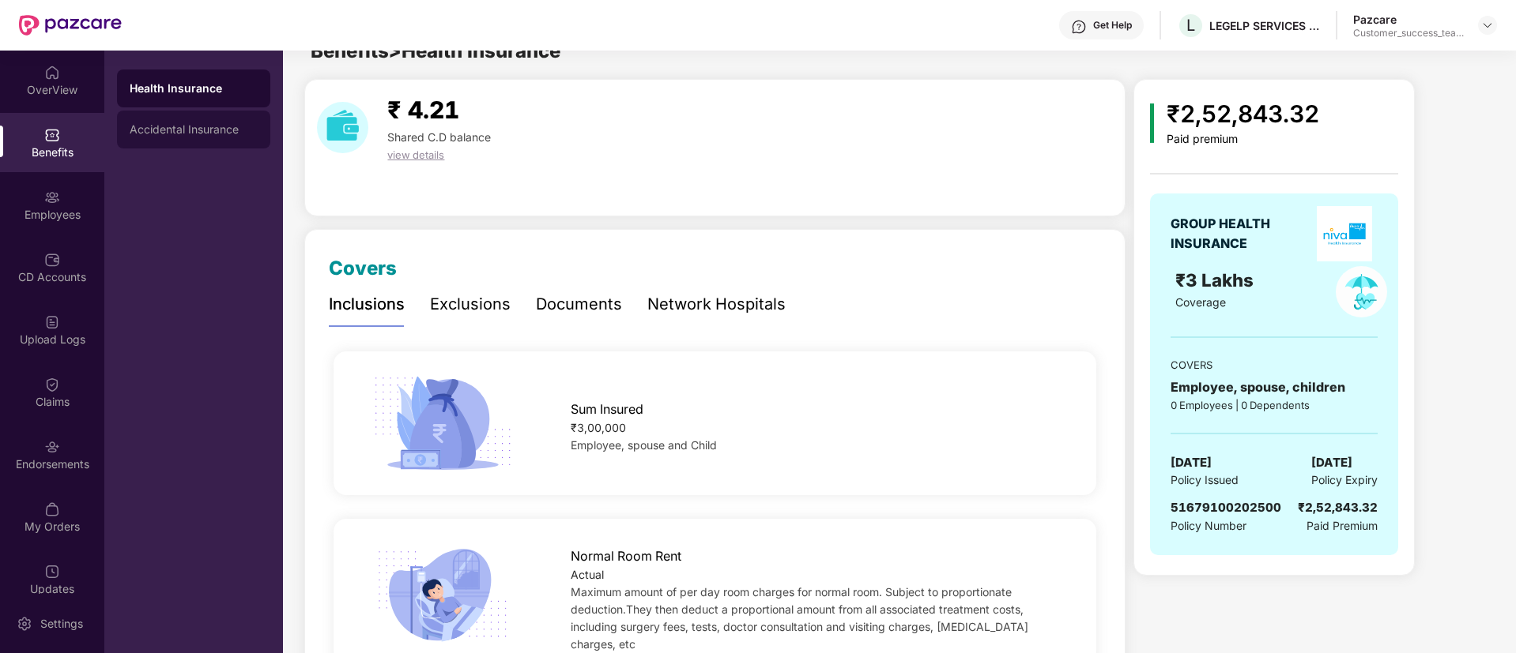
scroll to position [0, 0]
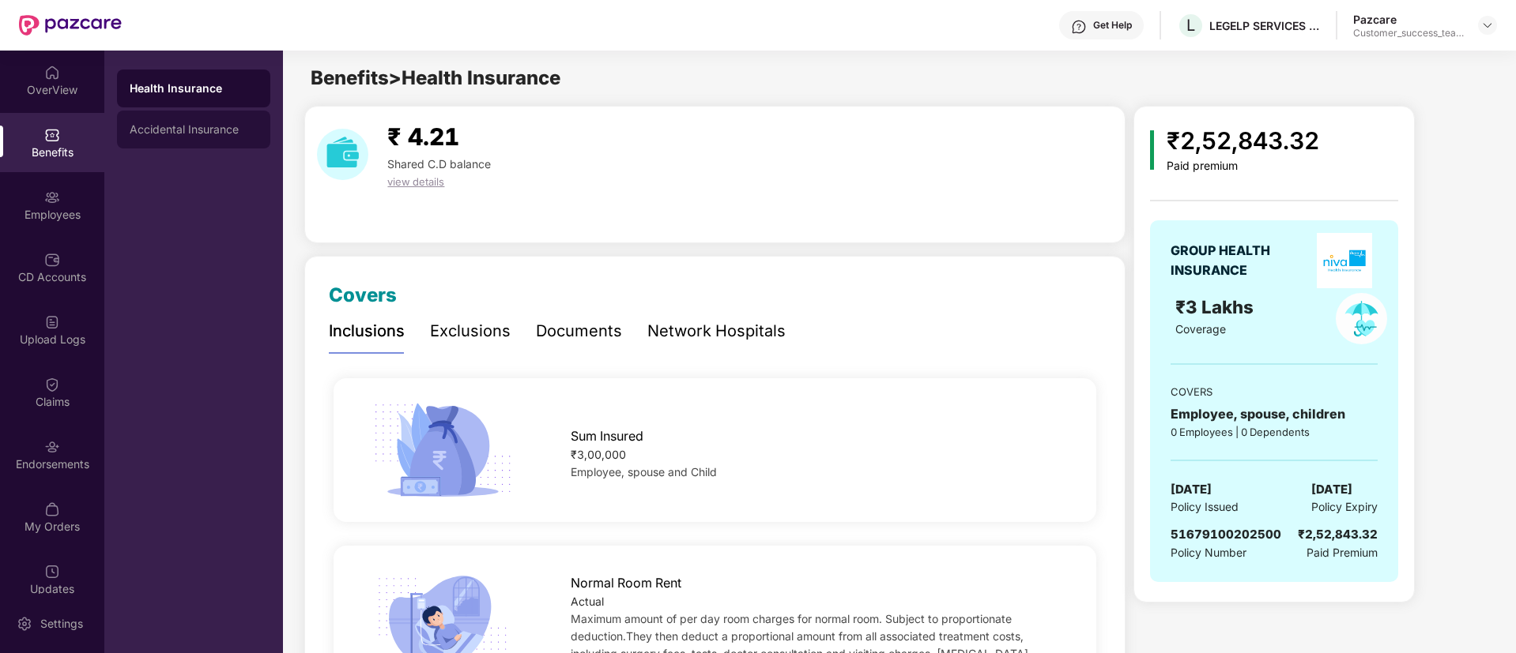
click at [191, 126] on div "Accidental Insurance" at bounding box center [194, 129] width 128 height 13
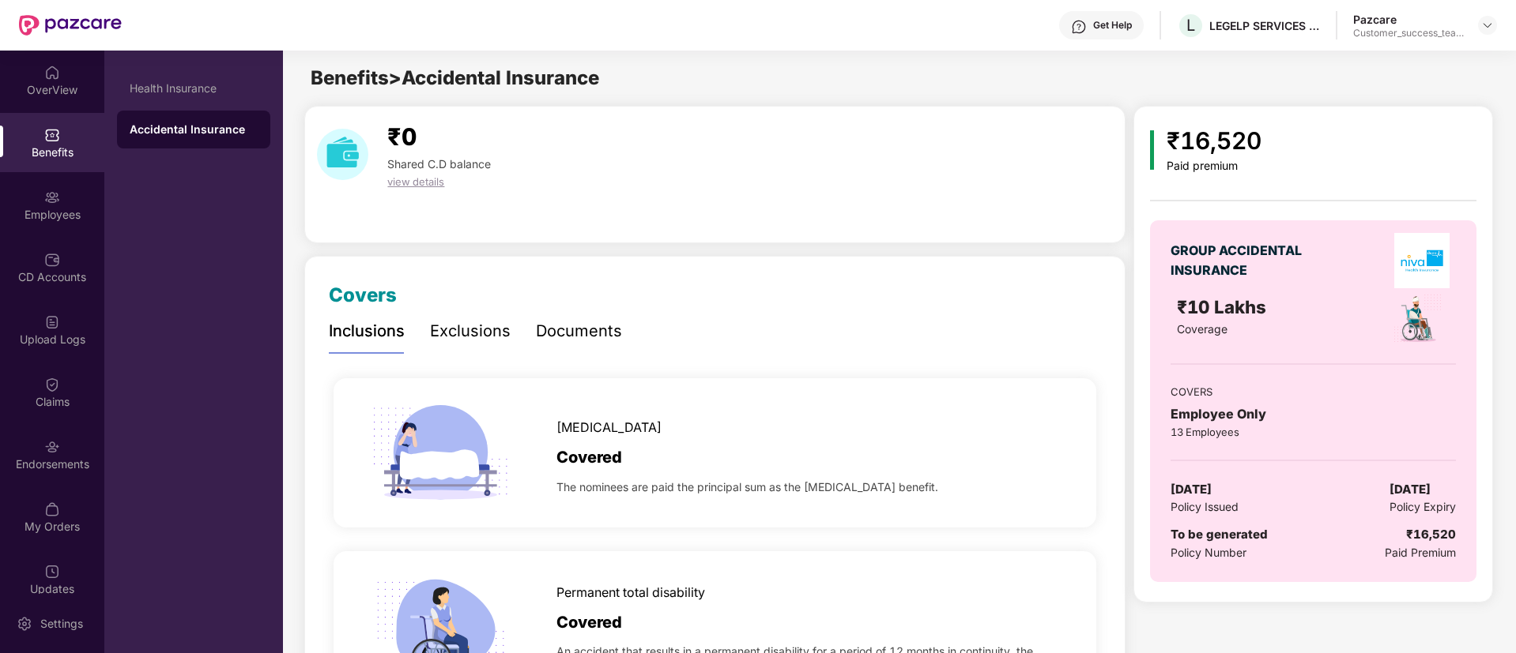
click at [1477, 23] on div "Pazcare Customer_success_team_lead" at bounding box center [1425, 26] width 144 height 28
